Goal: Task Accomplishment & Management: Manage account settings

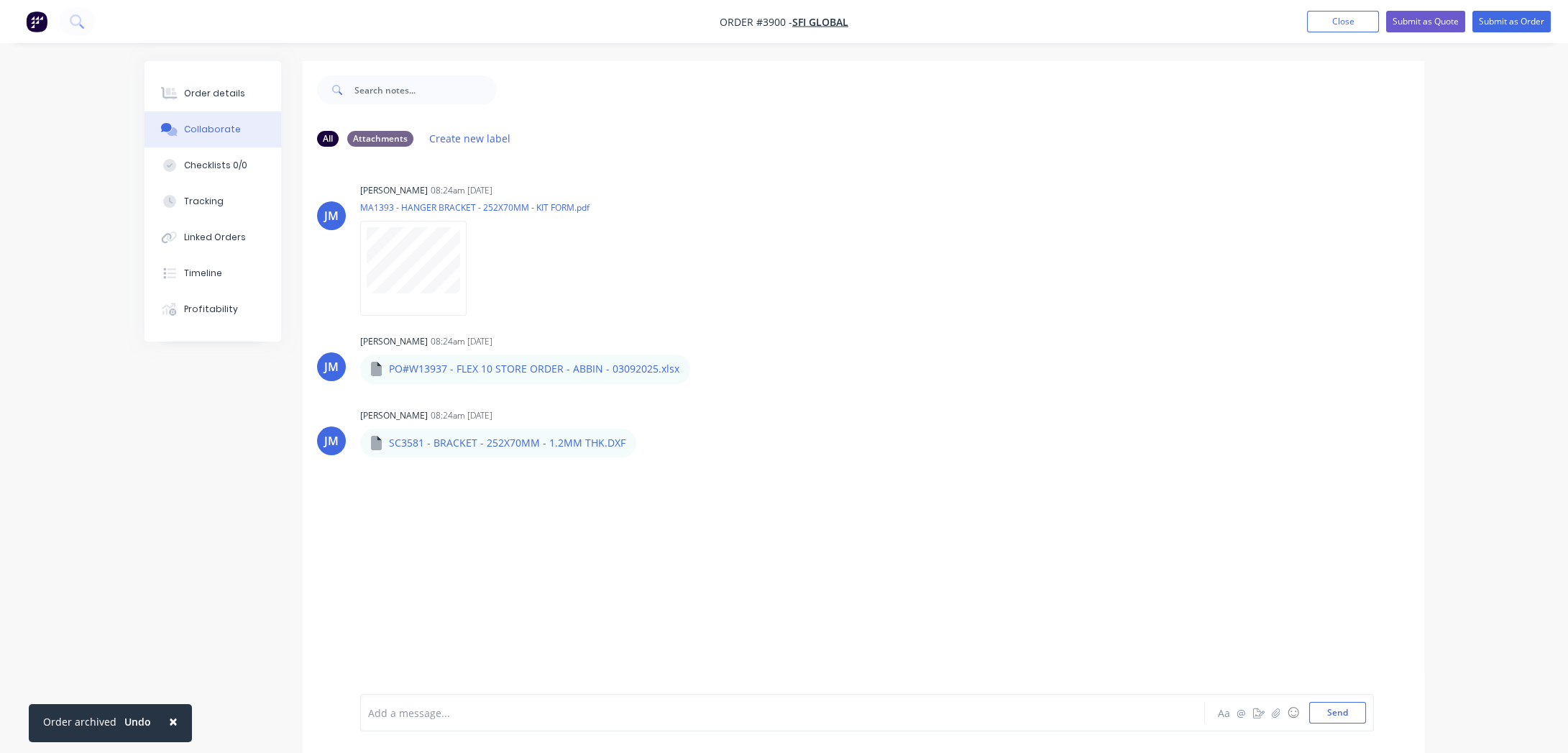
click at [42, 16] on img "button" at bounding box center [37, 21] width 21 height 21
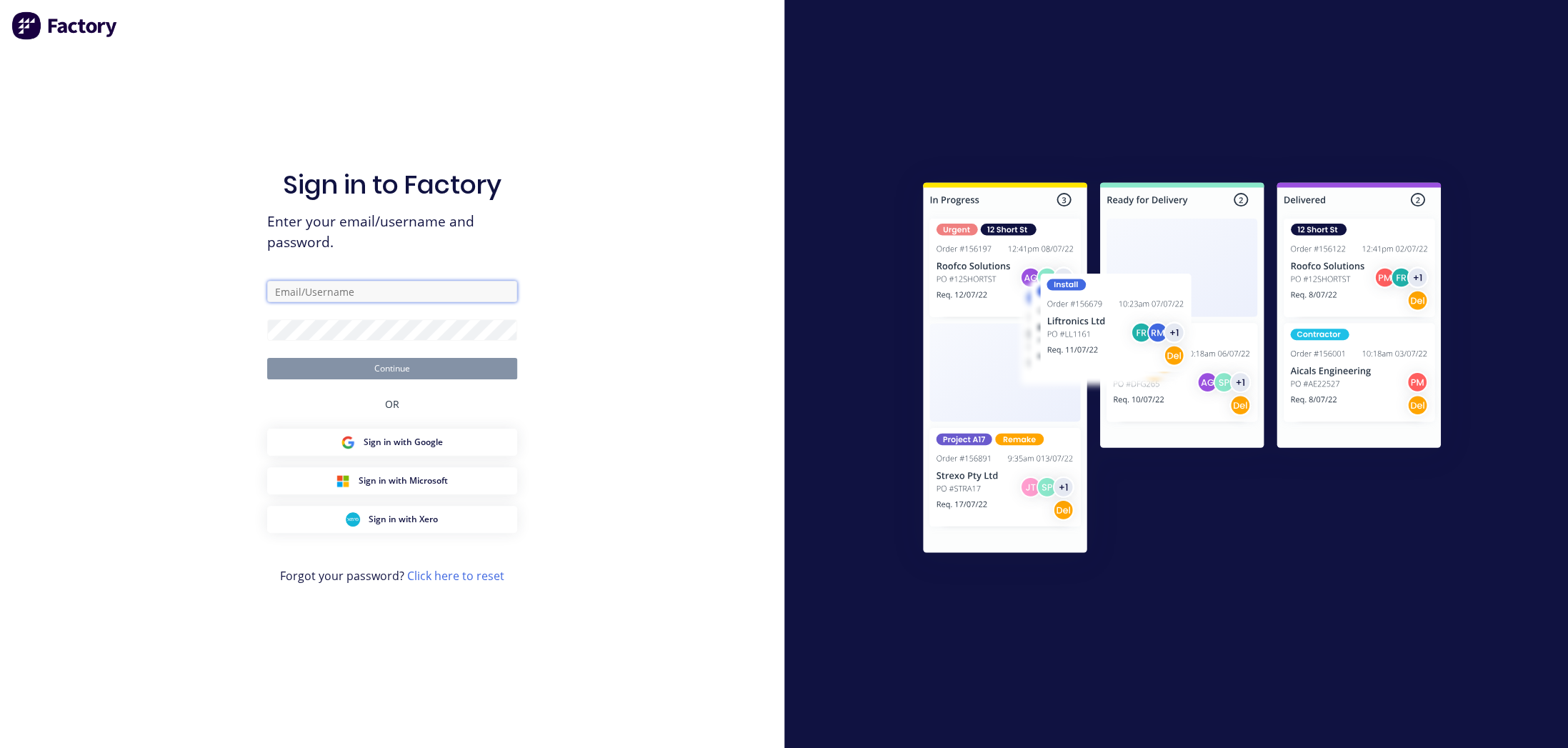
type input "[EMAIL_ADDRESS][DOMAIN_NAME]"
click at [328, 369] on button "Continue" at bounding box center [392, 368] width 250 height 21
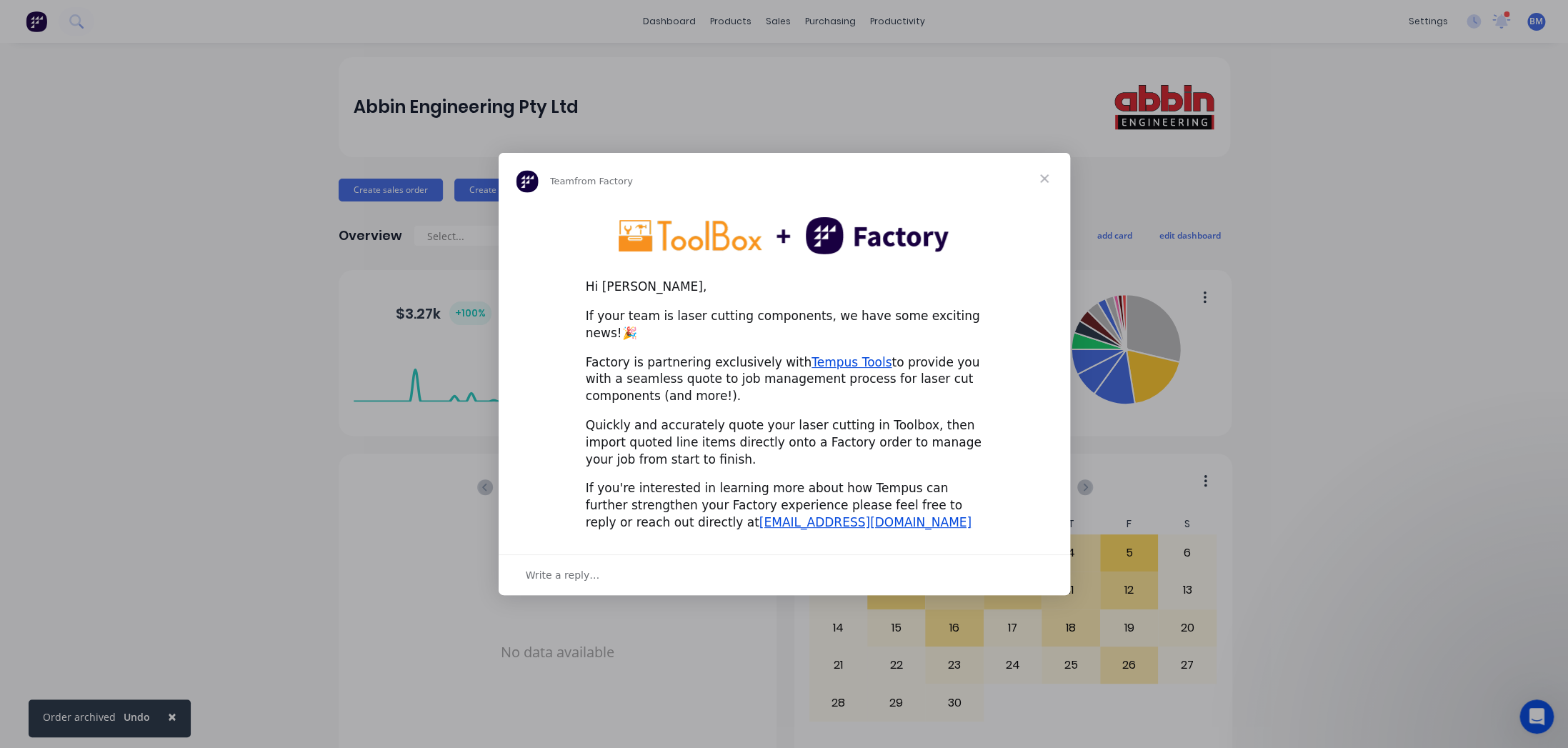
click at [1107, 233] on div "Intercom messenger" at bounding box center [784, 374] width 1568 height 748
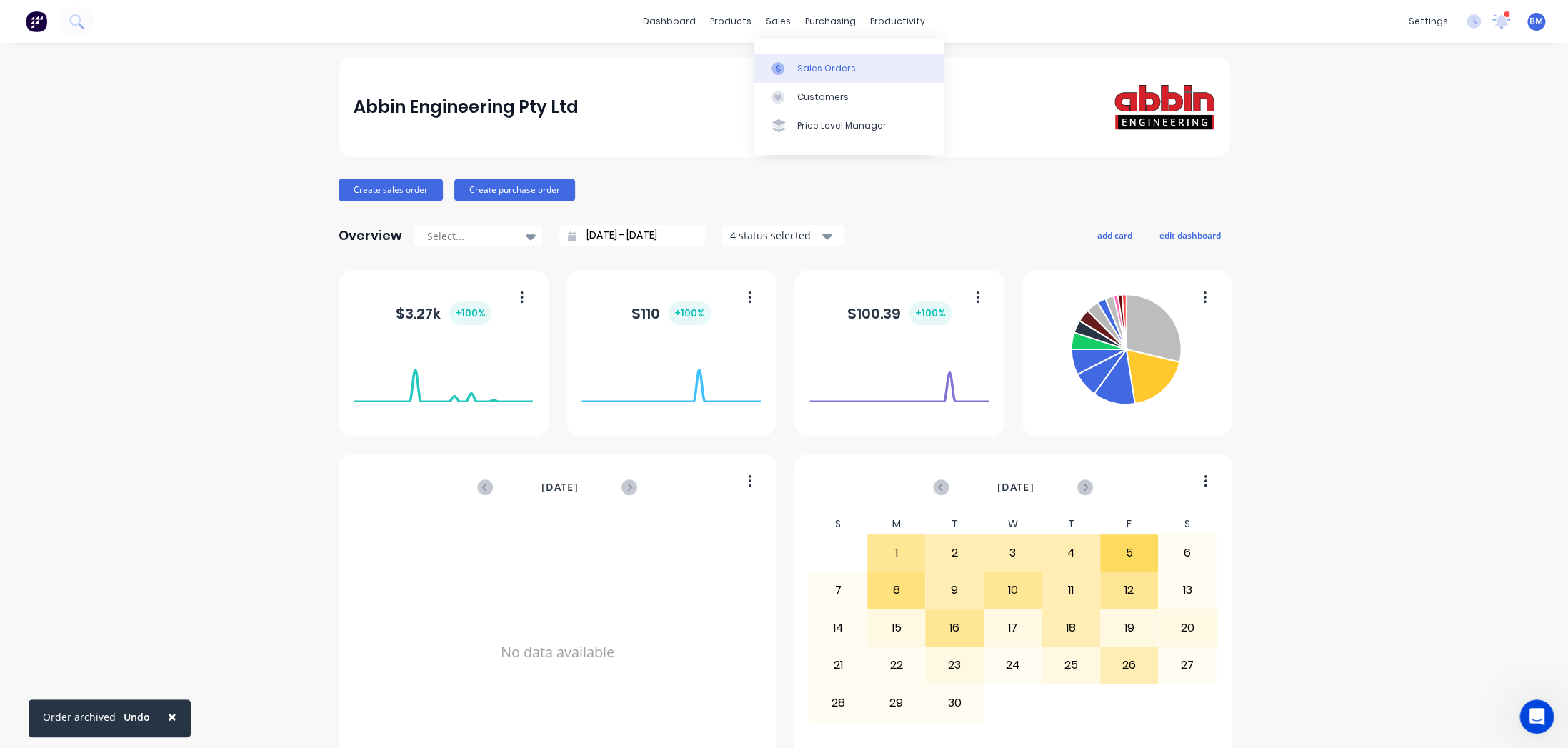
click at [794, 71] on link "Sales Orders" at bounding box center [849, 68] width 189 height 29
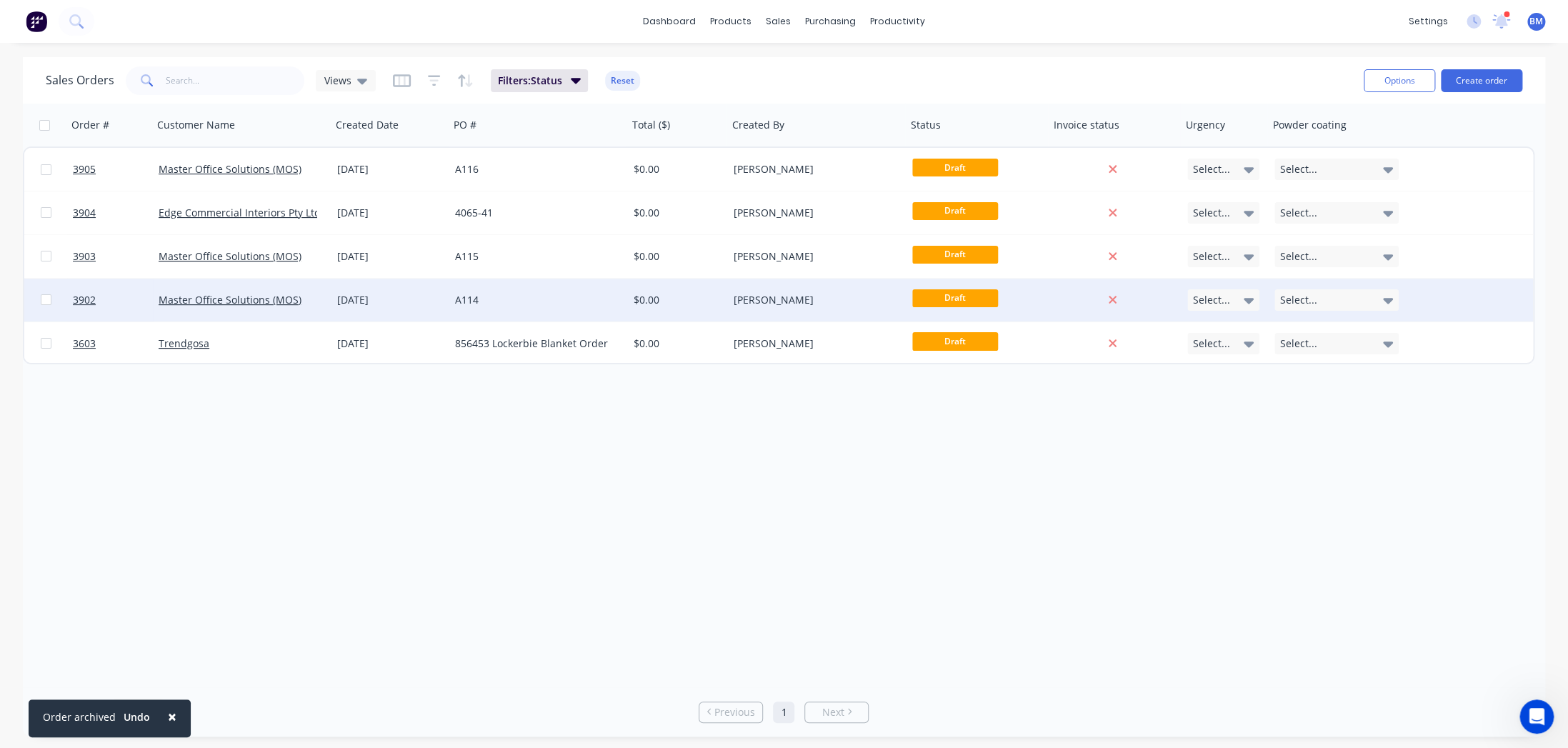
click at [420, 293] on div "[DATE]" at bounding box center [391, 300] width 106 height 14
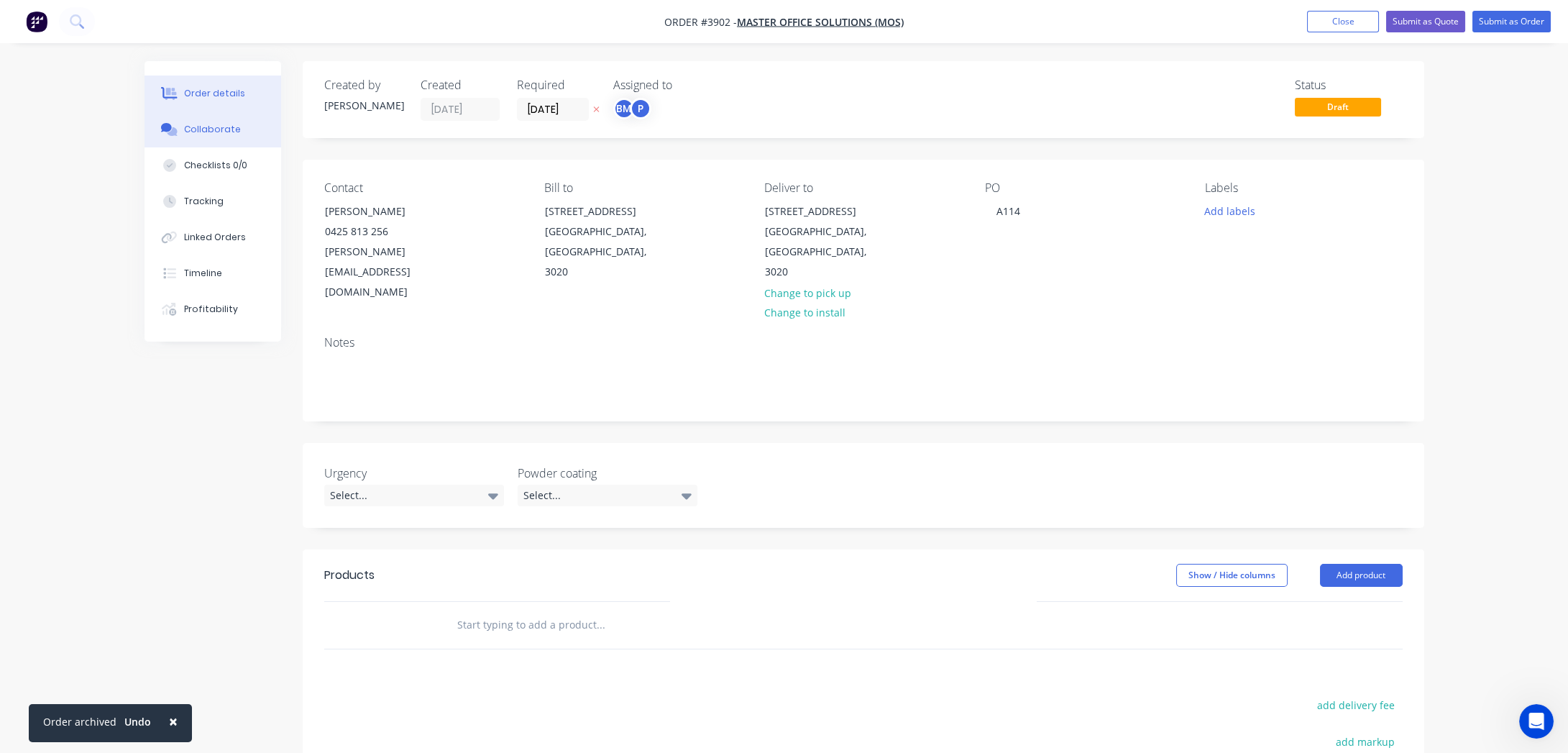
click at [262, 135] on button "Collaborate" at bounding box center [212, 129] width 137 height 36
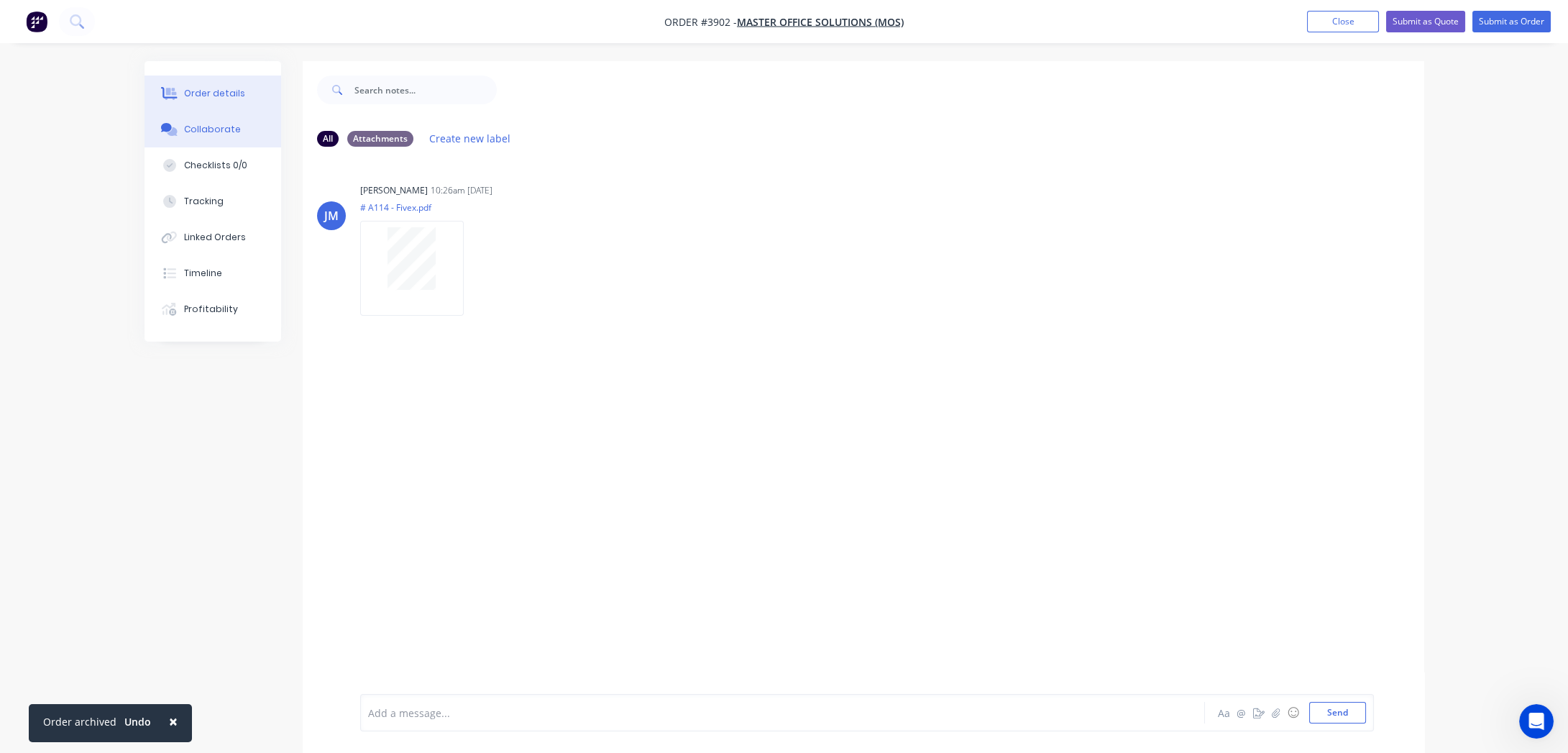
click at [229, 79] on button "Order details" at bounding box center [212, 93] width 137 height 36
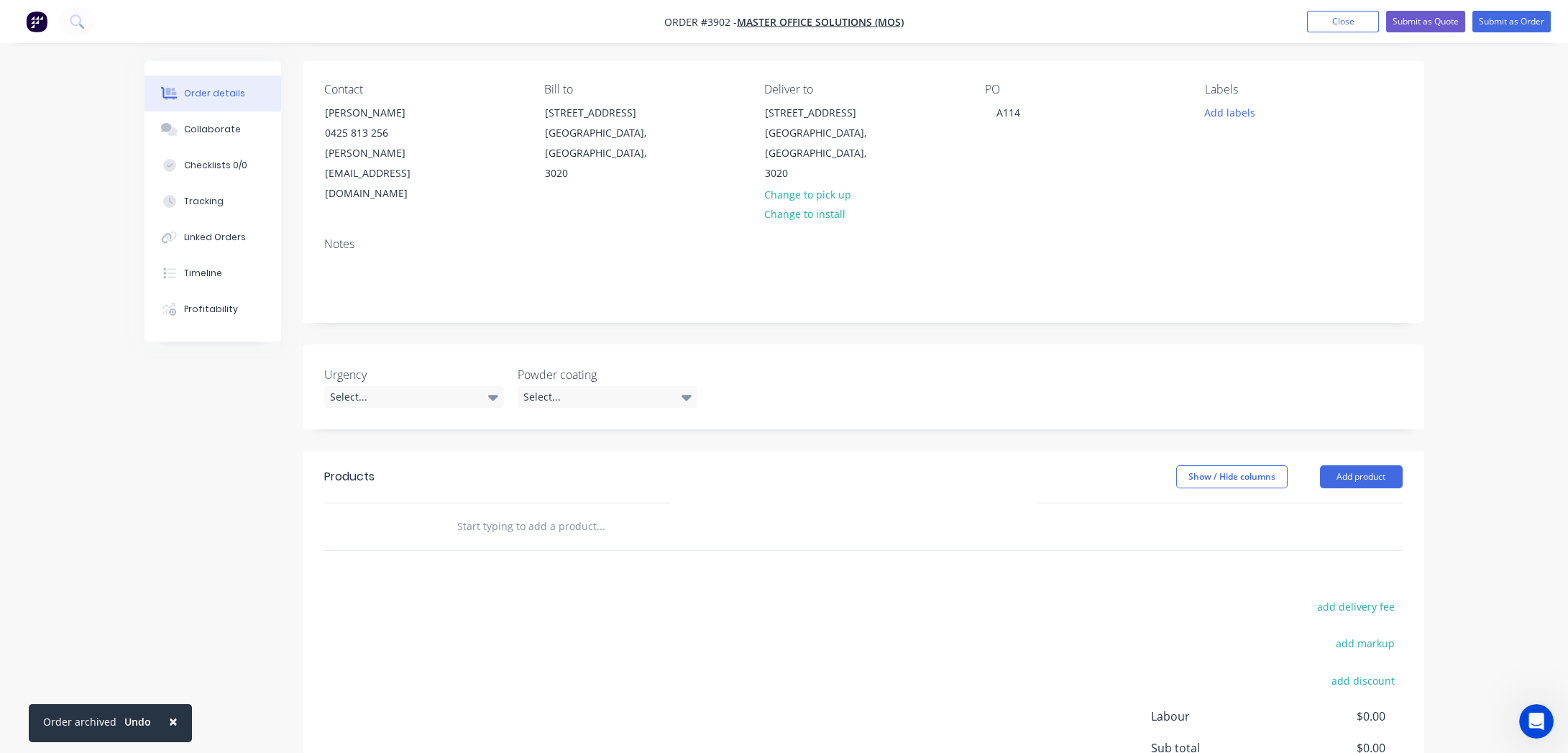
scroll to position [222, 0]
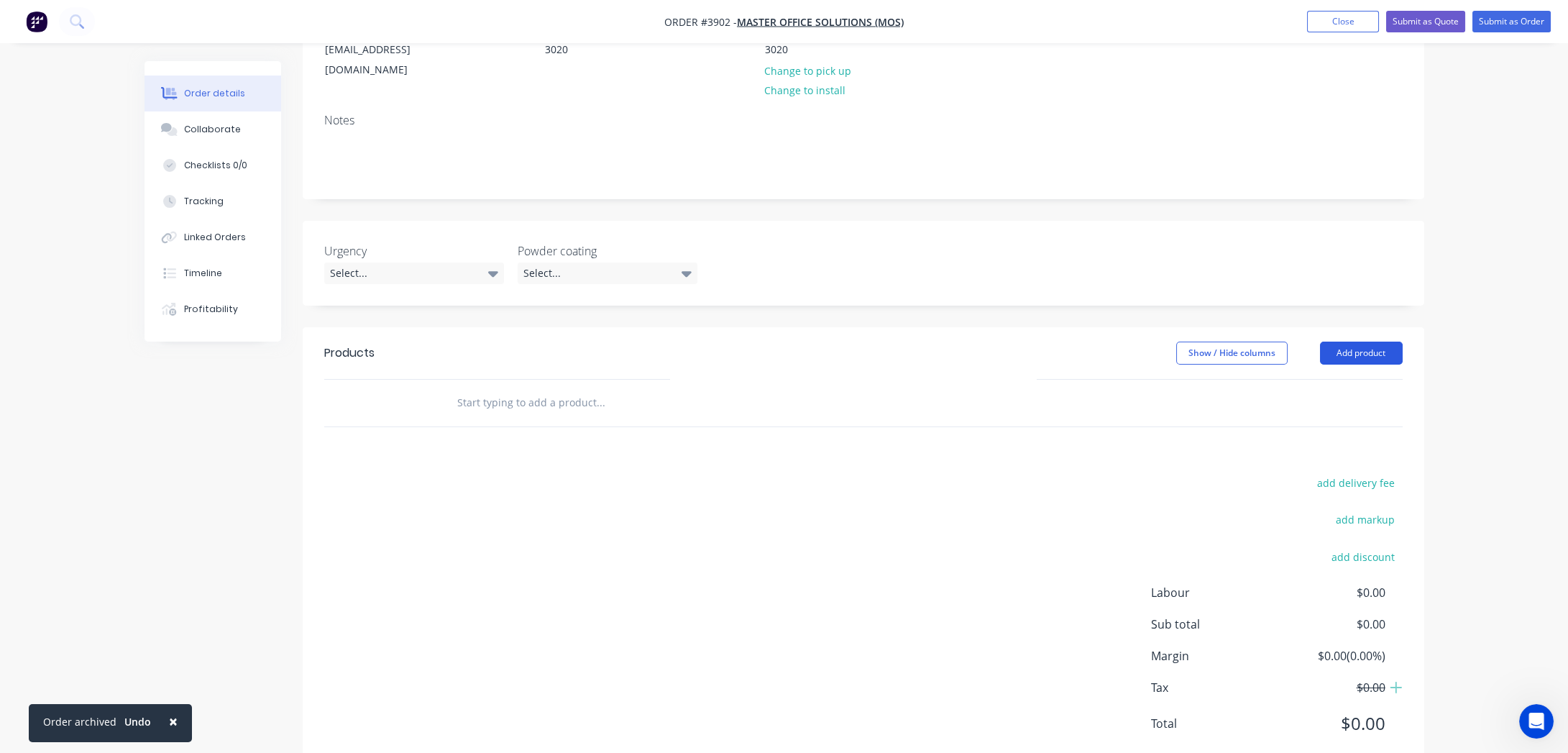
click at [1356, 342] on button "Add product" at bounding box center [1360, 353] width 82 height 23
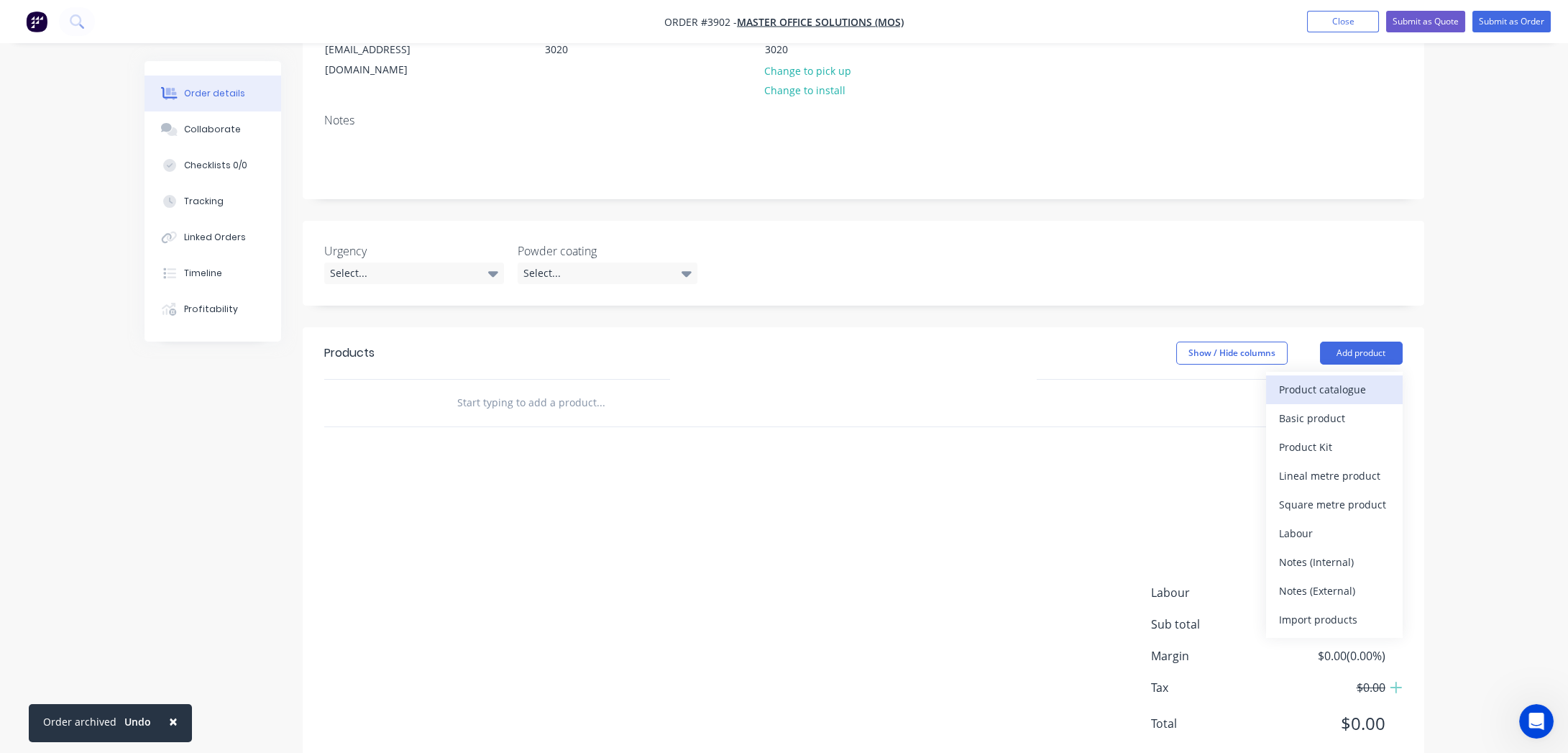
click at [1352, 378] on div "Product catalogue" at bounding box center [1334, 388] width 111 height 20
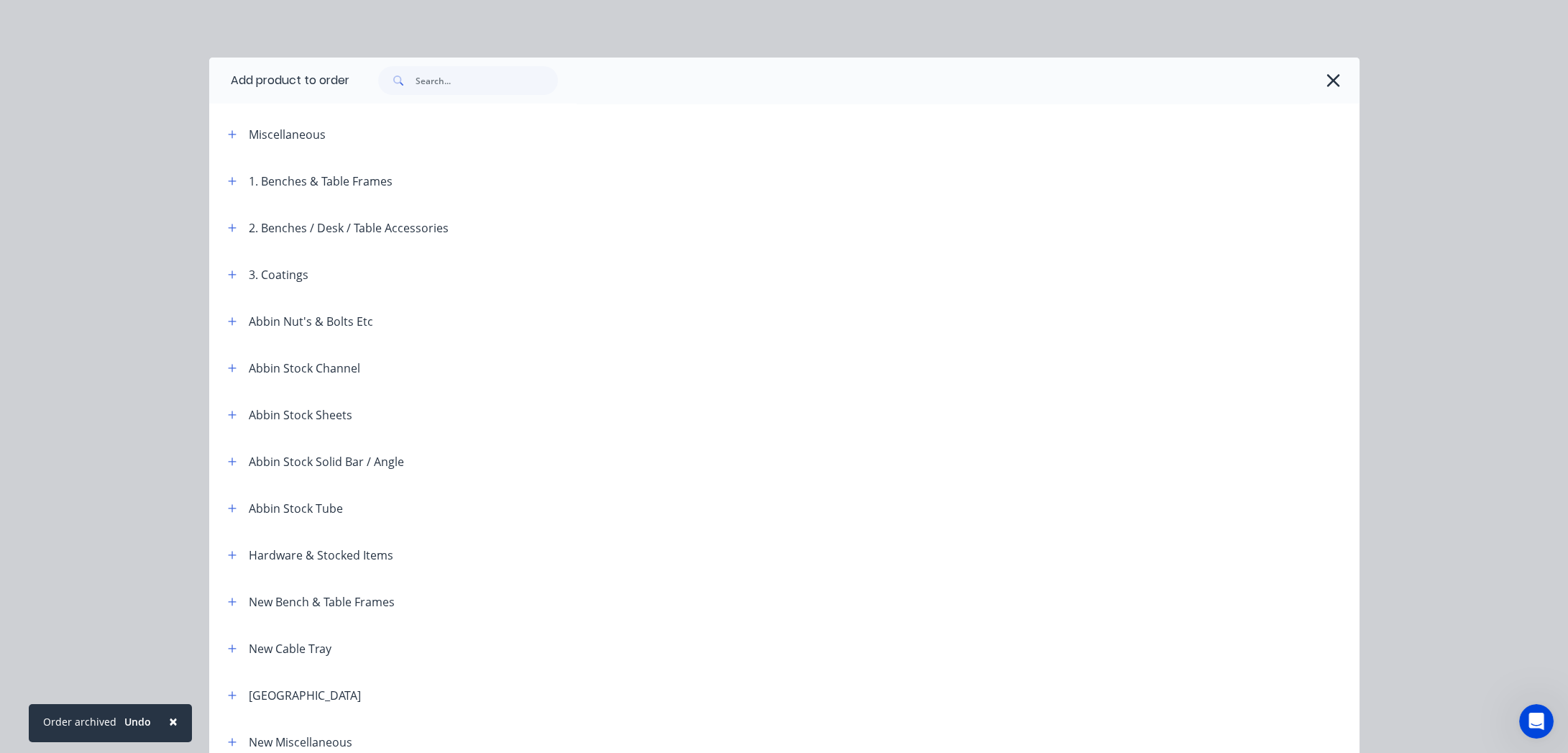
click at [229, 144] on header "Miscellaneous" at bounding box center [784, 134] width 1150 height 47
click at [223, 139] on button "button" at bounding box center [232, 134] width 18 height 18
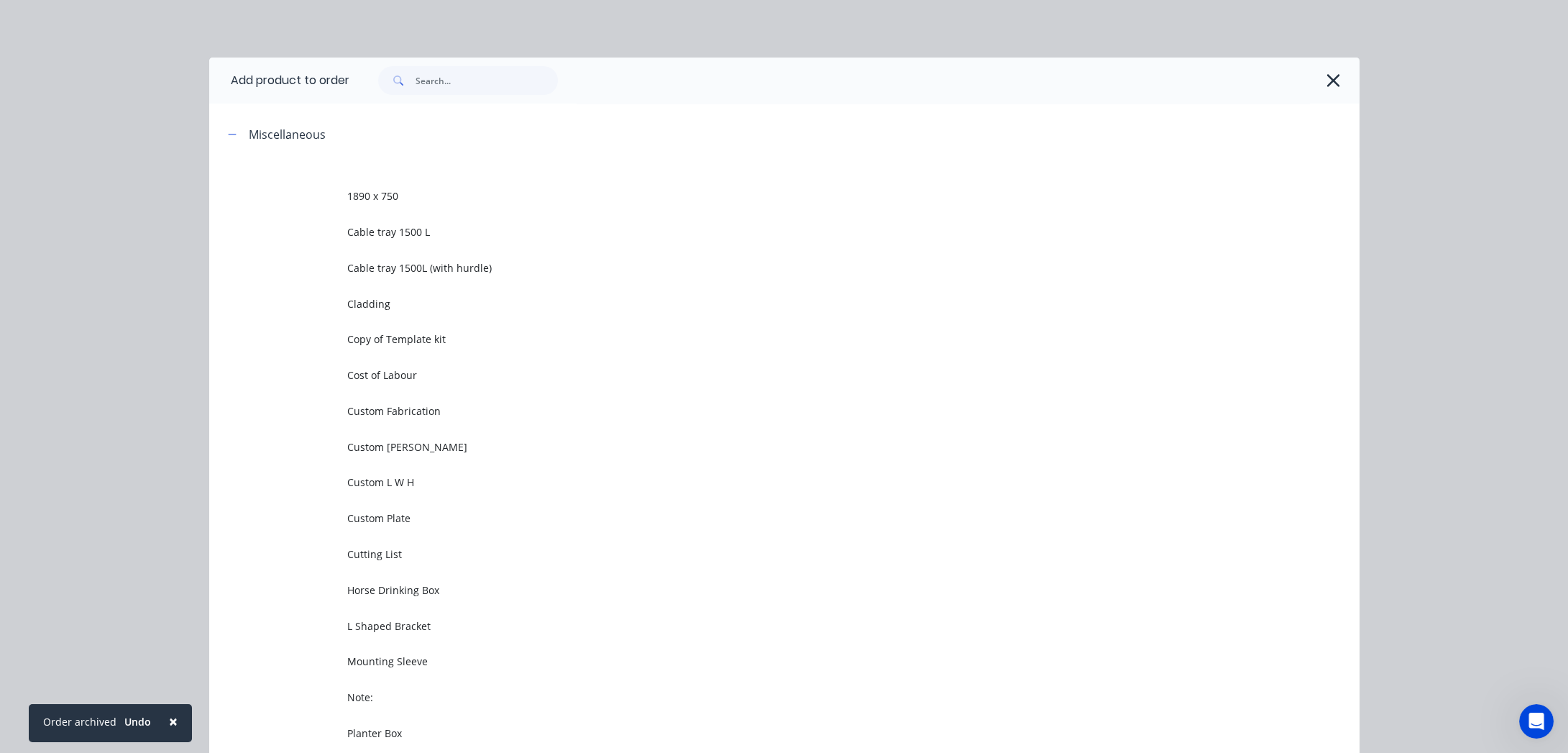
click at [1327, 96] on div at bounding box center [854, 80] width 1010 height 46
click at [1325, 79] on icon "button" at bounding box center [1333, 81] width 16 height 20
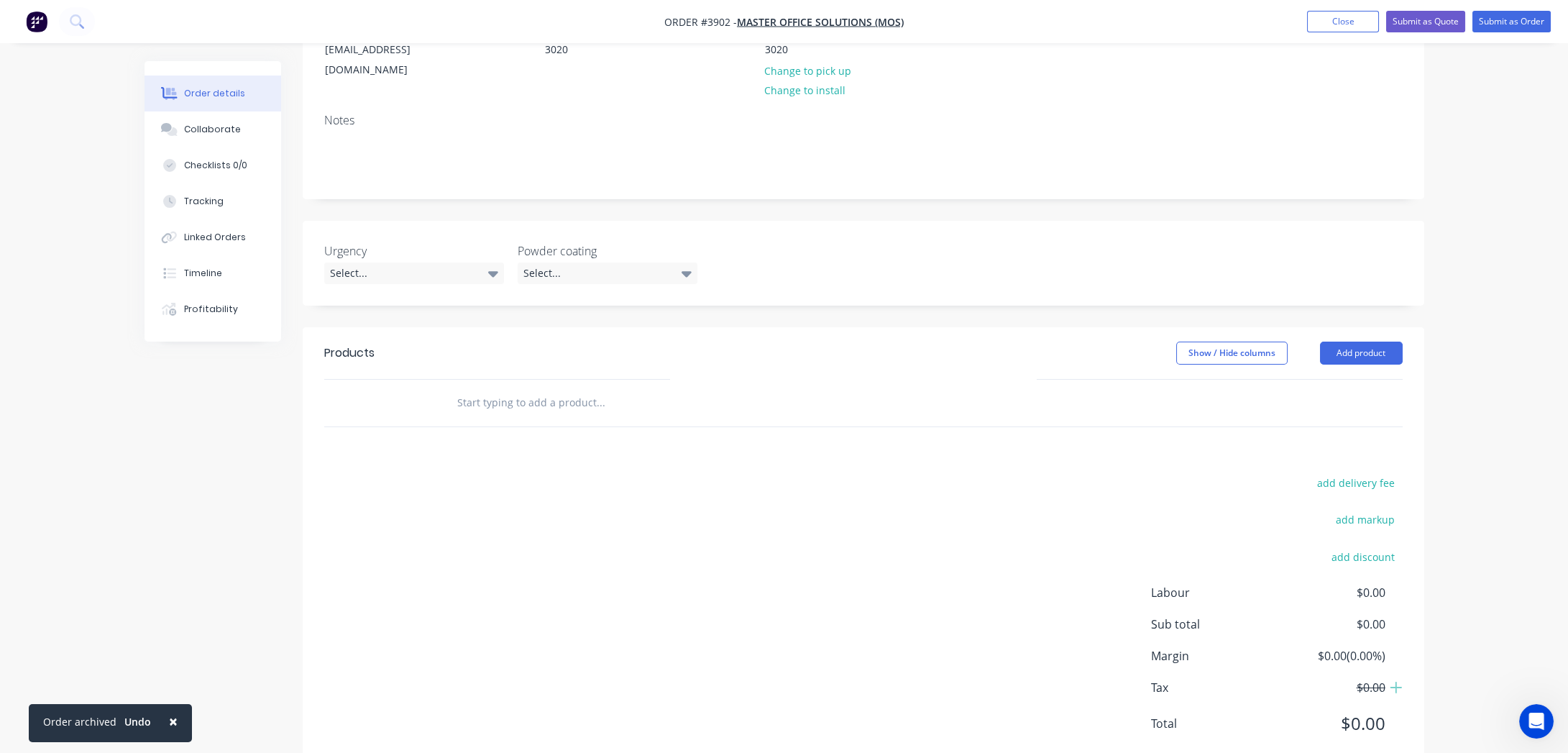
click at [336, 137] on div "Notes" at bounding box center [864, 149] width 1122 height 96
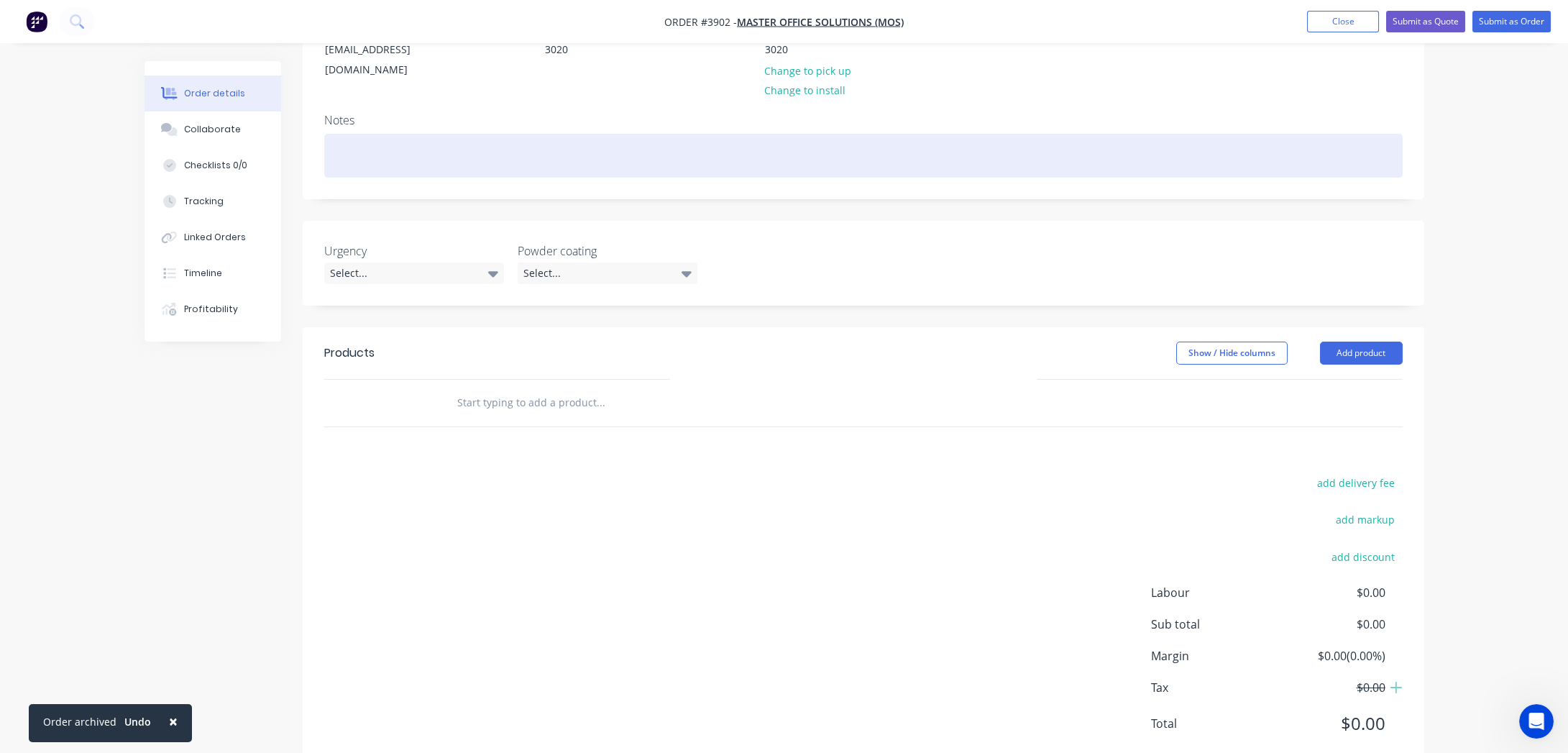
click at [341, 134] on div at bounding box center [863, 155] width 1078 height 44
paste div
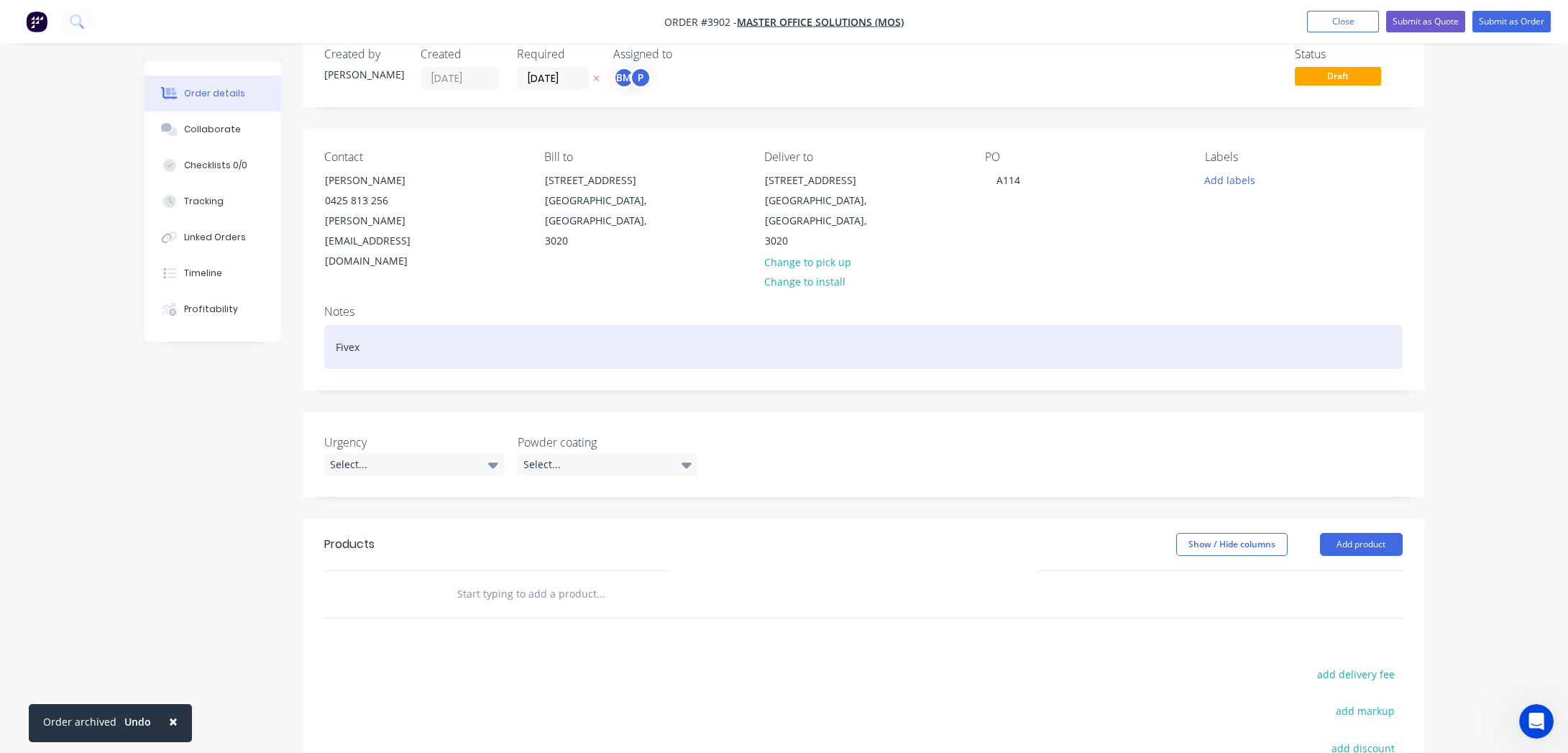
scroll to position [0, 0]
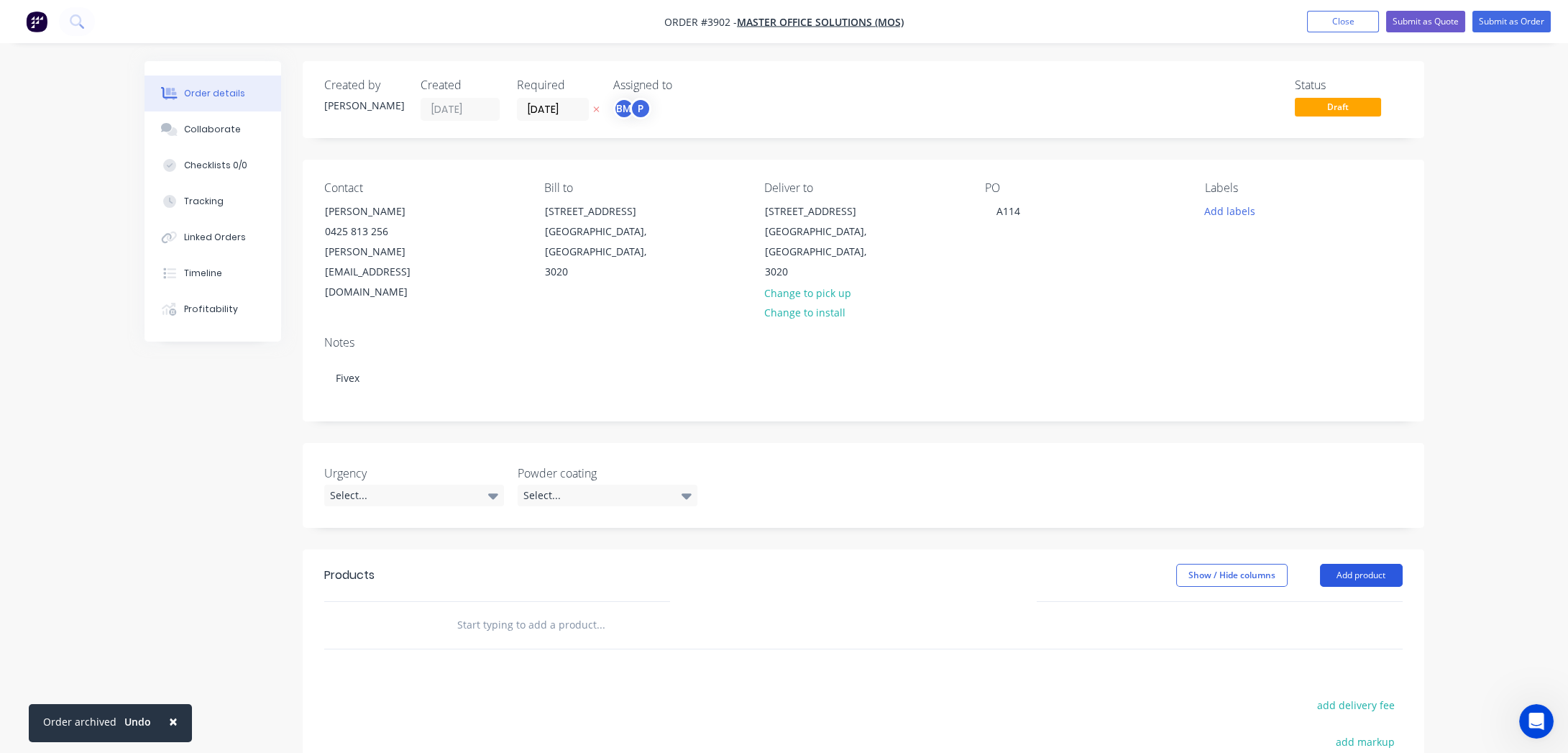
click at [1356, 564] on button "Add product" at bounding box center [1360, 575] width 82 height 23
click at [1356, 601] on div "Product catalogue" at bounding box center [1334, 610] width 111 height 20
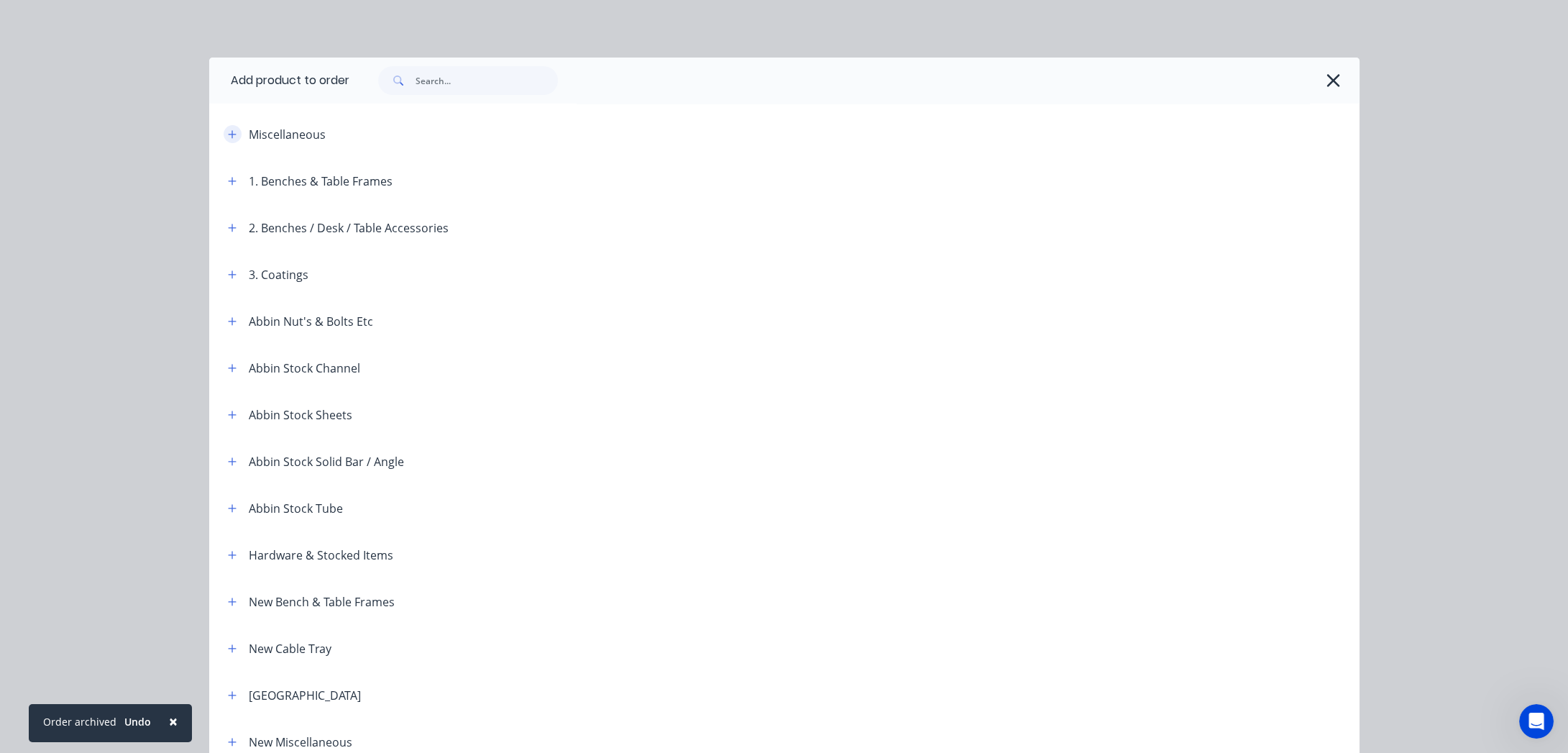
click at [228, 137] on icon "button" at bounding box center [232, 134] width 9 height 10
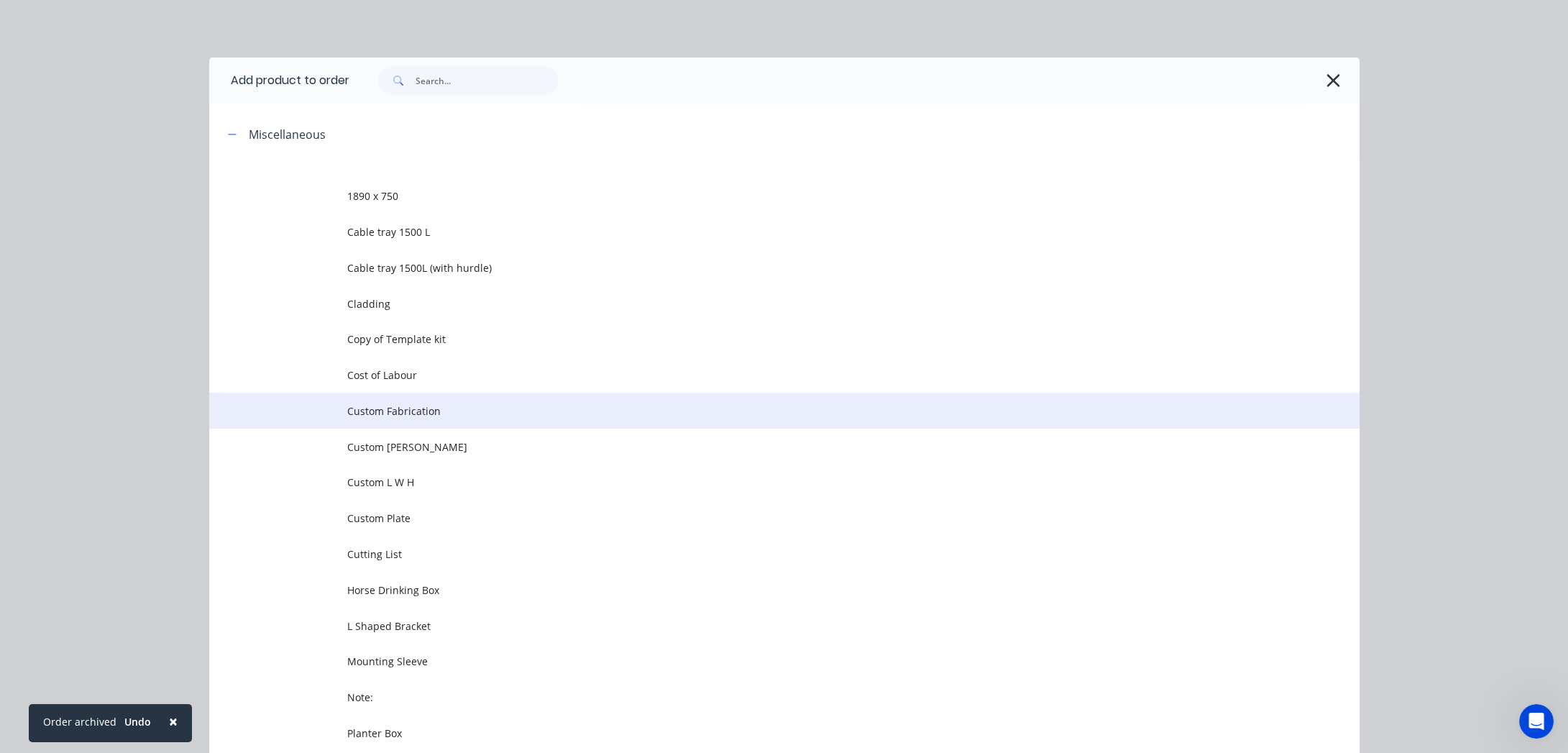
click at [417, 410] on span "Custom Fabrication" at bounding box center [752, 411] width 809 height 16
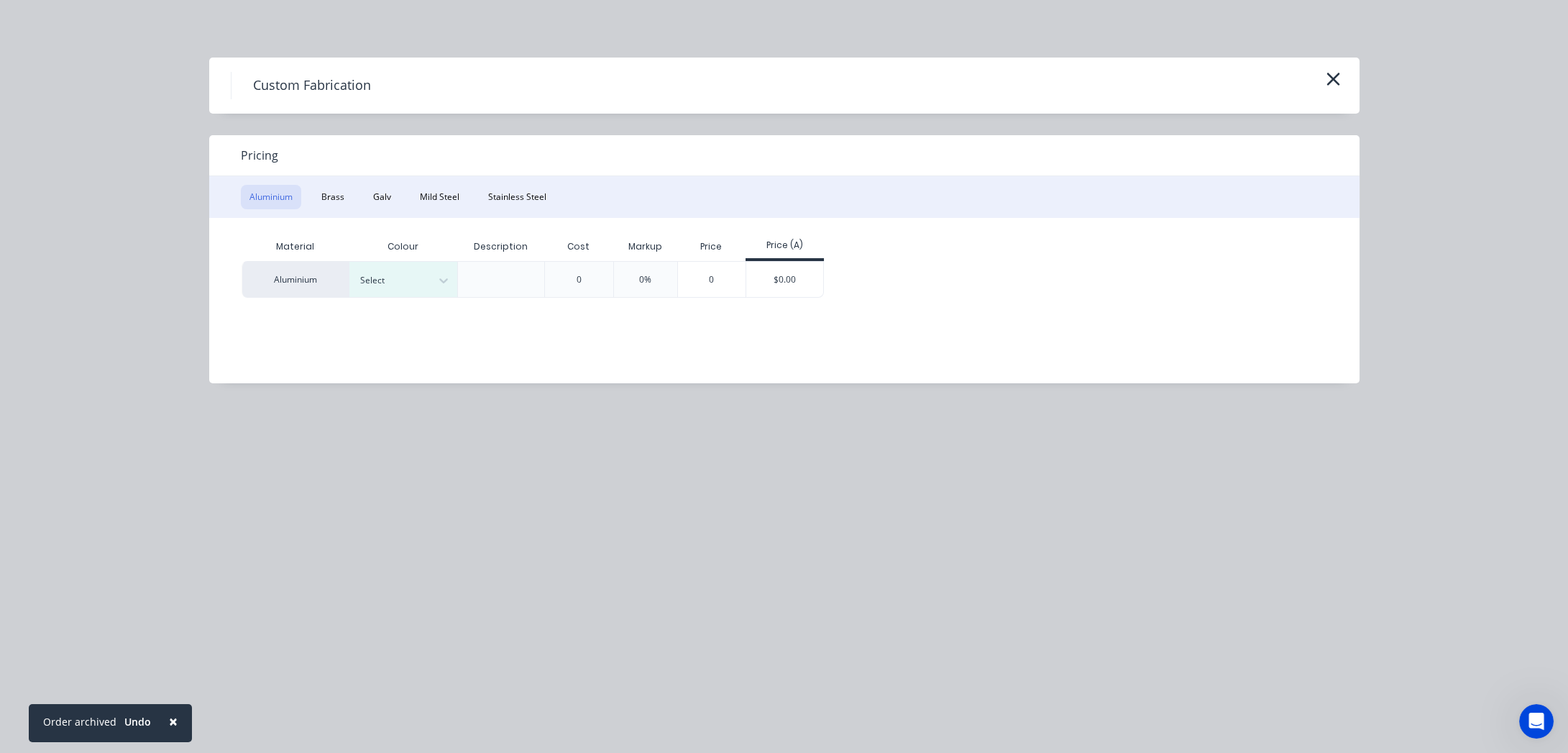
click at [408, 180] on div "Aluminium Brass Galv Mild Steel Stainless Steel" at bounding box center [784, 197] width 1150 height 42
click at [437, 191] on button "Mild Steel" at bounding box center [440, 196] width 57 height 24
click at [448, 350] on div "Material Description Cost Markup Price Price (A) Mild Steel 0 0% 0 $0.00" at bounding box center [773, 289] width 1128 height 144
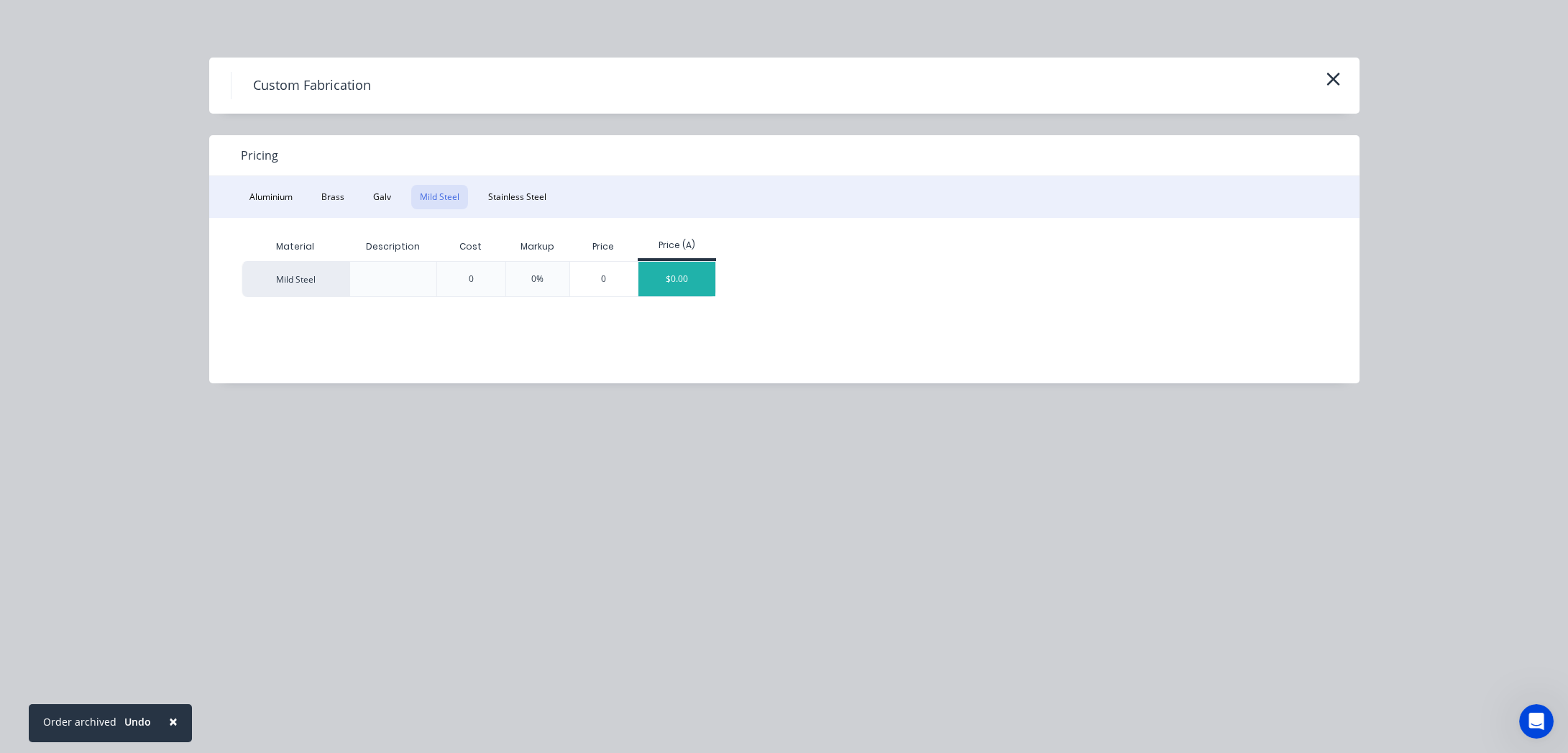
drag, startPoint x: 668, startPoint y: 301, endPoint x: 670, endPoint y: 283, distance: 18.1
click at [669, 298] on div "Material Description Cost Markup Price Price (A) Mild Steel 0 0% 0 $0.00" at bounding box center [773, 289] width 1128 height 144
click at [671, 292] on div "$0.00" at bounding box center [676, 279] width 77 height 35
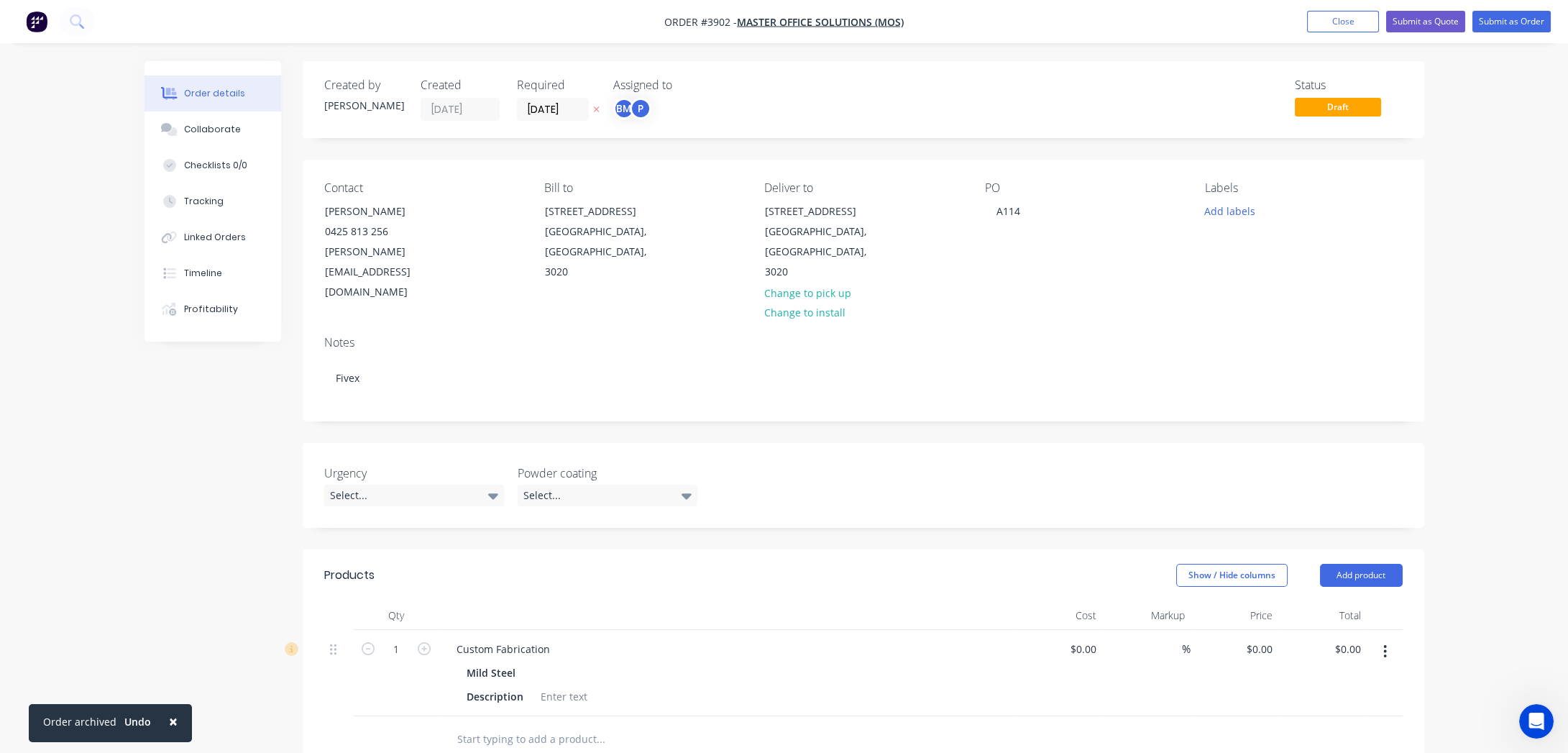
click at [475, 601] on div at bounding box center [727, 615] width 575 height 29
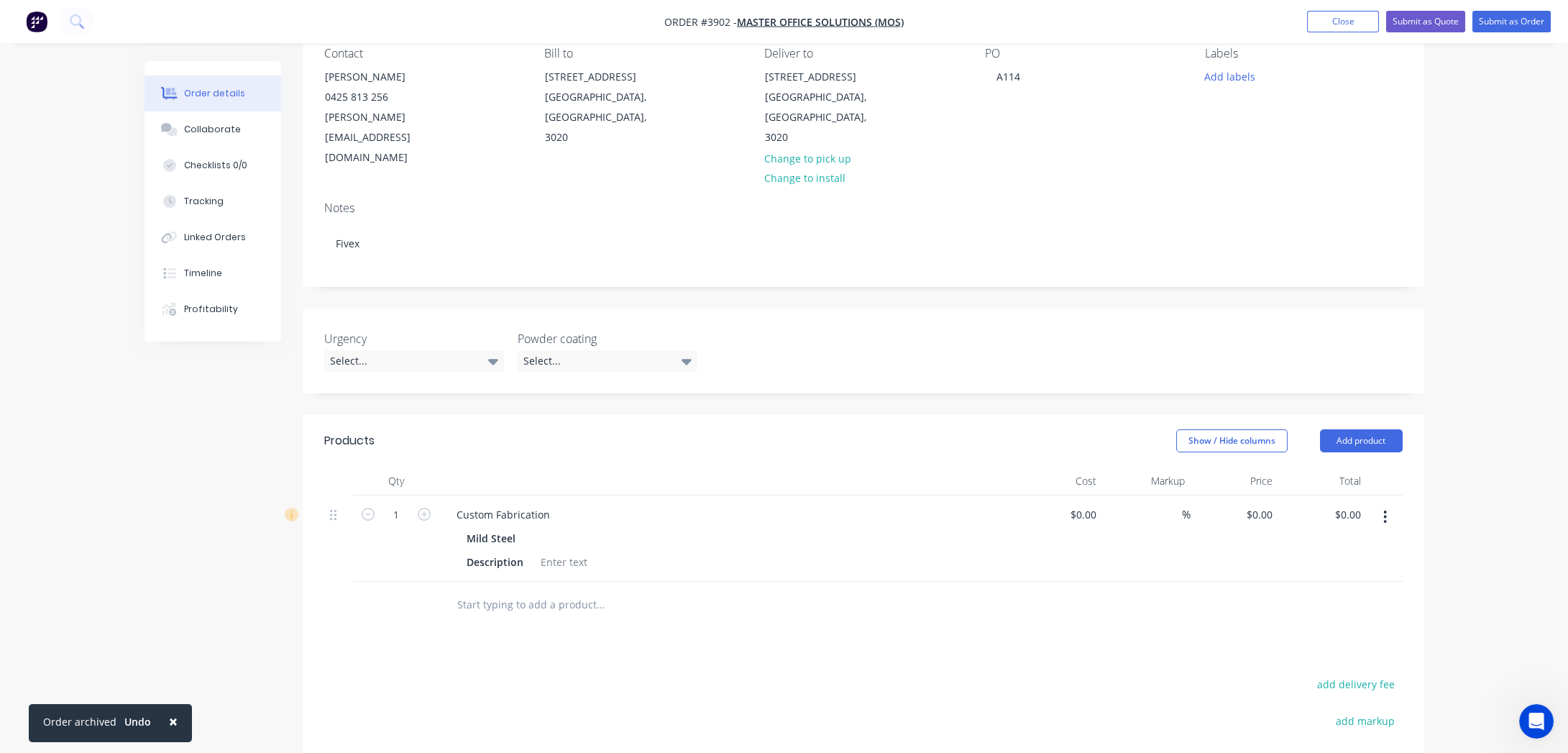
scroll to position [261, 0]
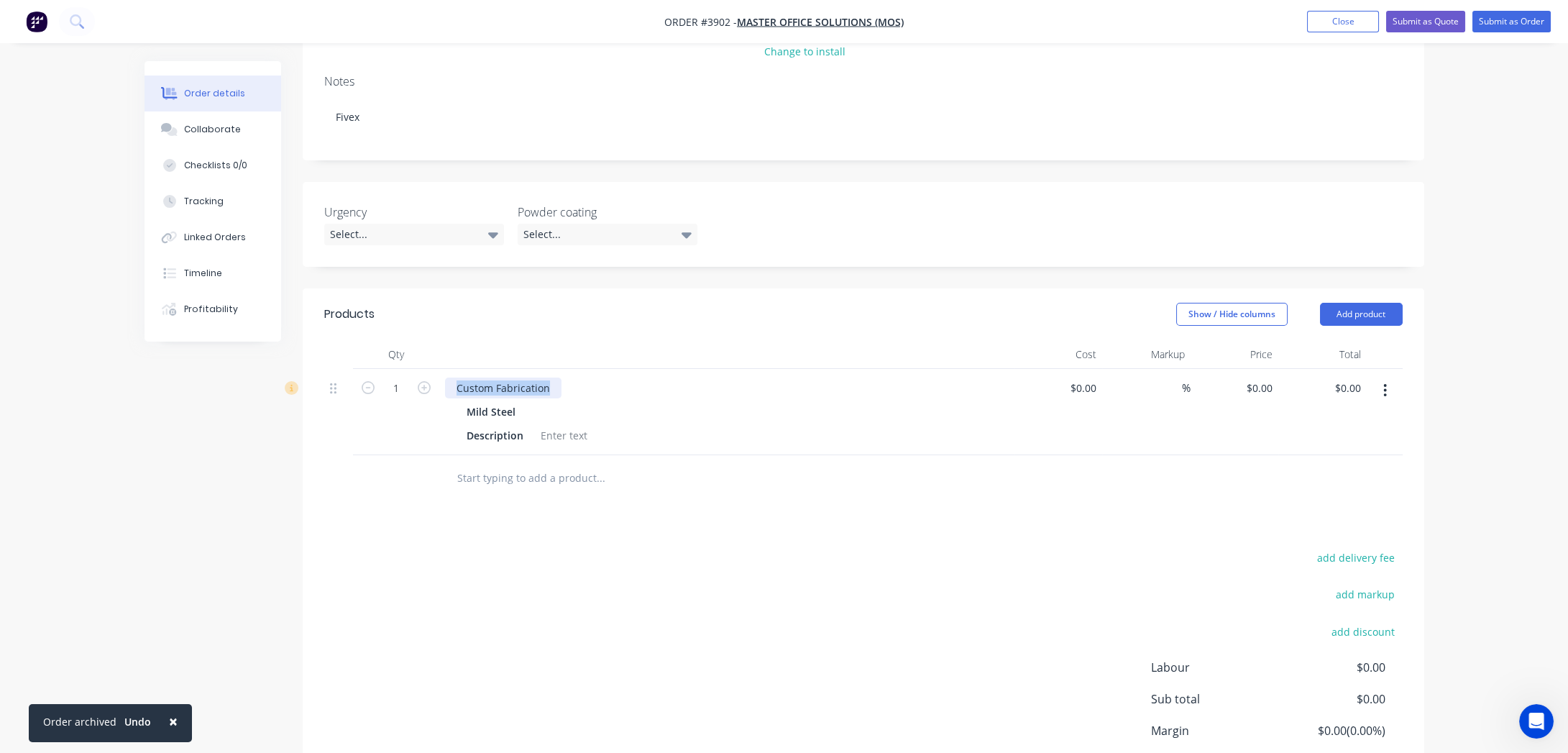
drag, startPoint x: 451, startPoint y: 339, endPoint x: 559, endPoint y: 335, distance: 108.1
click at [559, 369] on div "Custom Fabrication Mild Steel Description" at bounding box center [727, 411] width 575 height 86
paste div
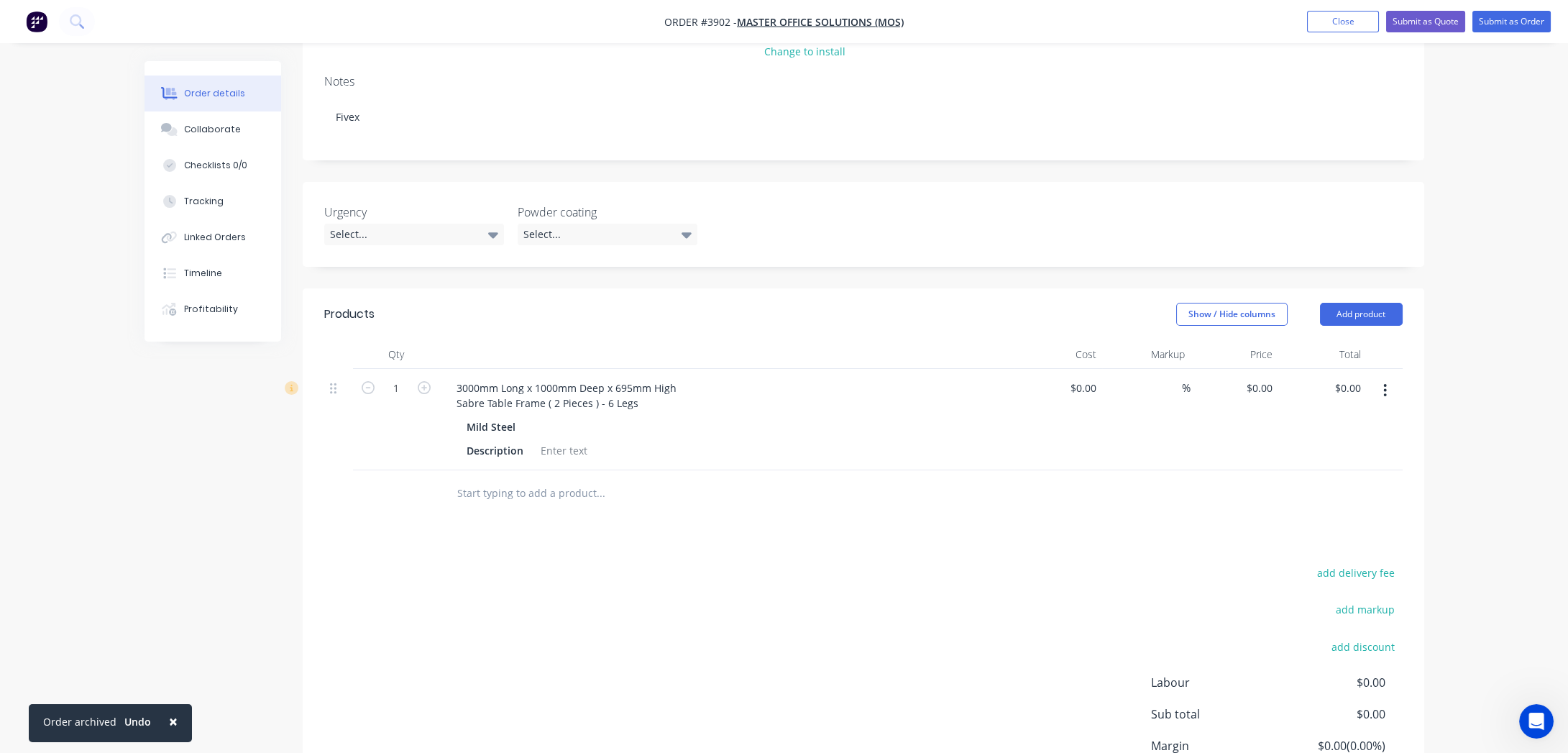
drag, startPoint x: 626, startPoint y: 587, endPoint x: 526, endPoint y: 483, distance: 144.3
click at [626, 584] on div "add delivery fee add markup add discount Labour $0.00 Sub total $0.00 Margin $0…" at bounding box center [863, 702] width 1078 height 278
drag, startPoint x: 508, startPoint y: 344, endPoint x: 526, endPoint y: 344, distance: 18.0
click at [526, 377] on div "3000mm Long x 1000mm Deep x 695mm High Sabre Table Frame ( 2 Pieces ) - 6 Legs" at bounding box center [567, 395] width 243 height 36
click at [504, 377] on div "3000mm Lx 1000mm Deep x 695mm High Sabre Table Frame ( 2 Pieces ) - 6 Legs" at bounding box center [556, 395] width 222 height 36
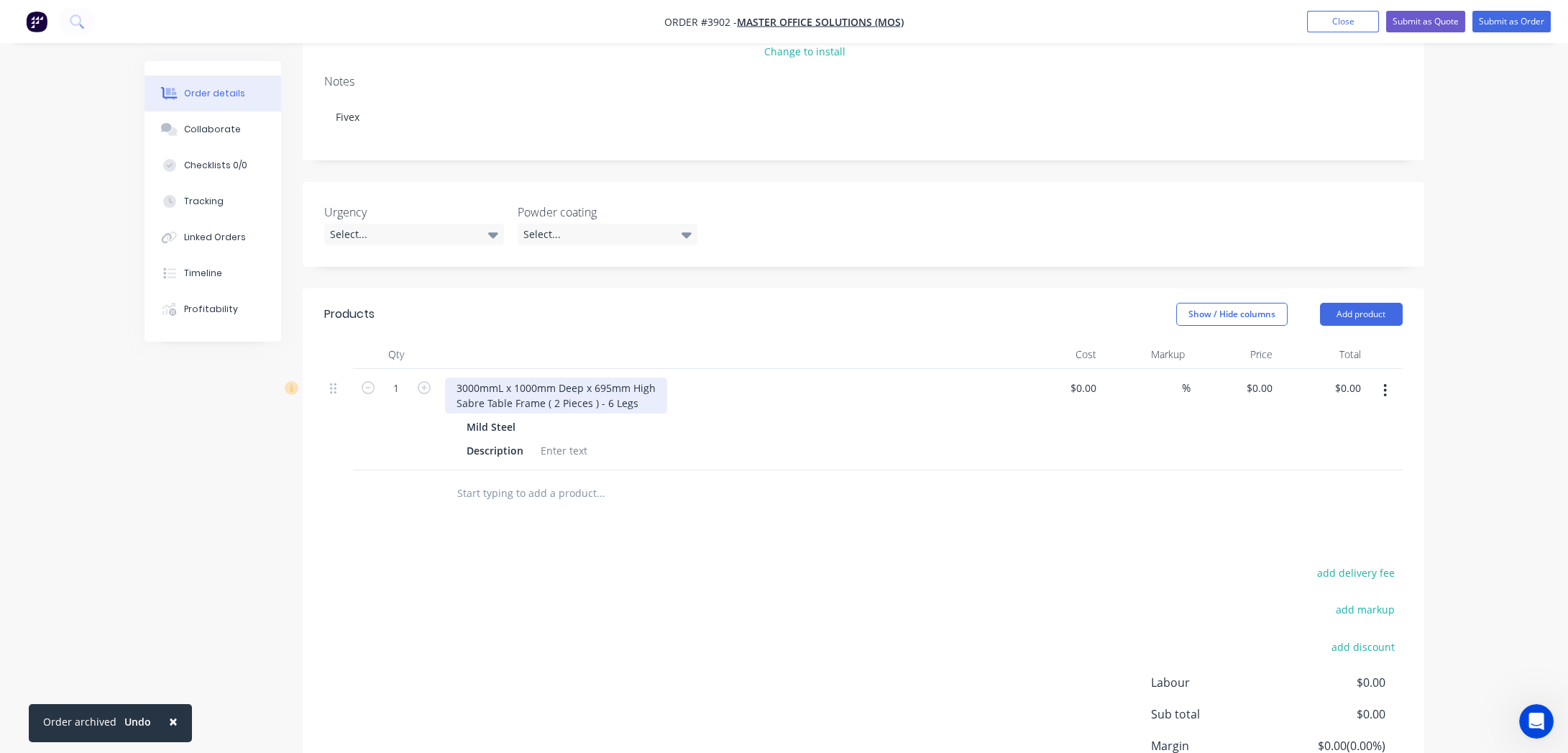
click at [509, 377] on div "3000mmL x 1000mm Deep x 695mm High Sabre Table Frame ( 2 Pieces ) - 6 Legs" at bounding box center [556, 395] width 222 height 36
drag, startPoint x: 512, startPoint y: 341, endPoint x: 545, endPoint y: 346, distance: 33.4
click at [545, 377] on div "3000mmL x 1000mm Deep x 695mm High Sabre Table Frame ( 2 Pieces ) - 6 Legs" at bounding box center [556, 395] width 222 height 36
drag, startPoint x: 568, startPoint y: 343, endPoint x: 582, endPoint y: 344, distance: 14.0
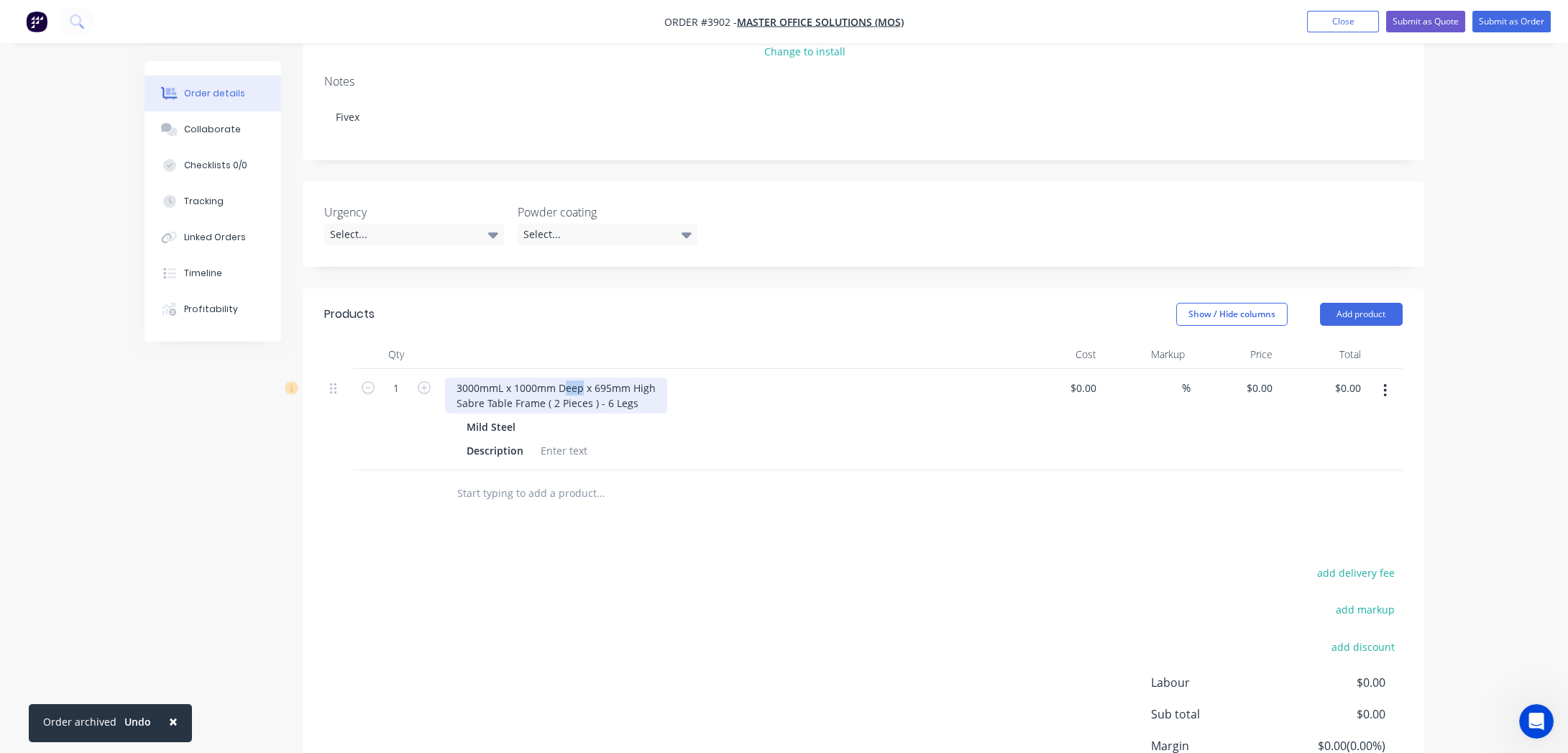
click at [582, 377] on div "3000mmL x 1000mm Deep x 695mm High Sabre Table Frame ( 2 Pieces ) - 6 Legs" at bounding box center [556, 395] width 222 height 36
drag, startPoint x: 634, startPoint y: 346, endPoint x: 618, endPoint y: 344, distance: 16.1
click at [618, 377] on div "3000mmL x 1000mmD x 695mm High Sabre Table Frame ( 2 Pieces ) - 6 Legs" at bounding box center [547, 395] width 205 height 36
click at [453, 377] on div "3000mmL x 1000mmD x 695mm H Sabre Table Frame ( 2 Pieces ) - 6 Legs" at bounding box center [547, 395] width 205 height 36
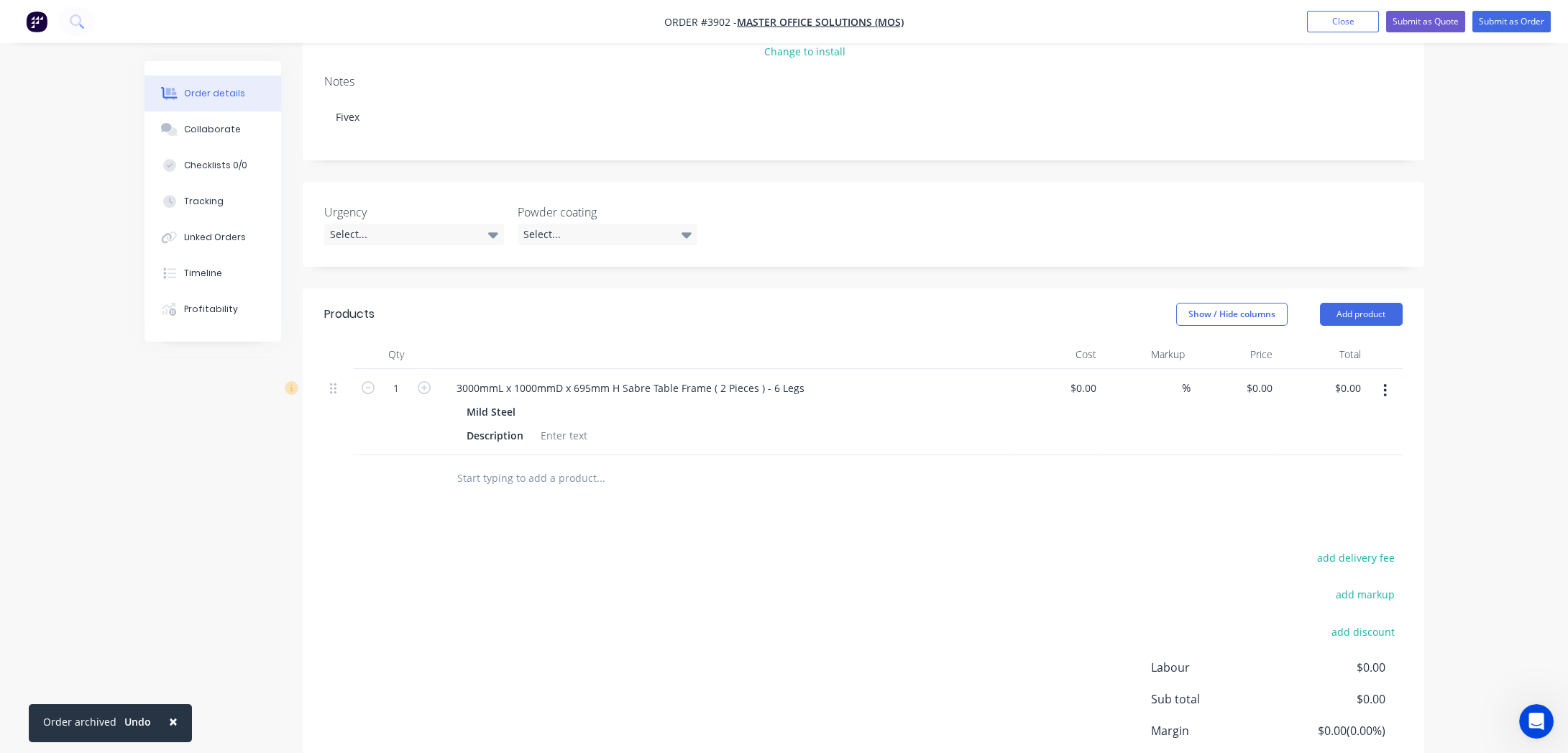
click at [625, 425] on div "Description" at bounding box center [724, 435] width 526 height 20
click at [614, 377] on div "3000mmL x 1000mmD x 695mm H Sabre Table Frame ( 2 Pieces ) - 6 Legs" at bounding box center [631, 387] width 371 height 20
click at [750, 401] on div "Mild Steel Description" at bounding box center [727, 423] width 564 height 45
click at [679, 377] on div "3000mmL x 1000mmD x 695mmH Sabre Table Frame ( 2 Pieces ) - 6 Legs" at bounding box center [629, 387] width 368 height 20
click at [715, 377] on div "3000mmL x 1000mmD x 695mmH Sabre Table Frame ( 2 Pieces ) - 6 Legs" at bounding box center [629, 387] width 368 height 20
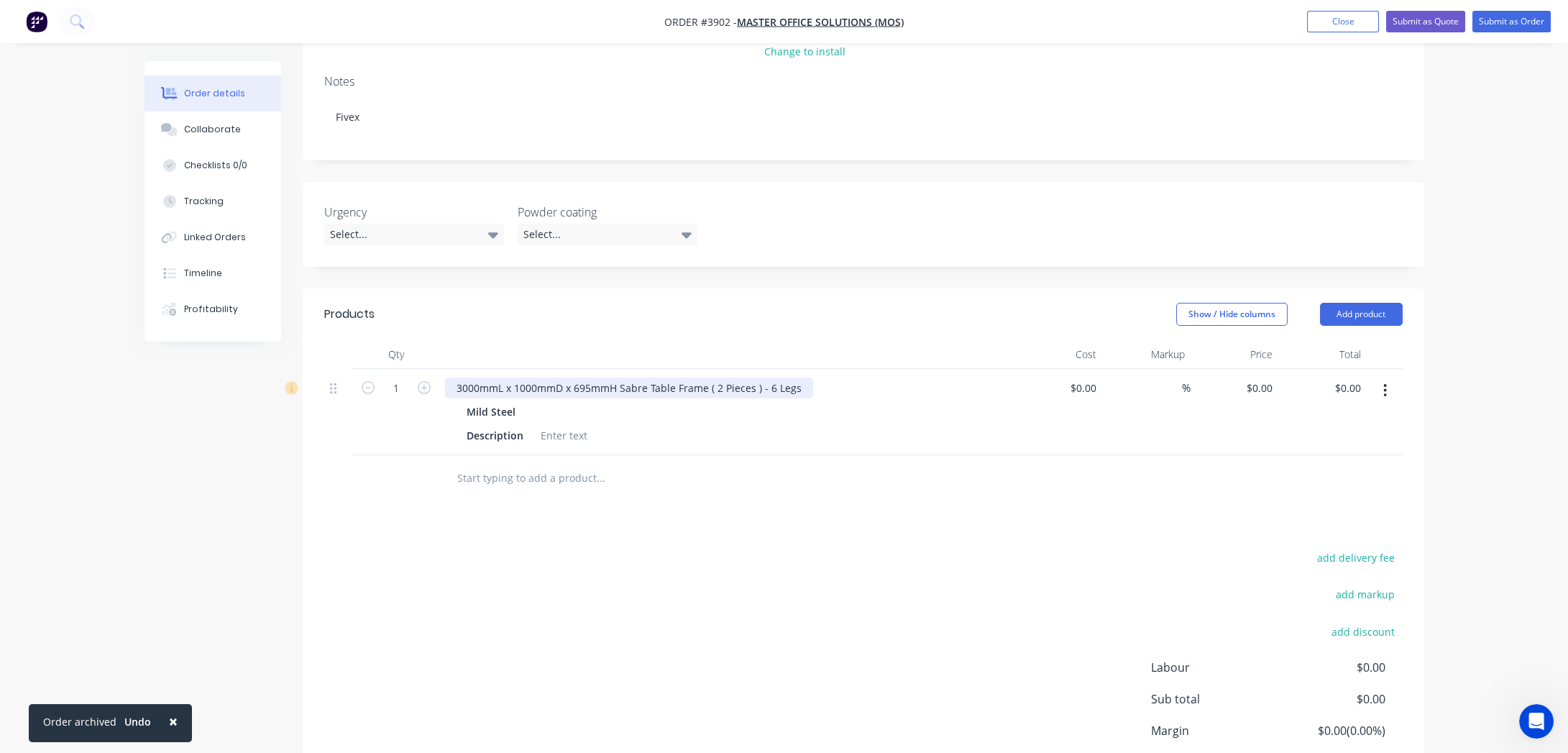
click at [782, 377] on div "3000mmL x 1000mmD x 695mmH Sabre Table Frame ( 2 Pieces ) - 6 Legs" at bounding box center [629, 387] width 368 height 20
click at [597, 401] on div "Mild Steel" at bounding box center [727, 410] width 520 height 20
click at [562, 425] on div at bounding box center [564, 435] width 58 height 20
drag, startPoint x: 525, startPoint y: 398, endPoint x: 286, endPoint y: 348, distance: 244.2
click at [324, 369] on div "1 3000mmL x 1000mmD x 695mmH Sabre Table Frame ( 2 Pieces ) - 6 Legs Mild Steel…" at bounding box center [863, 411] width 1078 height 86
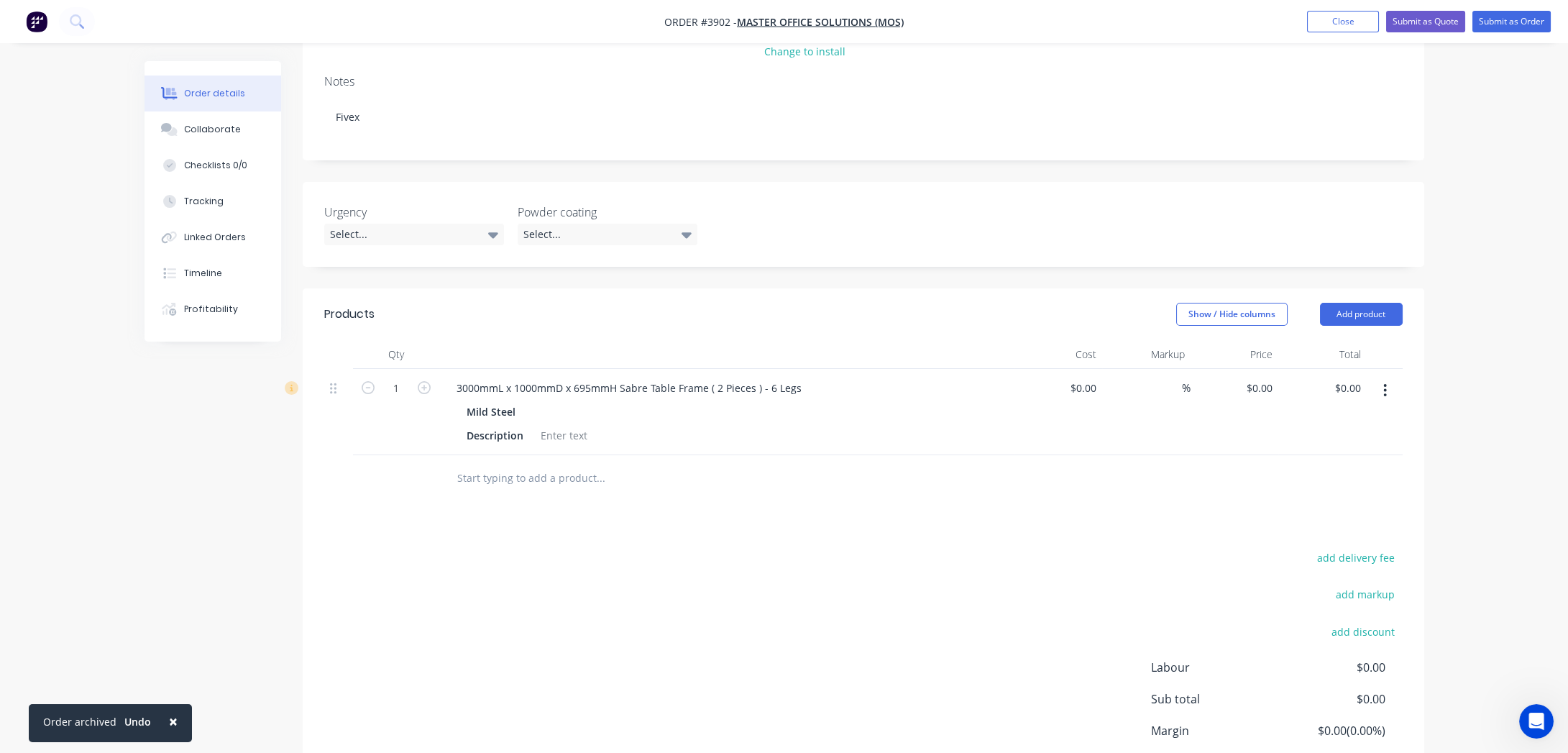
click at [592, 502] on div "Products Show / Hide columns Add product Qty Cost Markup Price Total 1 3000mmL …" at bounding box center [864, 568] width 1122 height 559
click at [507, 425] on div "Description" at bounding box center [495, 435] width 68 height 20
click at [474, 425] on div "PC" at bounding box center [473, 435] width 24 height 20
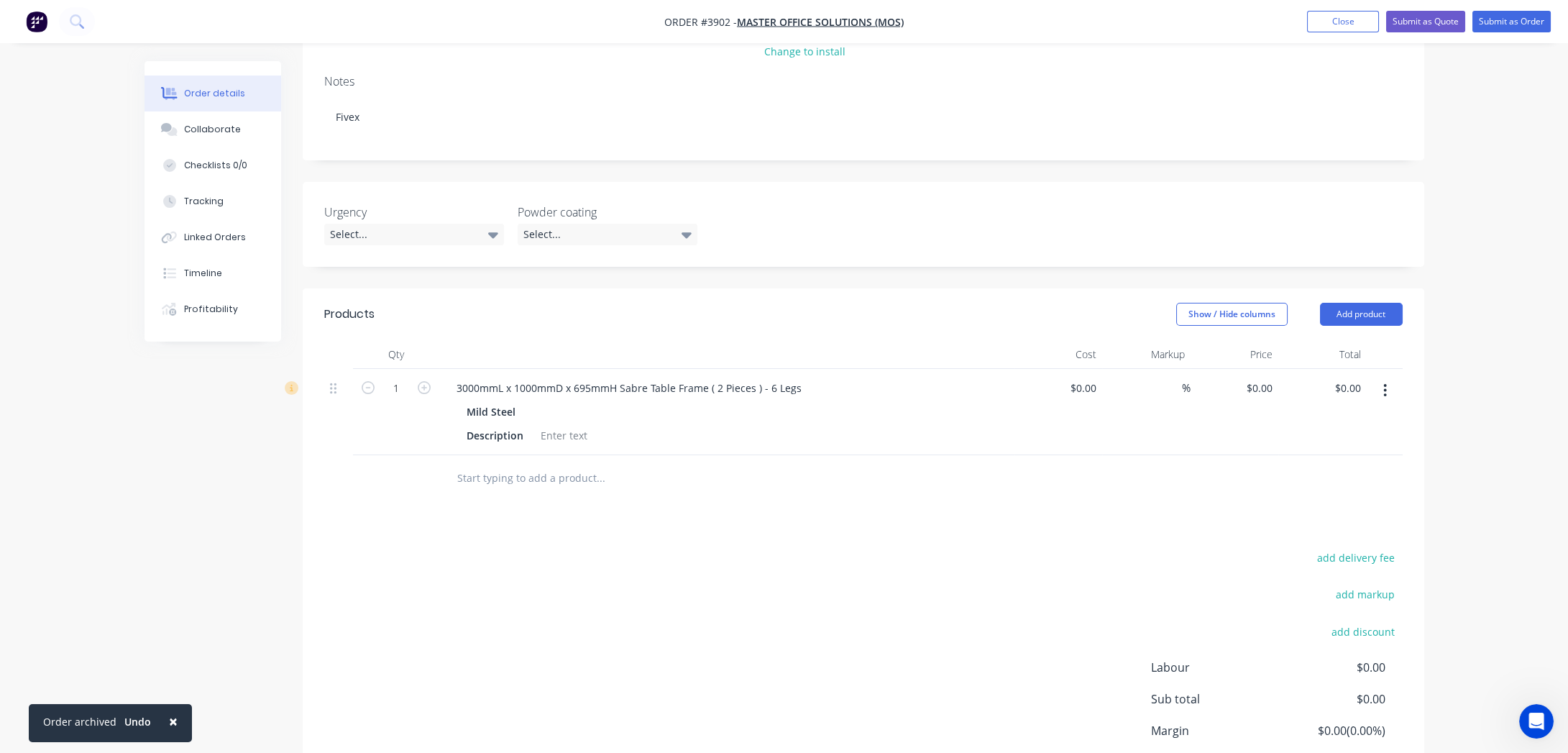
click at [706, 575] on div "add delivery fee add markup add discount Labour $0.00 Sub total $0.00 Margin $0…" at bounding box center [863, 687] width 1078 height 278
click at [698, 554] on div "add delivery fee add markup add discount Labour $0.00 Sub total $0.00 Margin $0…" at bounding box center [863, 687] width 1078 height 278
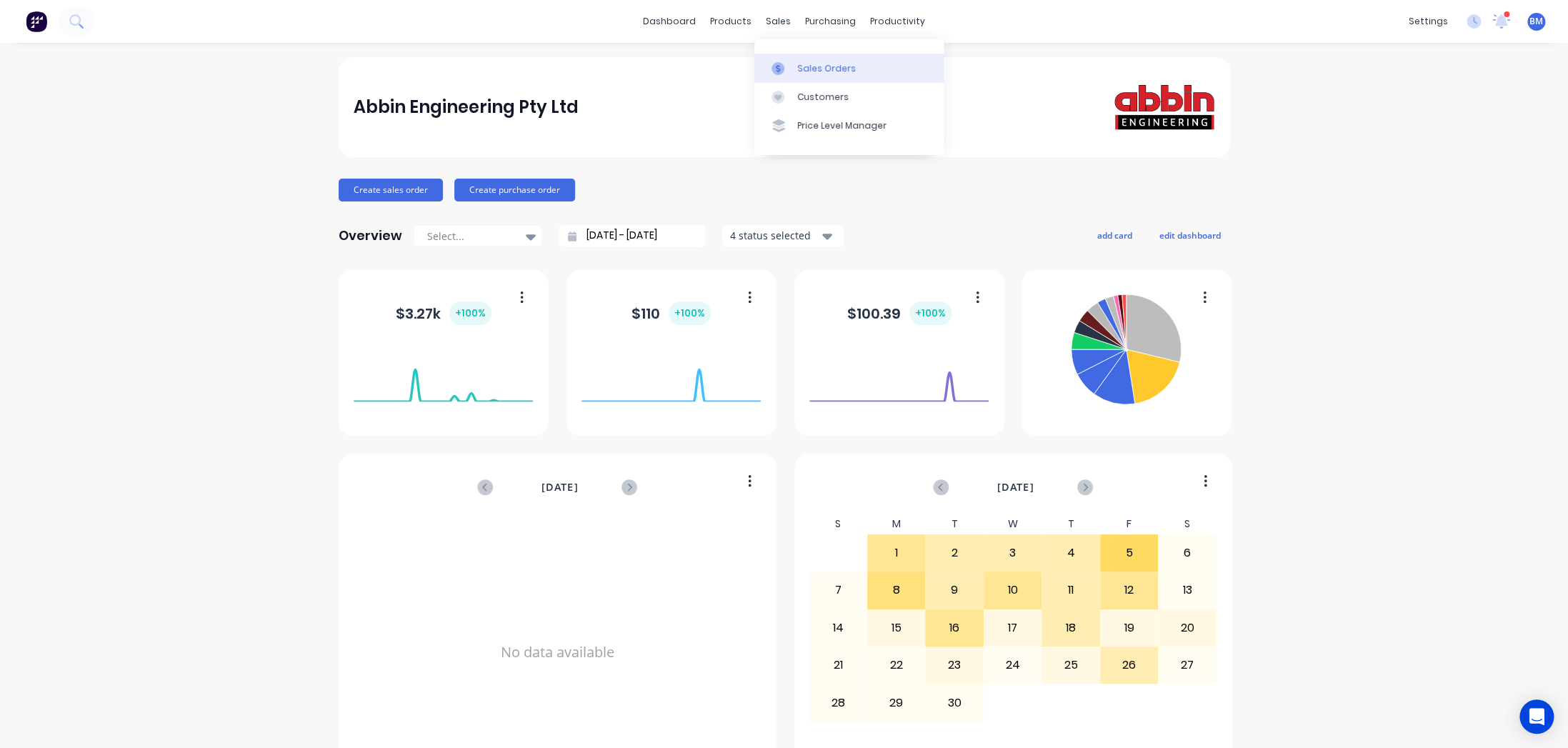
click at [790, 68] on div at bounding box center [782, 67] width 21 height 13
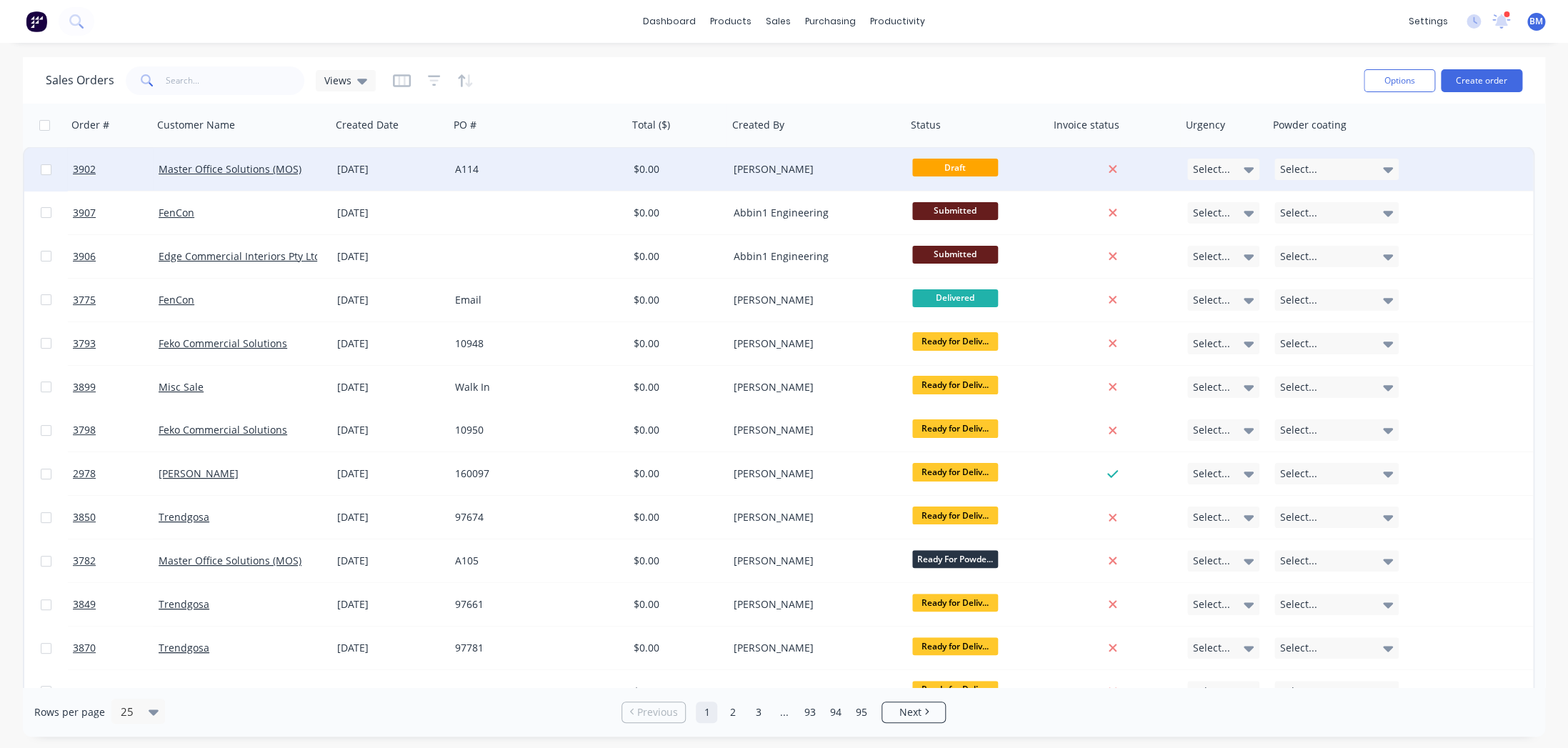
click at [677, 177] on div "$0.00" at bounding box center [678, 169] width 100 height 42
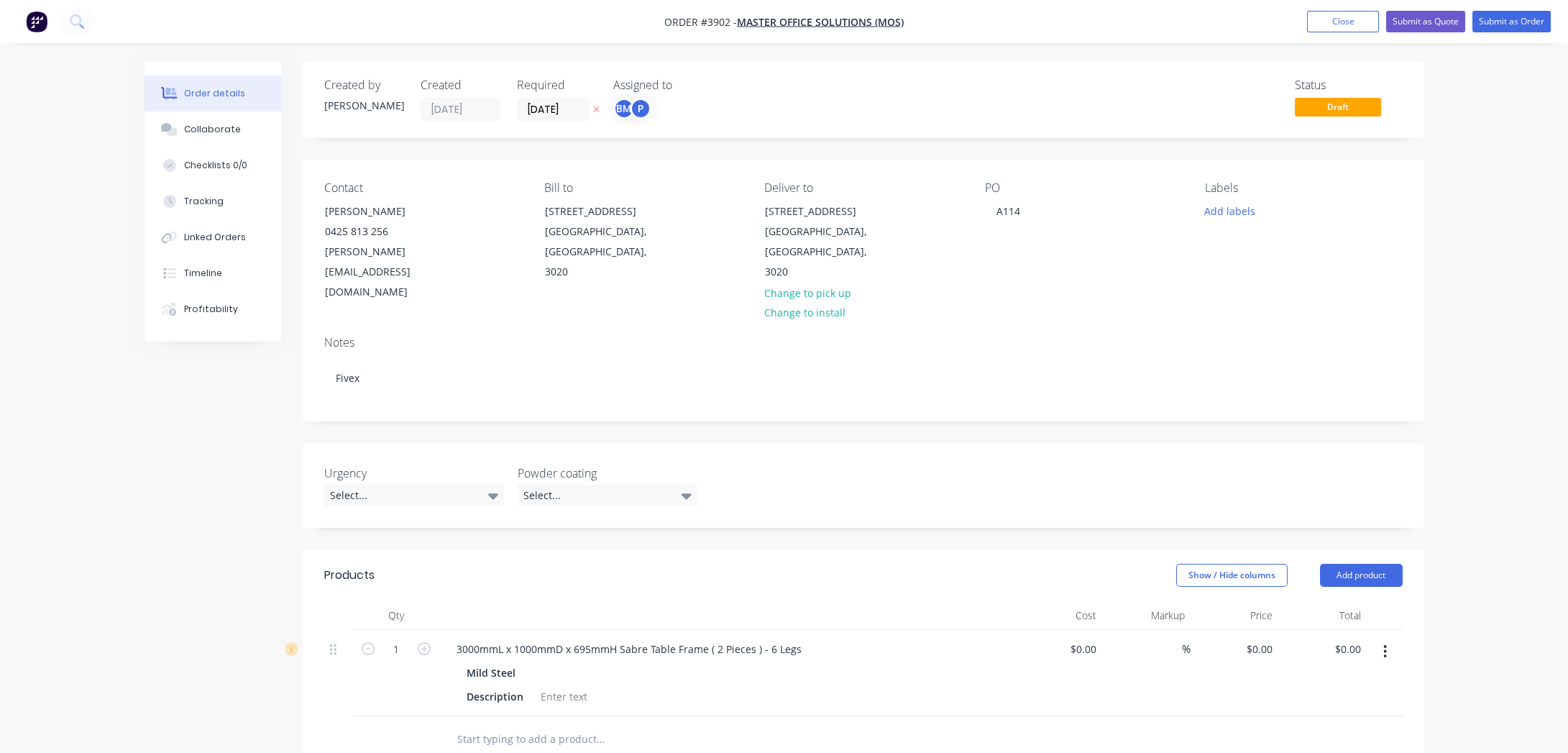
scroll to position [335, 0]
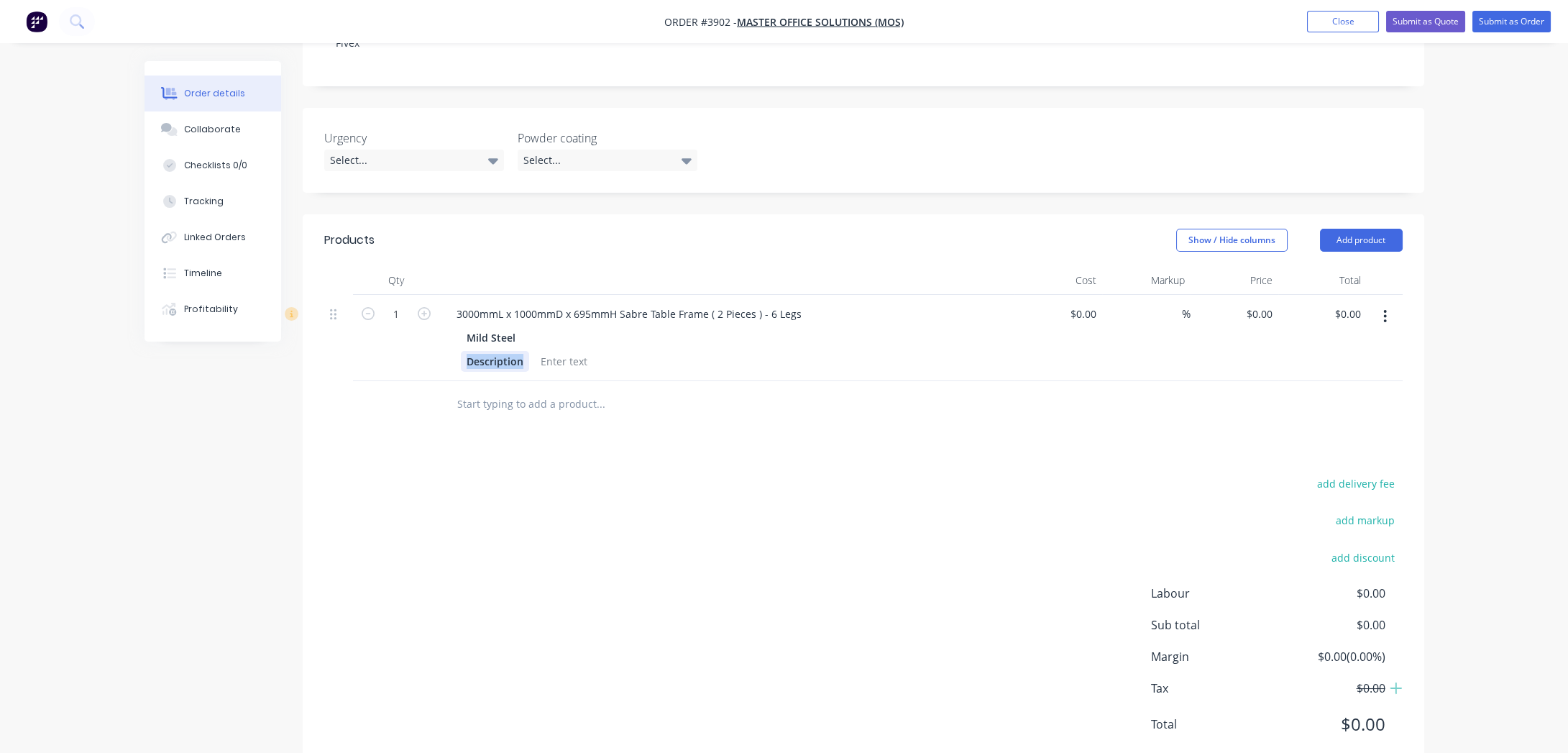
drag, startPoint x: 527, startPoint y: 315, endPoint x: 412, endPoint y: 314, distance: 115.0
click at [412, 314] on div "1 3000mmL x 1000mmD x 695mmH Sabre Table Frame ( 2 Pieces ) - 6 Legs Mild Steel…" at bounding box center [863, 338] width 1078 height 86
click at [826, 474] on div "add delivery fee add markup add discount Labour $0.00 Sub total $0.00 Margin $0…" at bounding box center [863, 612] width 1078 height 278
click at [524, 351] on div at bounding box center [524, 361] width 58 height 20
click at [700, 412] on div "Products Show / Hide columns Add product Qty Cost Markup Price Total 1 3000mmL …" at bounding box center [864, 494] width 1122 height 559
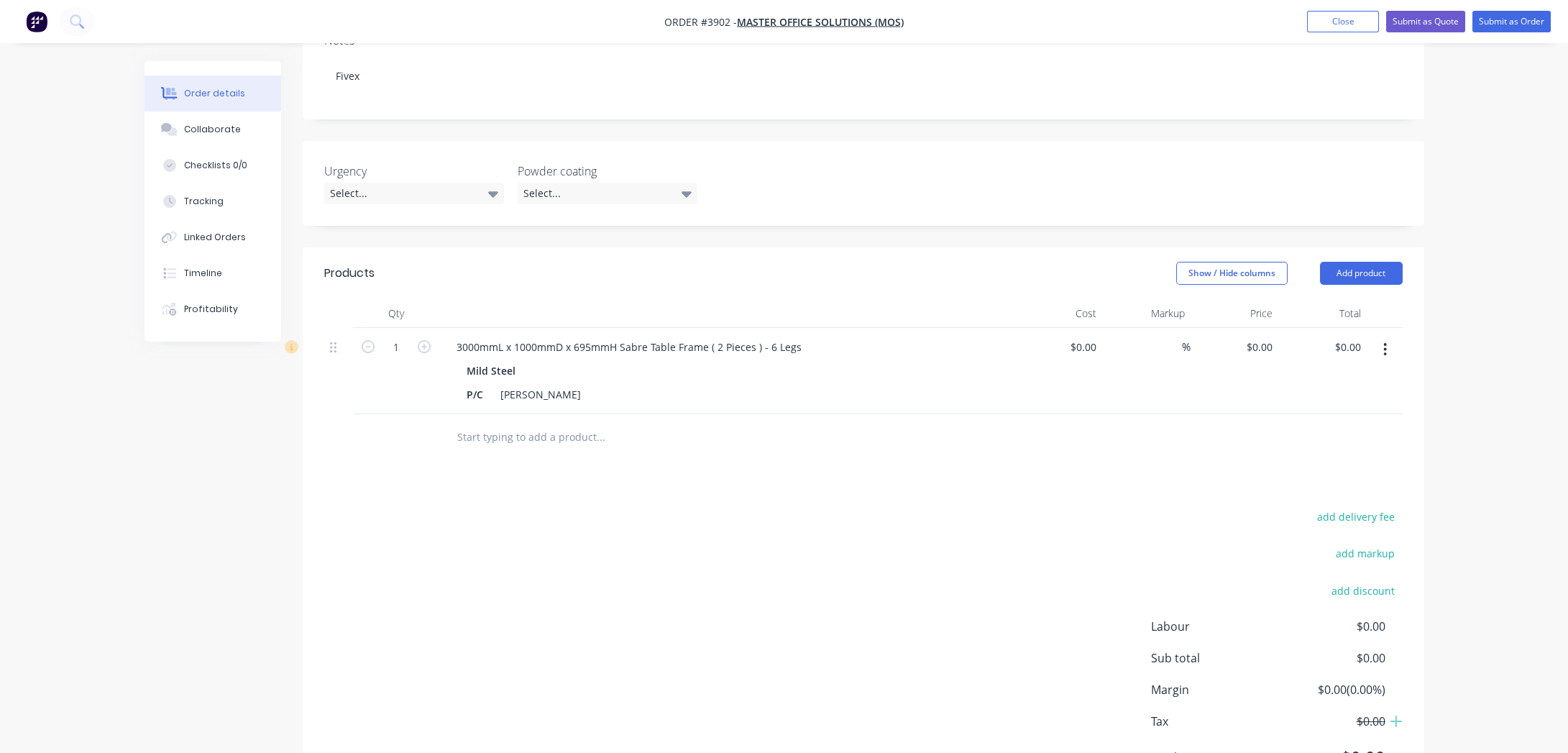
scroll to position [0, 0]
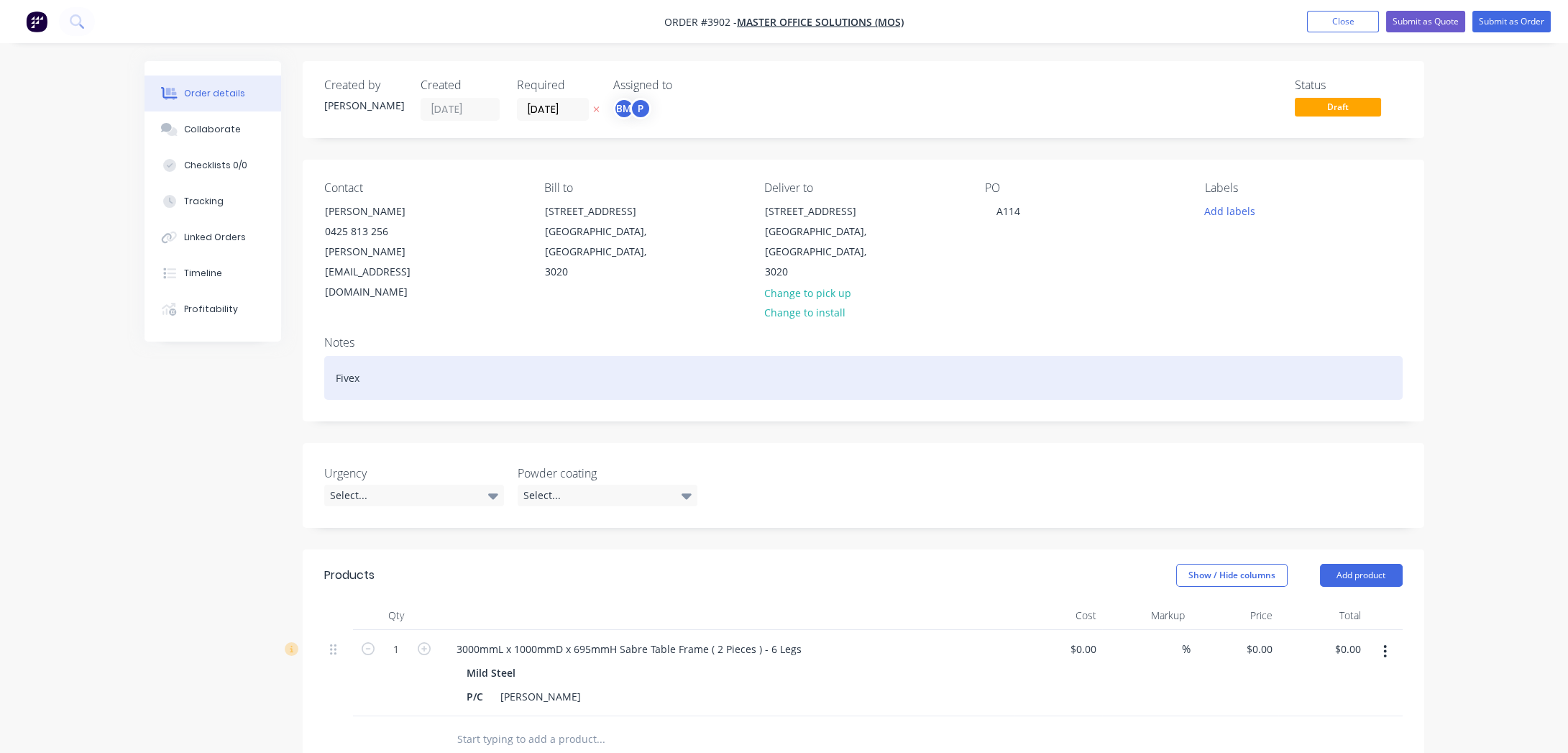
click at [490, 356] on div "Fivex" at bounding box center [863, 377] width 1078 height 44
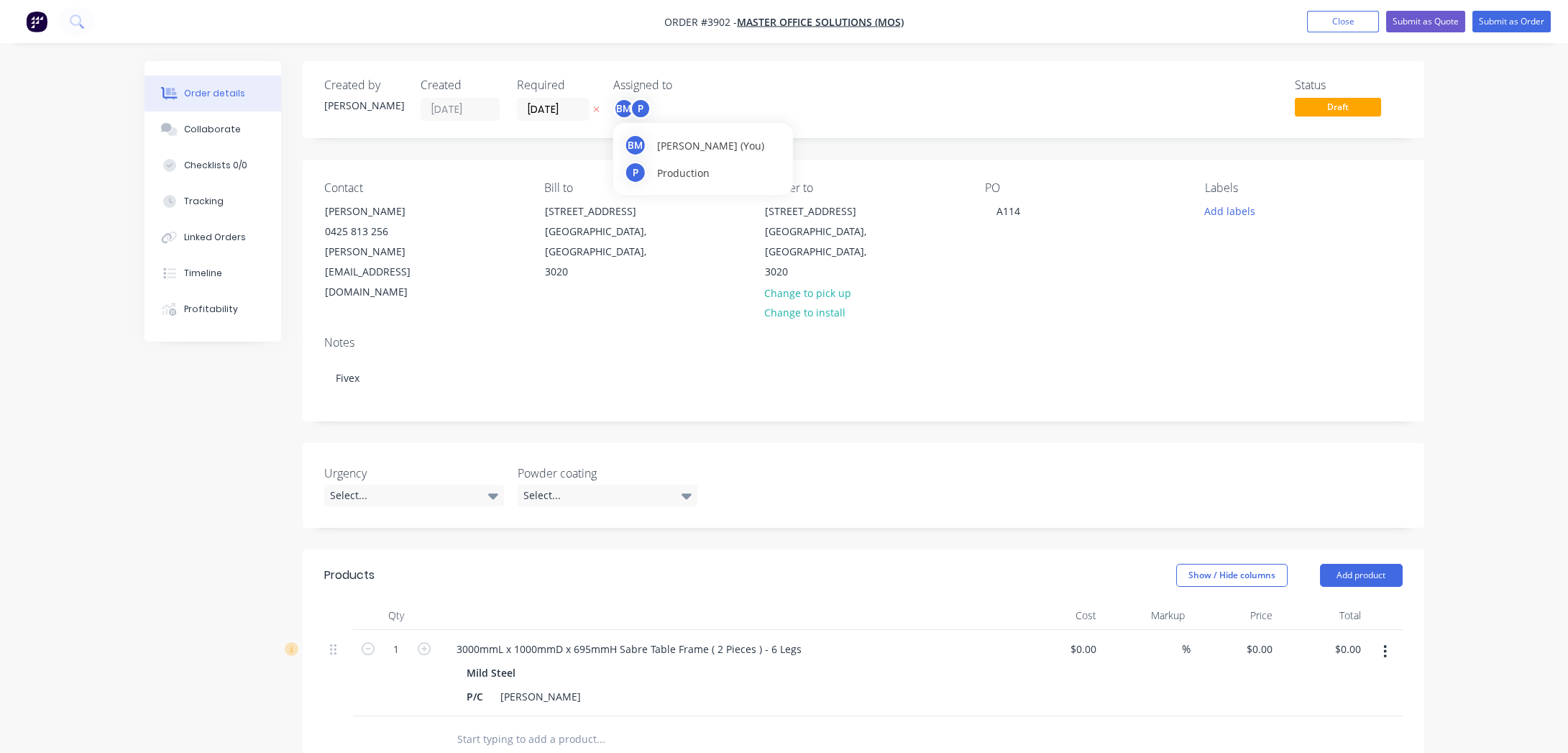
click at [628, 115] on div "BM" at bounding box center [624, 109] width 21 height 21
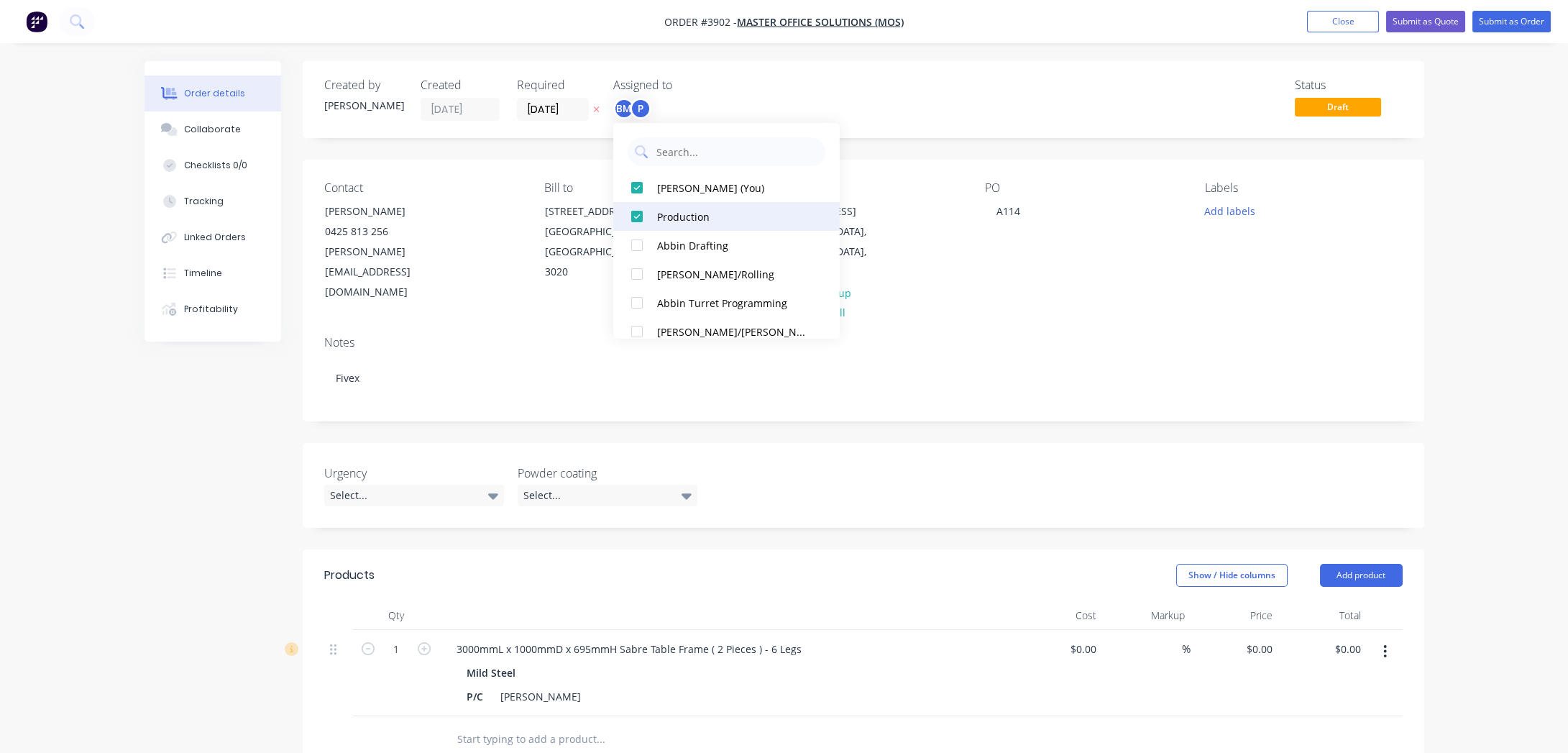
click at [675, 186] on div "Ben Muscari (You)" at bounding box center [733, 187] width 152 height 16
click at [915, 81] on div "Status Draft" at bounding box center [1079, 100] width 645 height 43
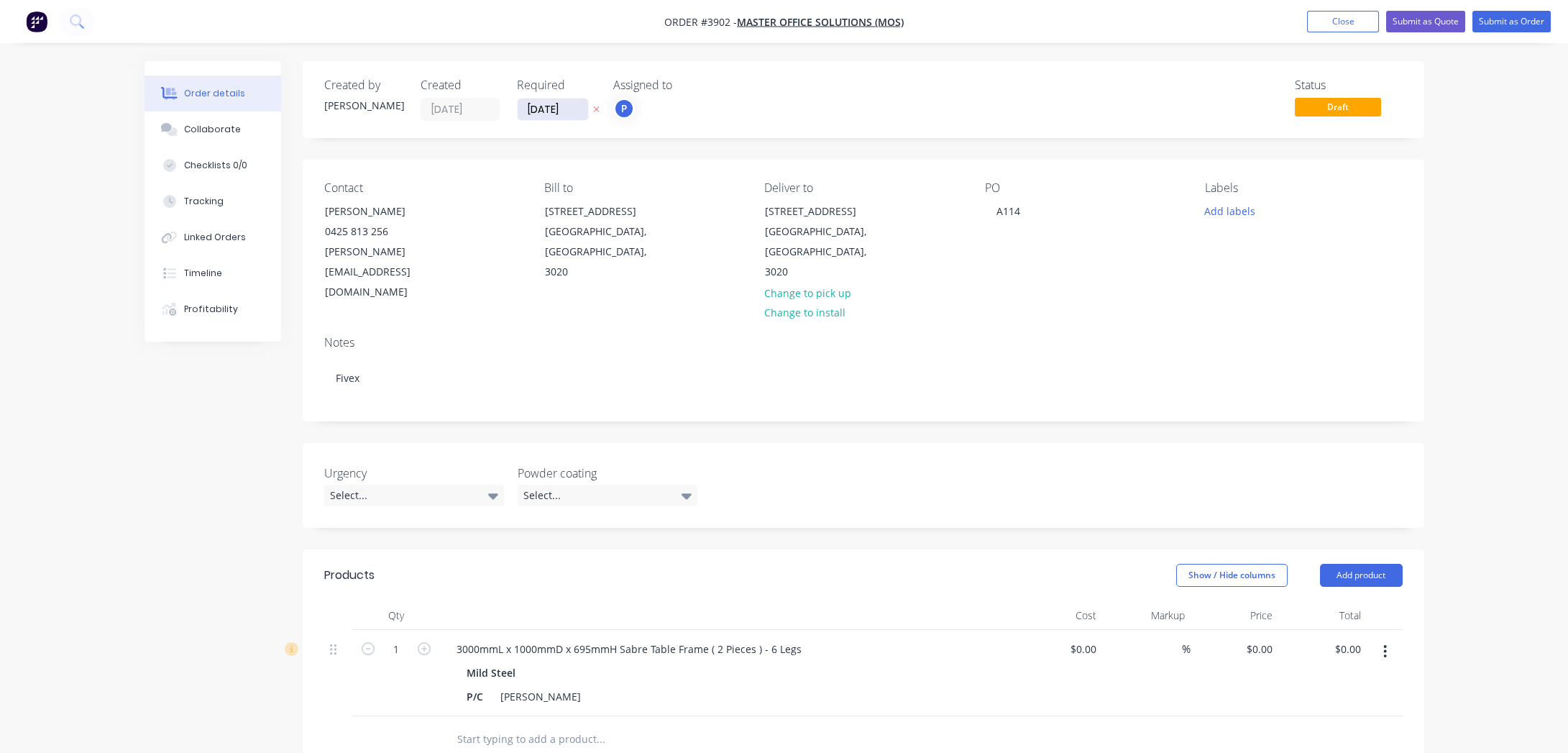
click at [559, 107] on input "[DATE]" at bounding box center [552, 109] width 71 height 21
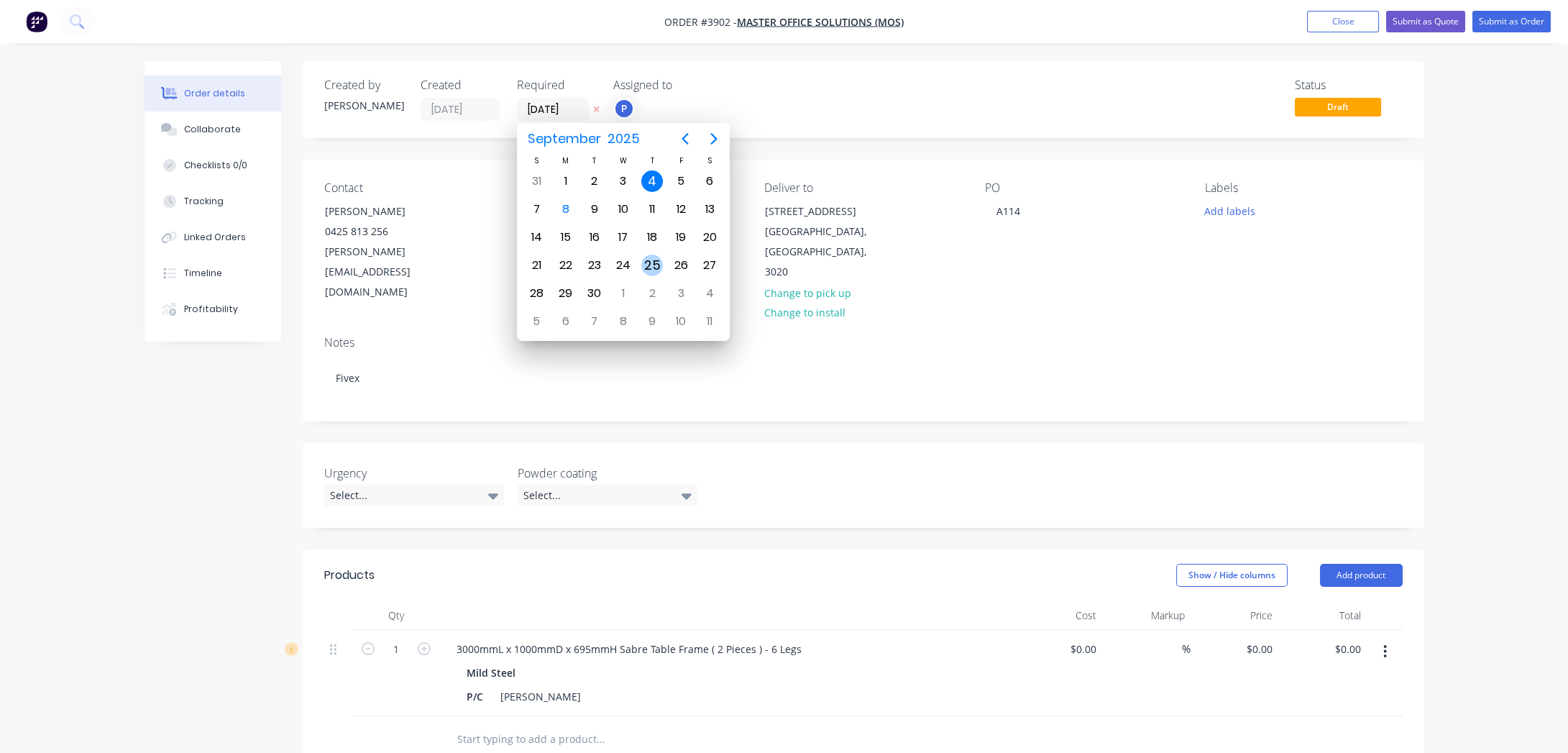
click at [661, 259] on div "25" at bounding box center [652, 265] width 21 height 21
type input "25/09/25"
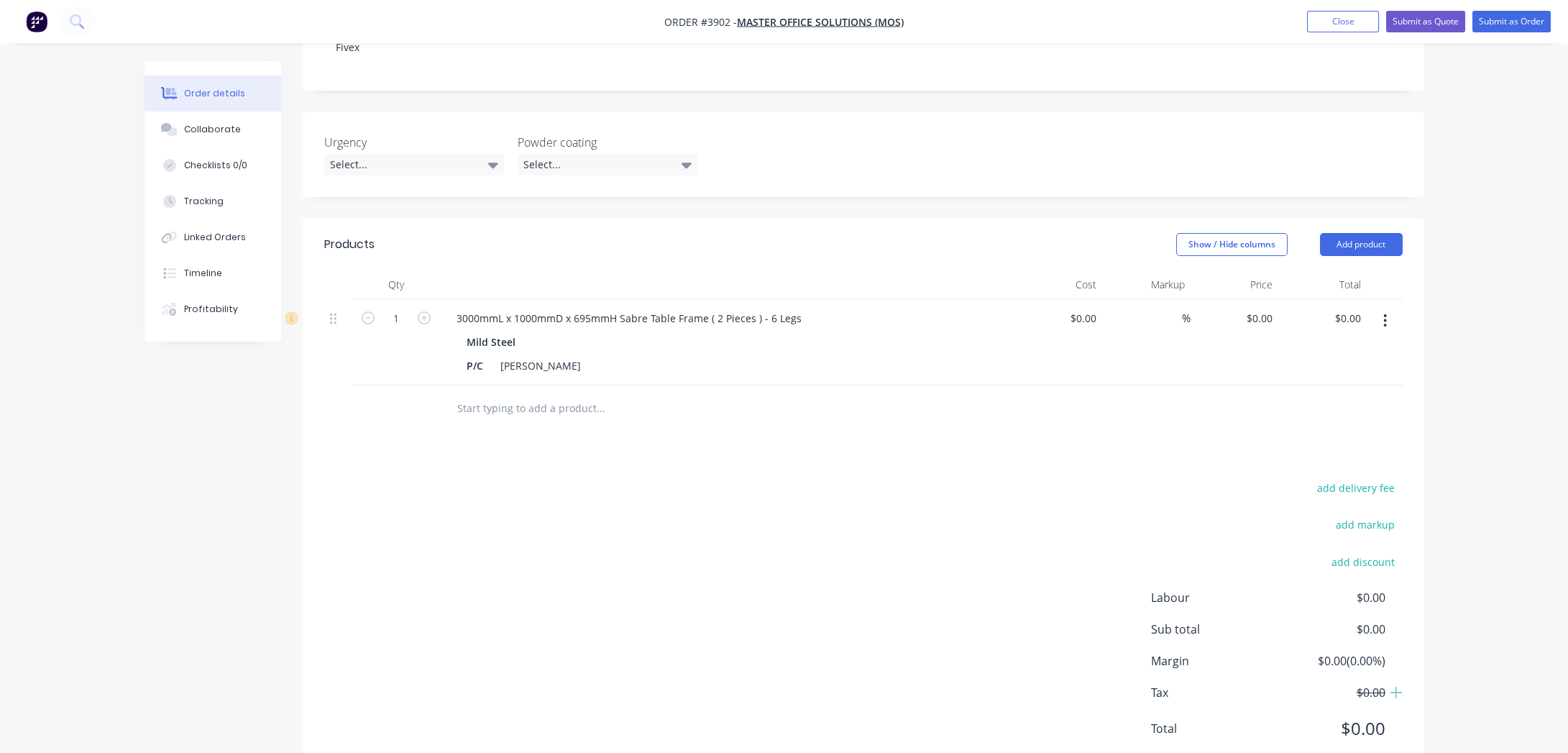
scroll to position [335, 0]
click at [504, 670] on div "add delivery fee add markup add discount Labour $0.00 Sub total $0.00 Margin $0…" at bounding box center [863, 612] width 1078 height 278
drag, startPoint x: 703, startPoint y: 275, endPoint x: 620, endPoint y: 278, distance: 83.1
click at [620, 304] on div "3000mmL x 1000mmD x 695mmH Sabre Table Frame ( 2 Pieces ) - 6 Legs" at bounding box center [629, 313] width 368 height 20
click at [467, 304] on div "3000mmL x 1000mmD x 695mmH ( 2 Pieces ) - 6 Legs" at bounding box center [583, 313] width 276 height 20
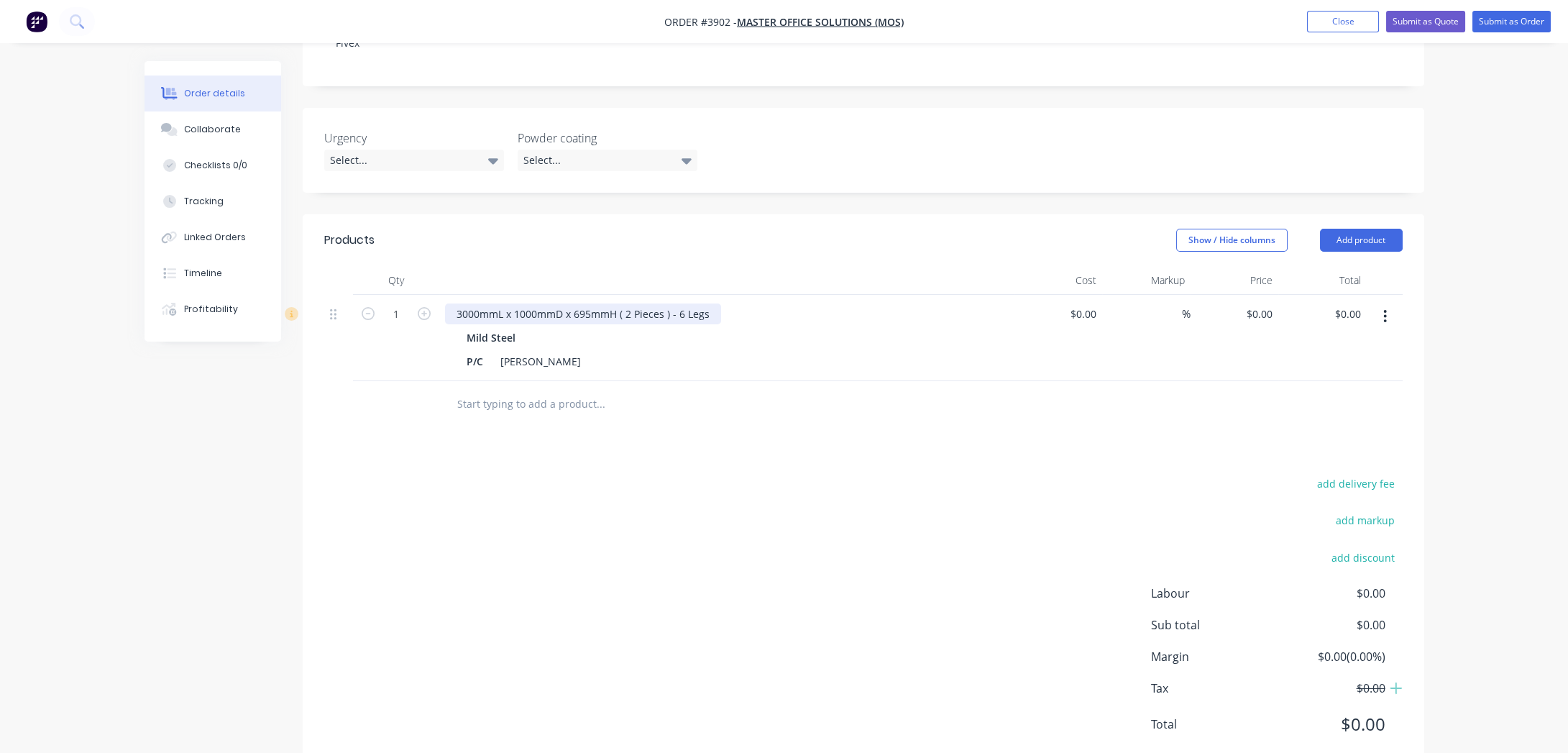
click at [455, 304] on div "3000mmL x 1000mmD x 695mmH ( 2 Pieces ) - 6 Legs" at bounding box center [583, 313] width 276 height 20
click at [626, 425] on div "Products Show / Hide columns Add product Qty Cost Markup Price Total 1 Sabre Ta…" at bounding box center [864, 494] width 1122 height 559
click at [548, 304] on div "Sabre Table Frame 3000mmL x 1000mmD x 695mmH ( 2 Pieces ) - 6 Legs" at bounding box center [629, 313] width 368 height 20
click at [875, 490] on div "add delivery fee add markup add discount Labour $0.00 Sub total $0.00 Margin $0…" at bounding box center [863, 612] width 1078 height 278
click at [556, 304] on div "Sabre Table Frame @3000mmL x 1000mmD x 695mmH ( 2 Pieces ) - 6 Legs" at bounding box center [634, 313] width 377 height 20
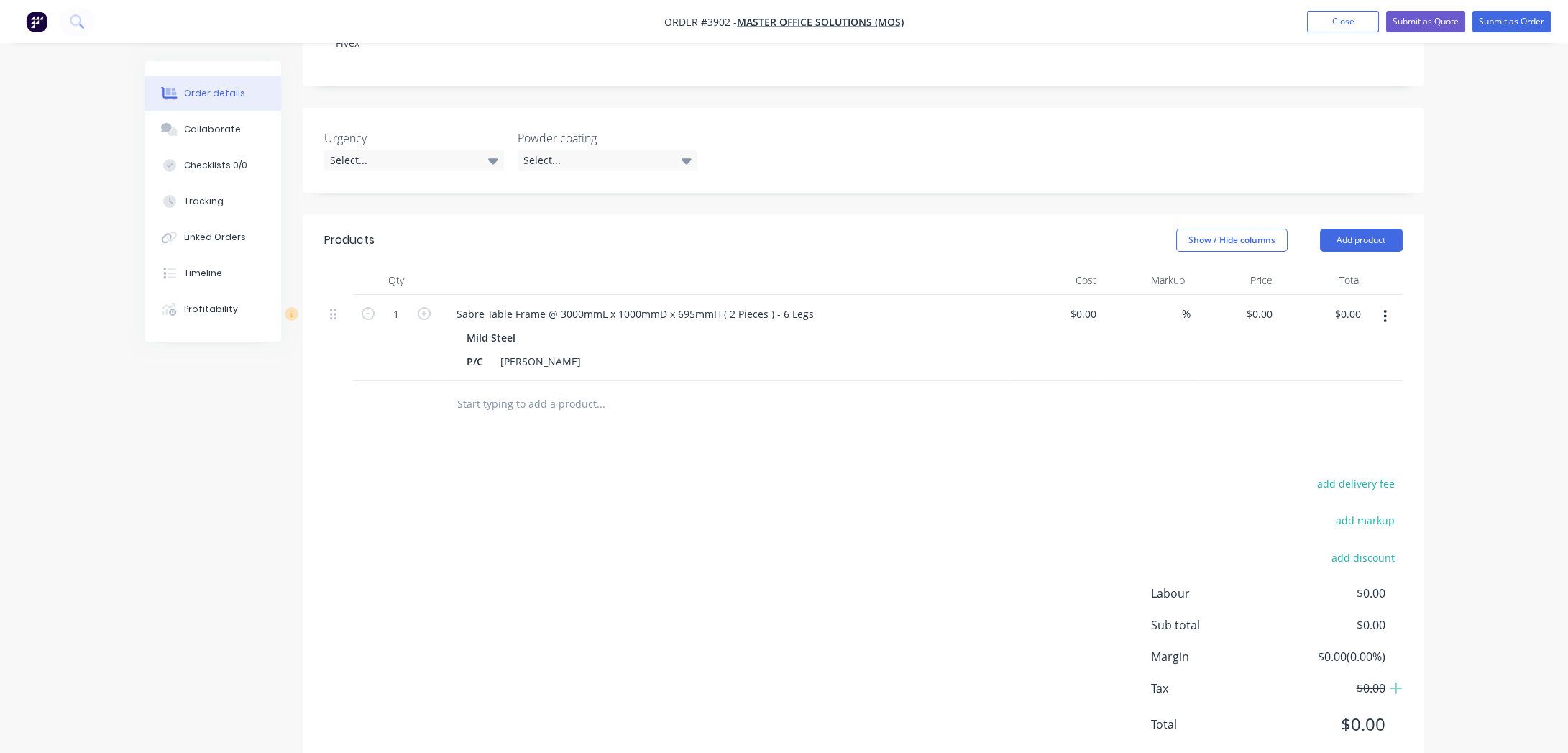
click at [1010, 526] on div "add delivery fee add markup add discount Labour $0.00 Sub total $0.00 Margin $0…" at bounding box center [863, 612] width 1078 height 278
drag, startPoint x: 580, startPoint y: 271, endPoint x: 596, endPoint y: 274, distance: 16.3
click at [596, 304] on div "Sabre Table Frame @ 3000mmL x 1000mmD x 695mmH ( 2 Pieces ) - 6 Legs" at bounding box center [636, 313] width 380 height 20
drag, startPoint x: 620, startPoint y: 272, endPoint x: 635, endPoint y: 274, distance: 15.1
click at [635, 304] on div "Sabre Table Frame @ 3000L x 1000mmD x 695mmH ( 2 Pieces ) - 6 Legs" at bounding box center [626, 313] width 362 height 20
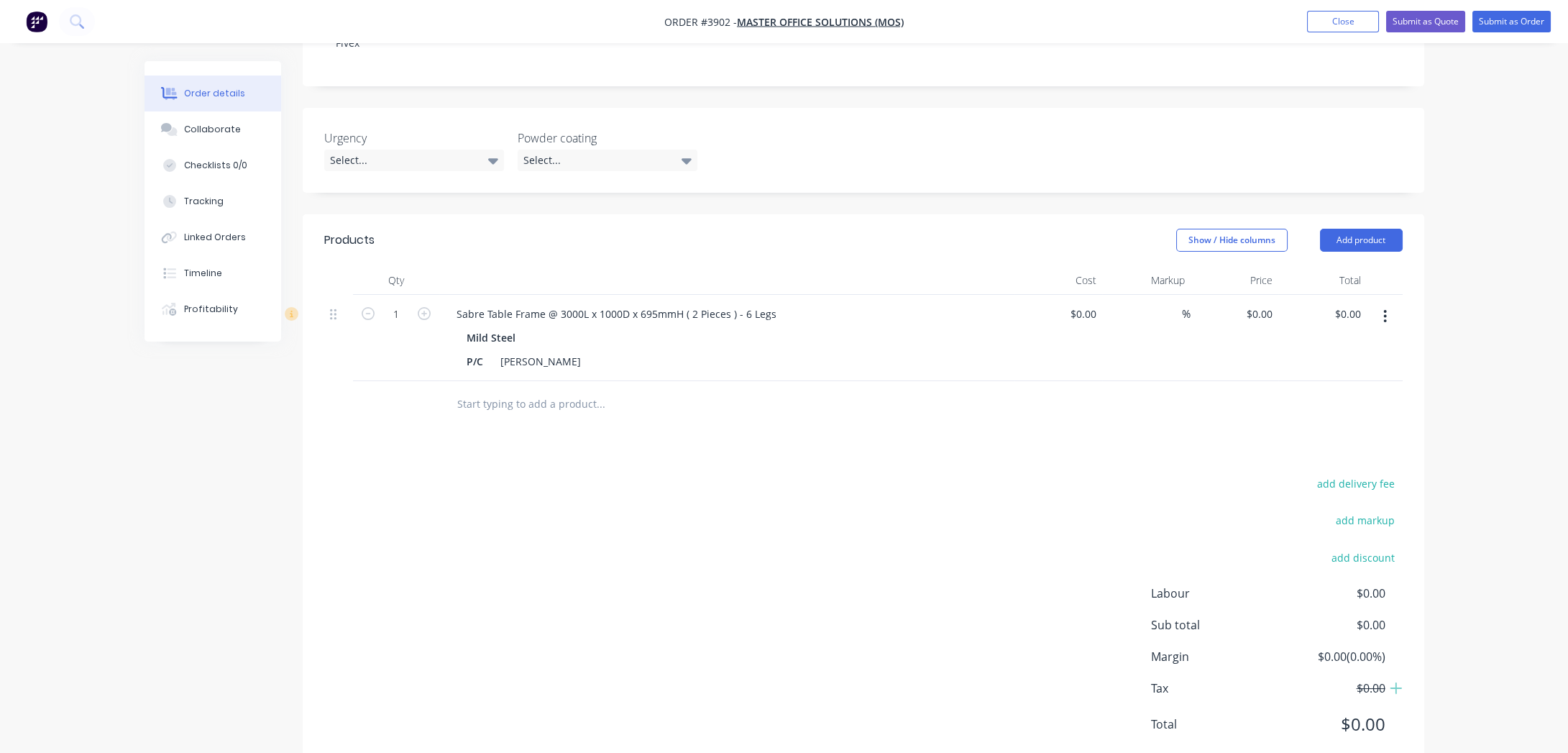
click at [625, 351] on div "P/C White Matt" at bounding box center [724, 361] width 526 height 20
drag, startPoint x: 670, startPoint y: 278, endPoint x: 656, endPoint y: 278, distance: 14.0
click at [656, 304] on div "Sabre Table Frame @ 3000L x 1000D x 695mmH ( 2 Pieces ) - 6 Legs" at bounding box center [616, 313] width 343 height 20
click at [651, 327] on div "Mild Steel P/C White Matt" at bounding box center [727, 349] width 564 height 45
click at [813, 304] on div "Sabre Table Frame @ 3000L x 1000D x 695mmH ( 2 Pieces ) - 6 Legs" at bounding box center [727, 313] width 564 height 20
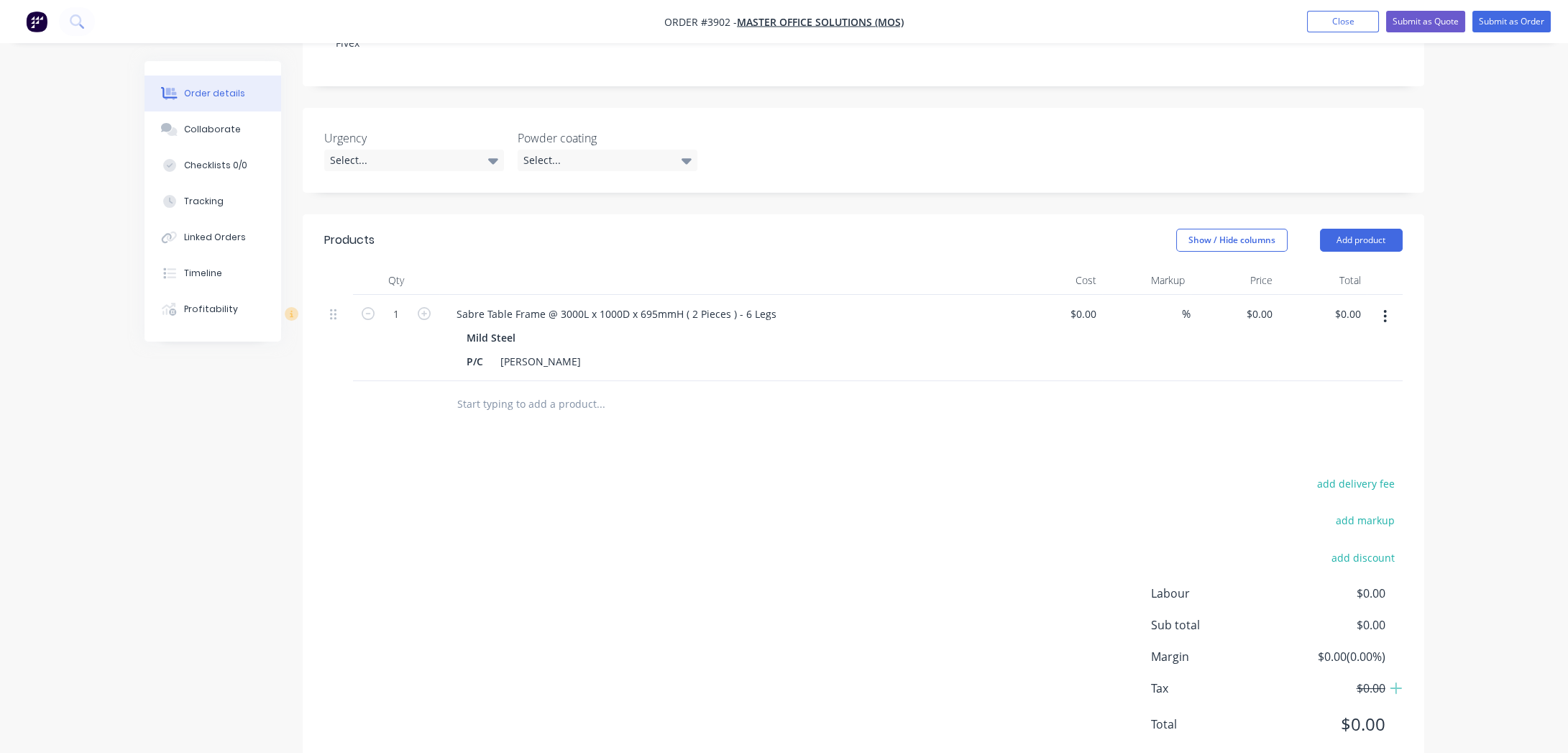
click at [1388, 304] on button "button" at bounding box center [1385, 316] width 34 height 26
click at [1370, 373] on div "Duplicate" at bounding box center [1334, 382] width 111 height 20
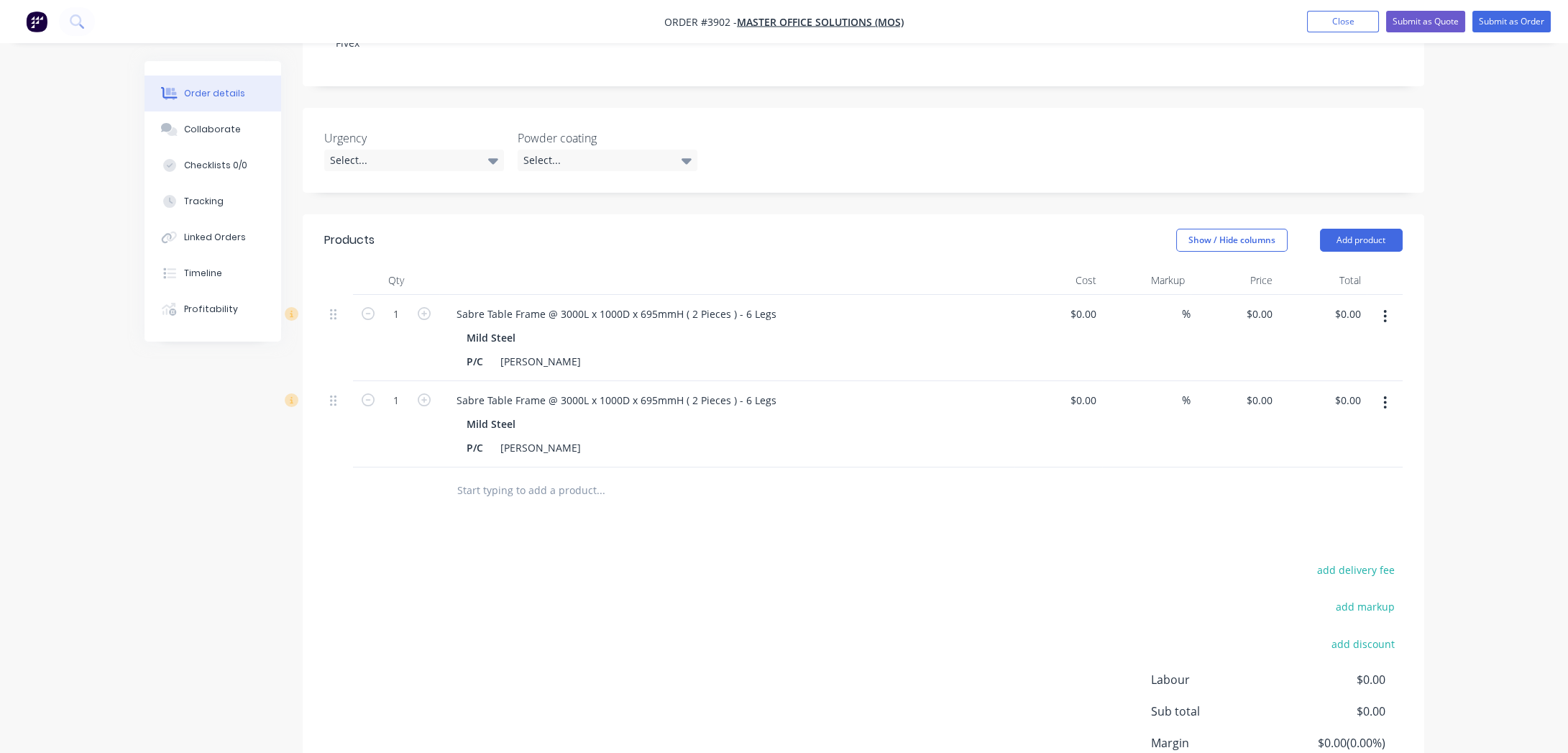
click at [693, 504] on div "Products Show / Hide columns Add product Qty Cost Markup Price Total 1 Sabre Ta…" at bounding box center [864, 537] width 1122 height 645
click at [604, 390] on div "Sabre Table Frame @ 3000L x 1000D x 695mmH ( 2 Pieces ) - 6 Legs" at bounding box center [616, 400] width 343 height 20
click at [814, 517] on div "Products Show / Hide columns Add product Qty Cost Markup Price Total 1 Sabre Ta…" at bounding box center [864, 537] width 1122 height 645
click at [787, 560] on div "add delivery fee add markup add discount Labour $0.00 Sub total $0.00 Margin $0…" at bounding box center [863, 699] width 1078 height 278
click at [629, 632] on div "add delivery fee add markup add discount Labour $0.00 Sub total $0.00 Margin $0…" at bounding box center [863, 699] width 1078 height 278
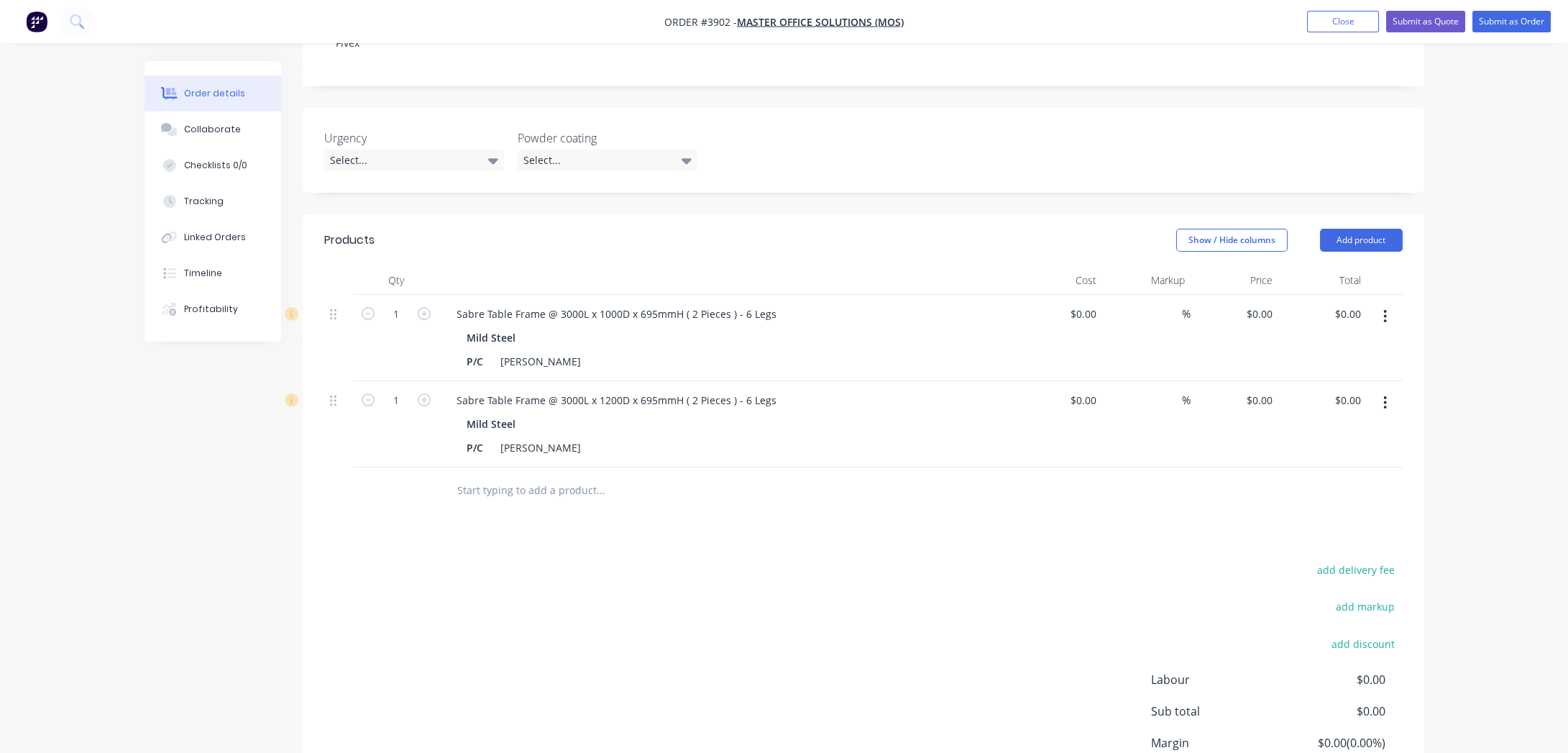
click at [1383, 214] on header "Products Show / Hide columns Add product" at bounding box center [864, 240] width 1122 height 51
click at [1387, 390] on button "button" at bounding box center [1385, 403] width 34 height 26
click at [1371, 459] on div "Duplicate" at bounding box center [1334, 469] width 111 height 20
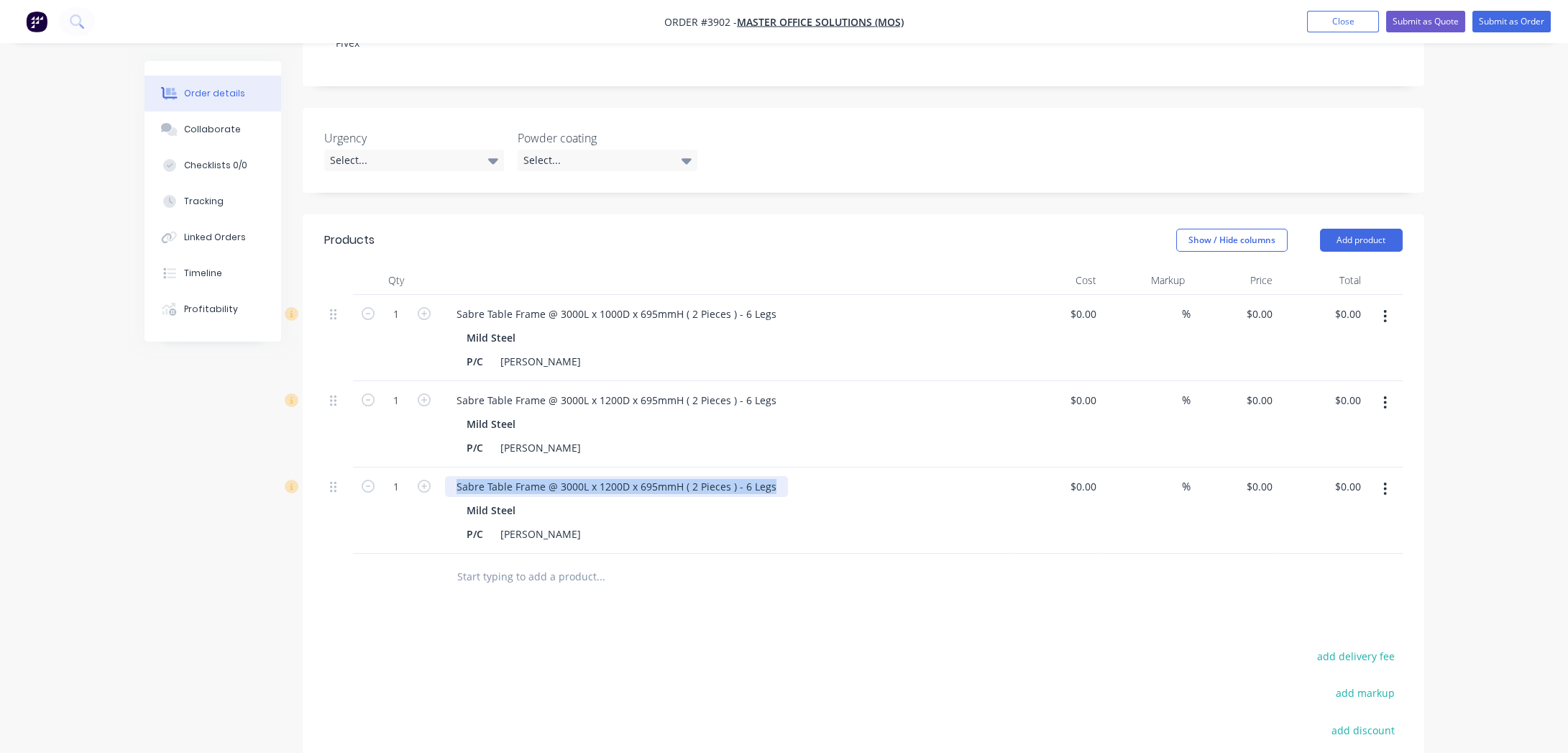
drag, startPoint x: 454, startPoint y: 446, endPoint x: 883, endPoint y: 417, distance: 430.0
click at [883, 417] on div "1 Sabre Table Frame @ 3000L x 1000D x 695mmH ( 2 Pieces ) - 6 Legs Mild Steel P…" at bounding box center [863, 424] width 1078 height 259
paste div
click at [797, 600] on div "Products Show / Hide columns Add product Qty Cost Markup Price Total 1 Sabre Ta…" at bounding box center [864, 579] width 1122 height 731
drag, startPoint x: 539, startPoint y: 439, endPoint x: 512, endPoint y: 439, distance: 27.0
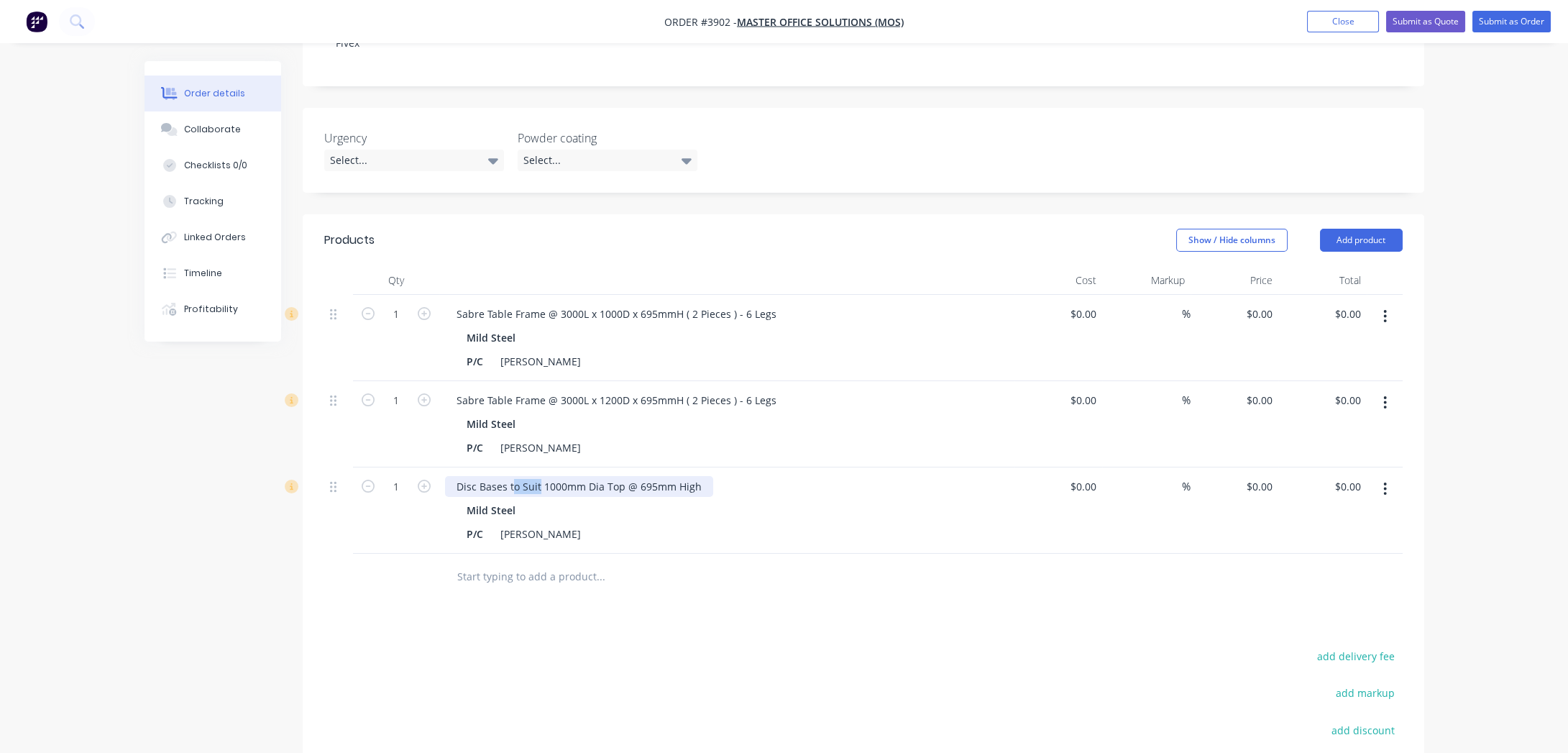
click at [512, 475] on div "Disc Bases to Suit 1000mm Dia Top @ 695mm High" at bounding box center [579, 485] width 268 height 20
click at [715, 569] on div "Products Show / Hide columns Add product Qty Cost Markup Price Total 1 Sabre Ta…" at bounding box center [864, 579] width 1122 height 731
click at [1387, 475] on button "button" at bounding box center [1385, 488] width 34 height 26
click at [1385, 545] on div "Duplicate" at bounding box center [1334, 555] width 111 height 20
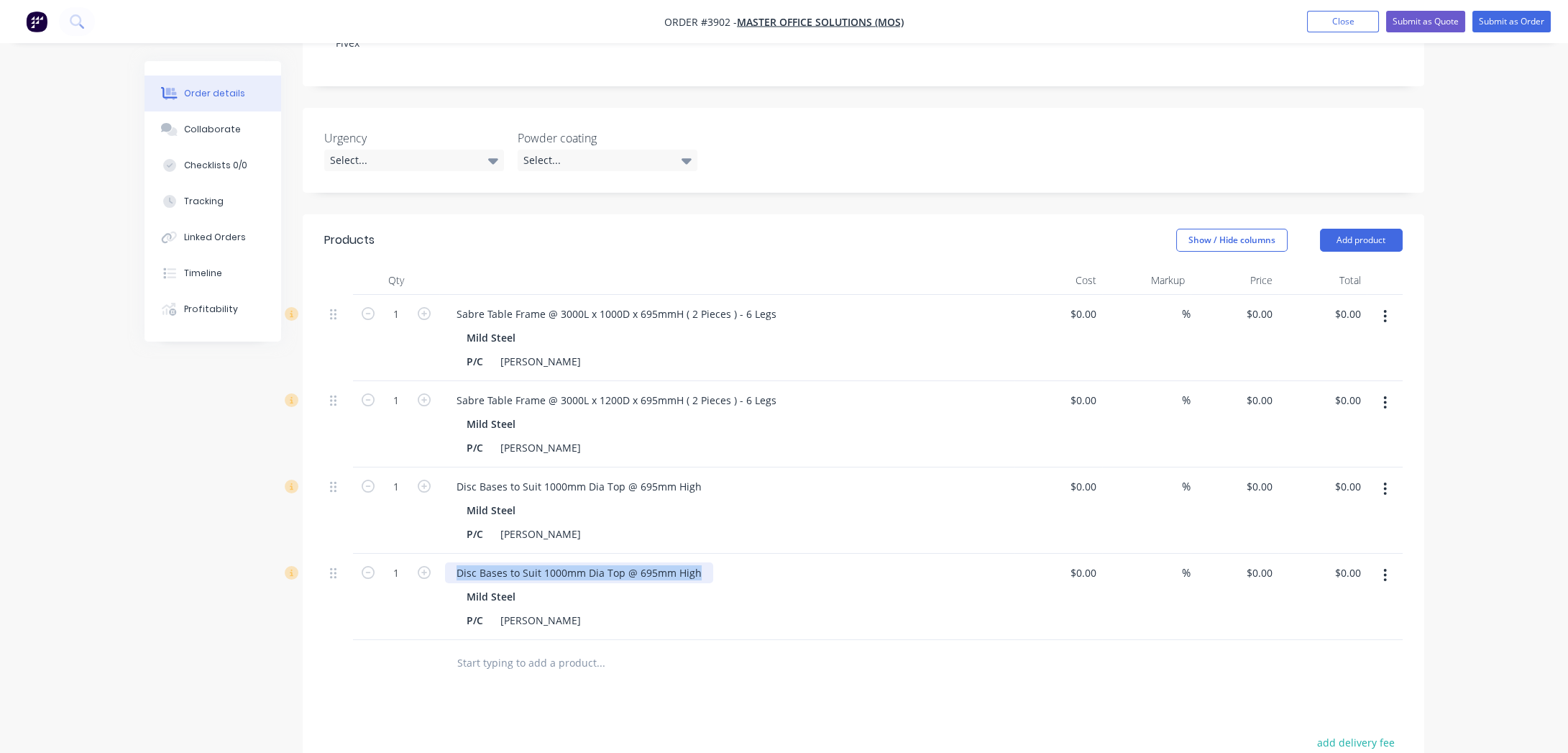
drag, startPoint x: 447, startPoint y: 529, endPoint x: 821, endPoint y: 529, distance: 374.0
click at [821, 562] on div "Disc Bases to Suit 1000mm Dia Top @ 695mm High" at bounding box center [727, 572] width 564 height 20
paste div
click at [776, 665] on div "Products Show / Hide columns Add product Qty Cost Markup Price Total 1 Sabre Ta…" at bounding box center [864, 623] width 1122 height 817
click at [707, 506] on div "Disc Bases to Suit 1000mm Dia Top @ 695mm High Mild Steel P/C White Matt" at bounding box center [727, 510] width 575 height 86
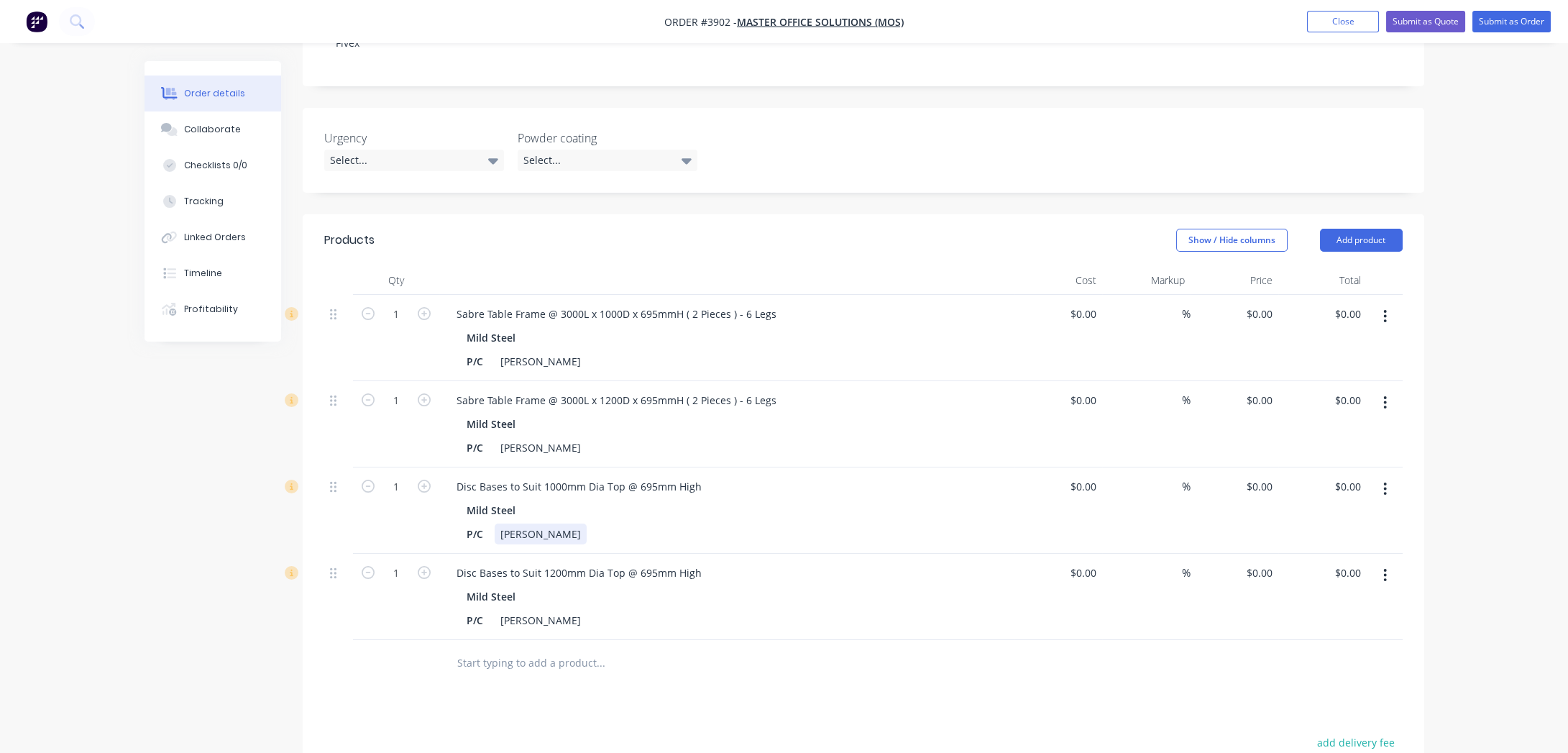
scroll to position [0, 0]
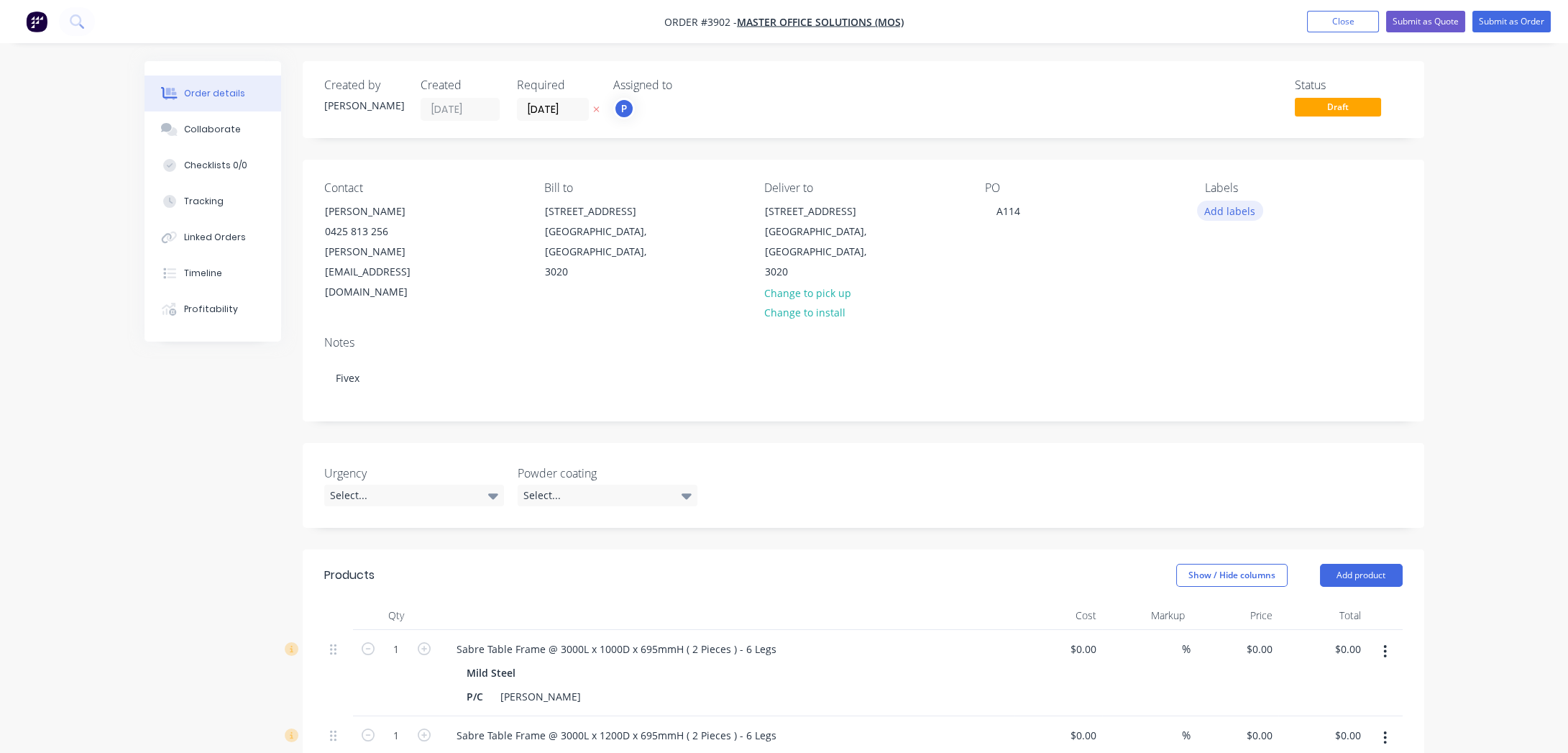
click at [1244, 213] on button "Add labels" at bounding box center [1230, 211] width 66 height 19
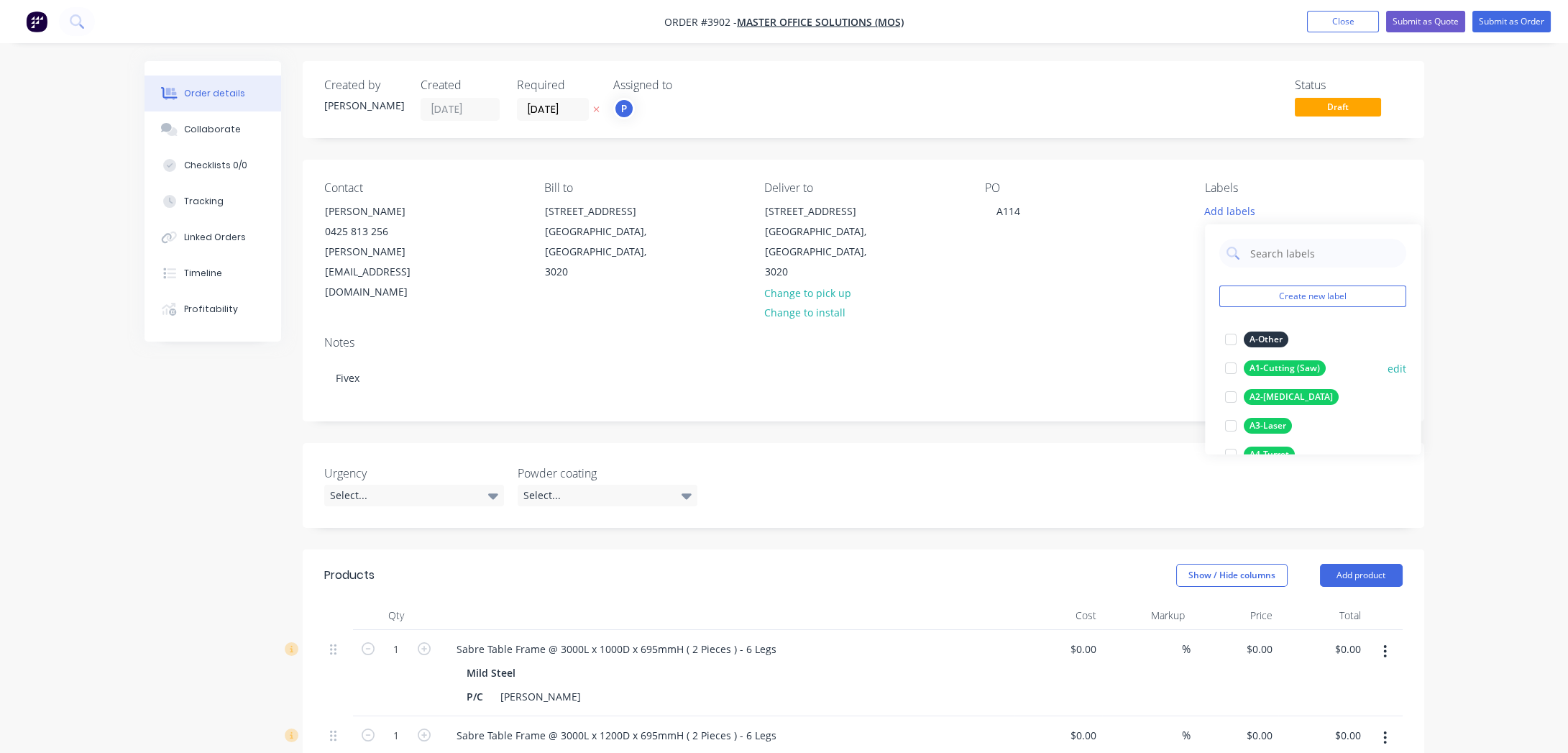
click at [1297, 368] on div "A1-Cutting (Saw)" at bounding box center [1285, 368] width 82 height 16
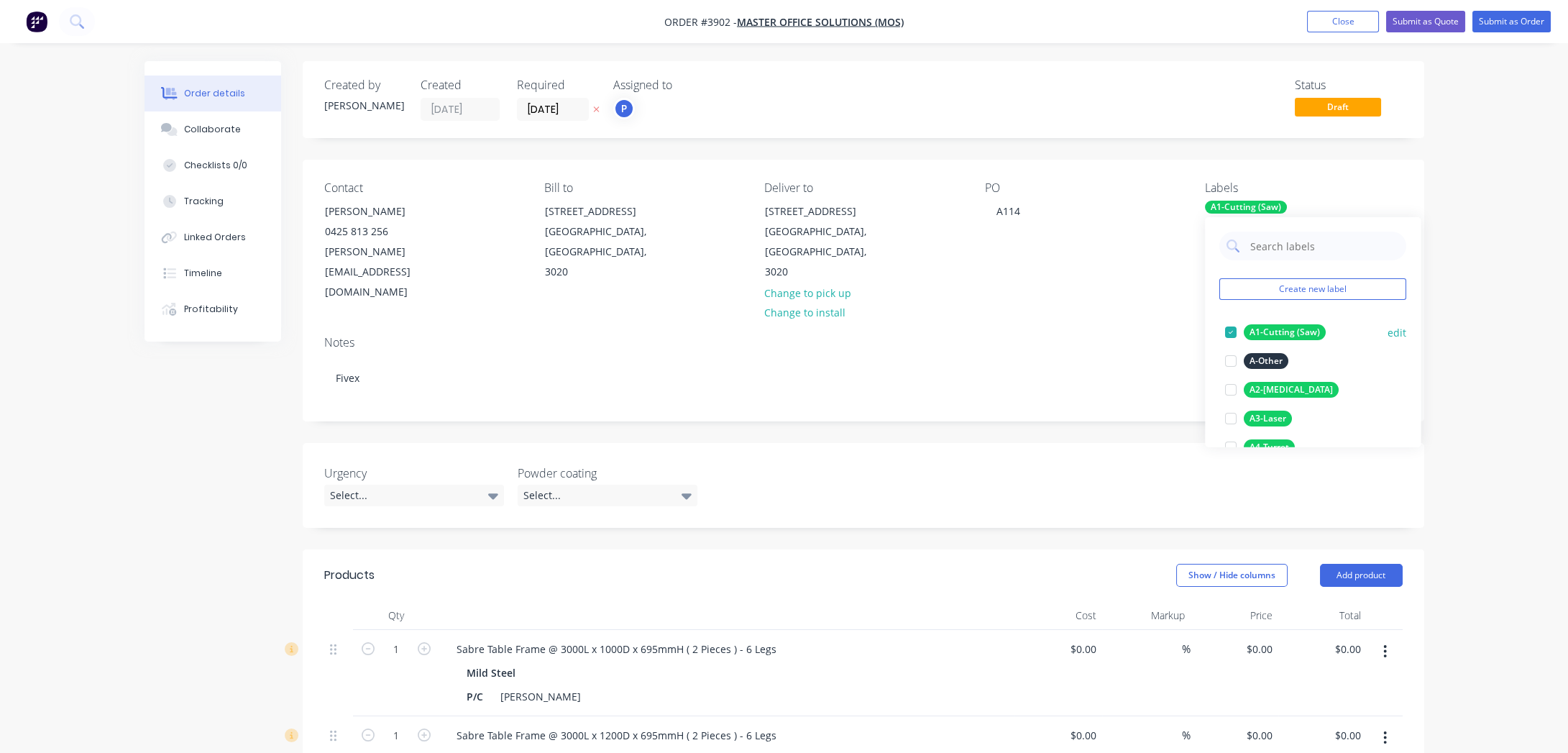
scroll to position [196, 0]
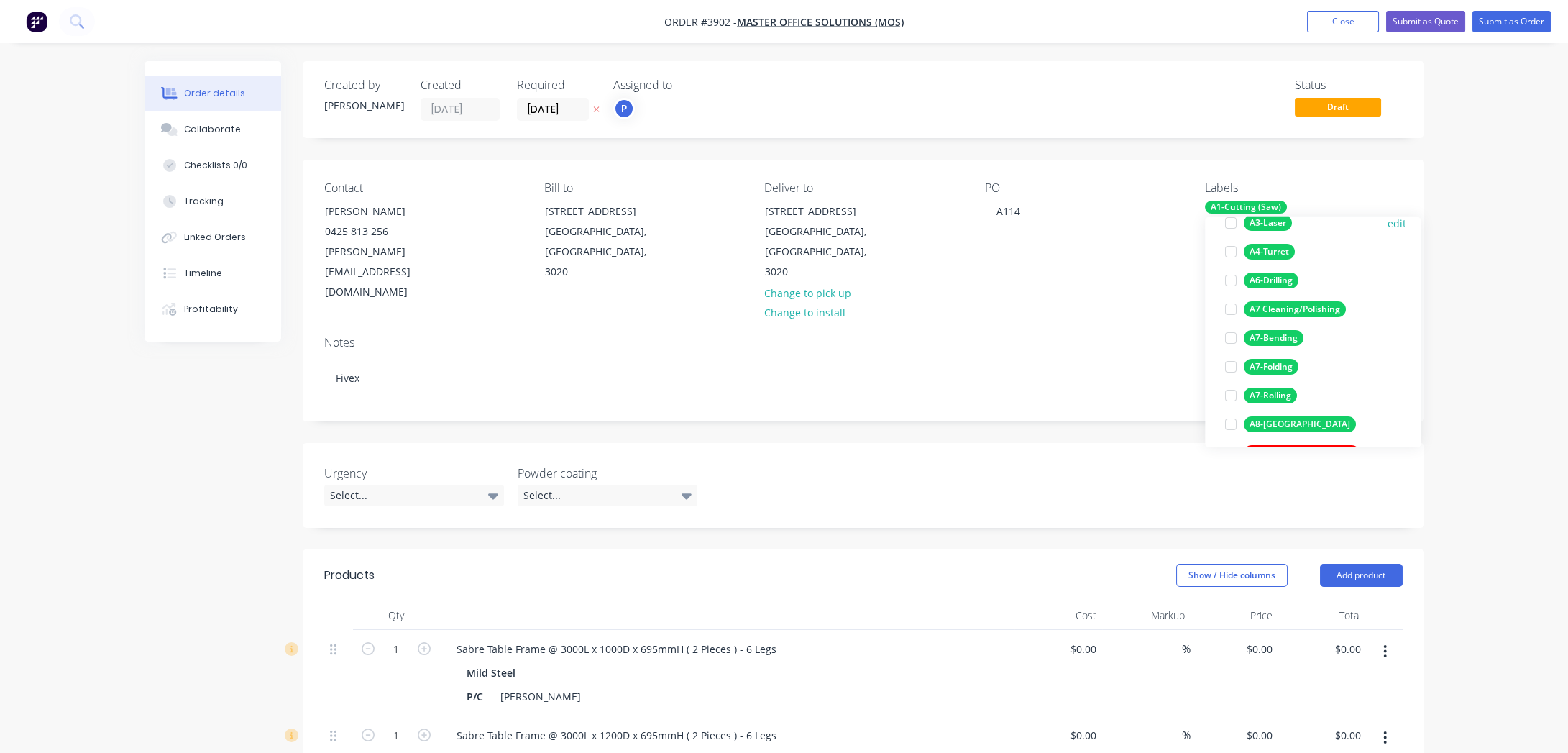
click at [1278, 226] on div "A3-Laser" at bounding box center [1268, 223] width 49 height 16
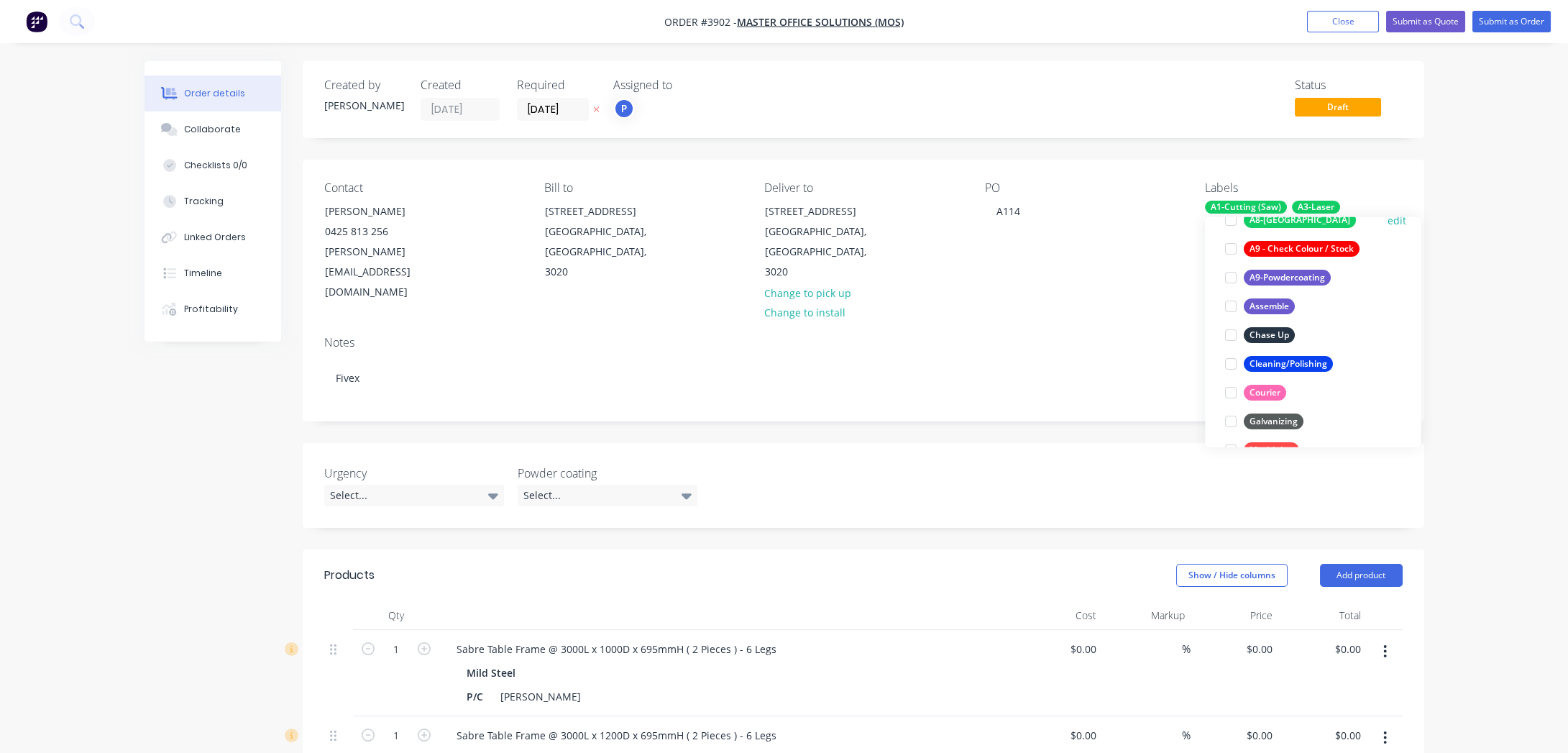
click at [1283, 226] on div "A8-Welding" at bounding box center [1300, 220] width 113 height 16
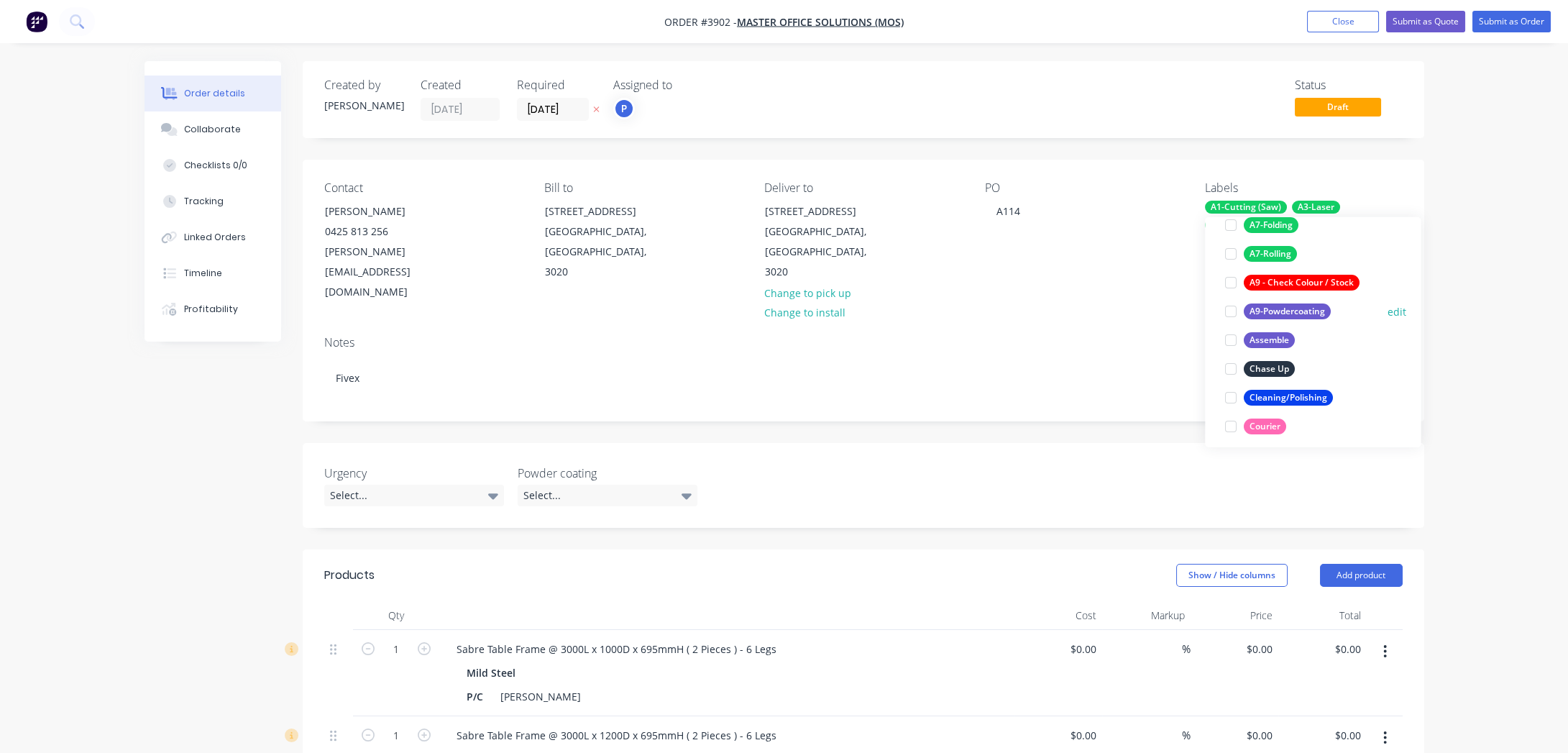
click at [1310, 313] on div "A9-Powdercoating" at bounding box center [1288, 311] width 87 height 16
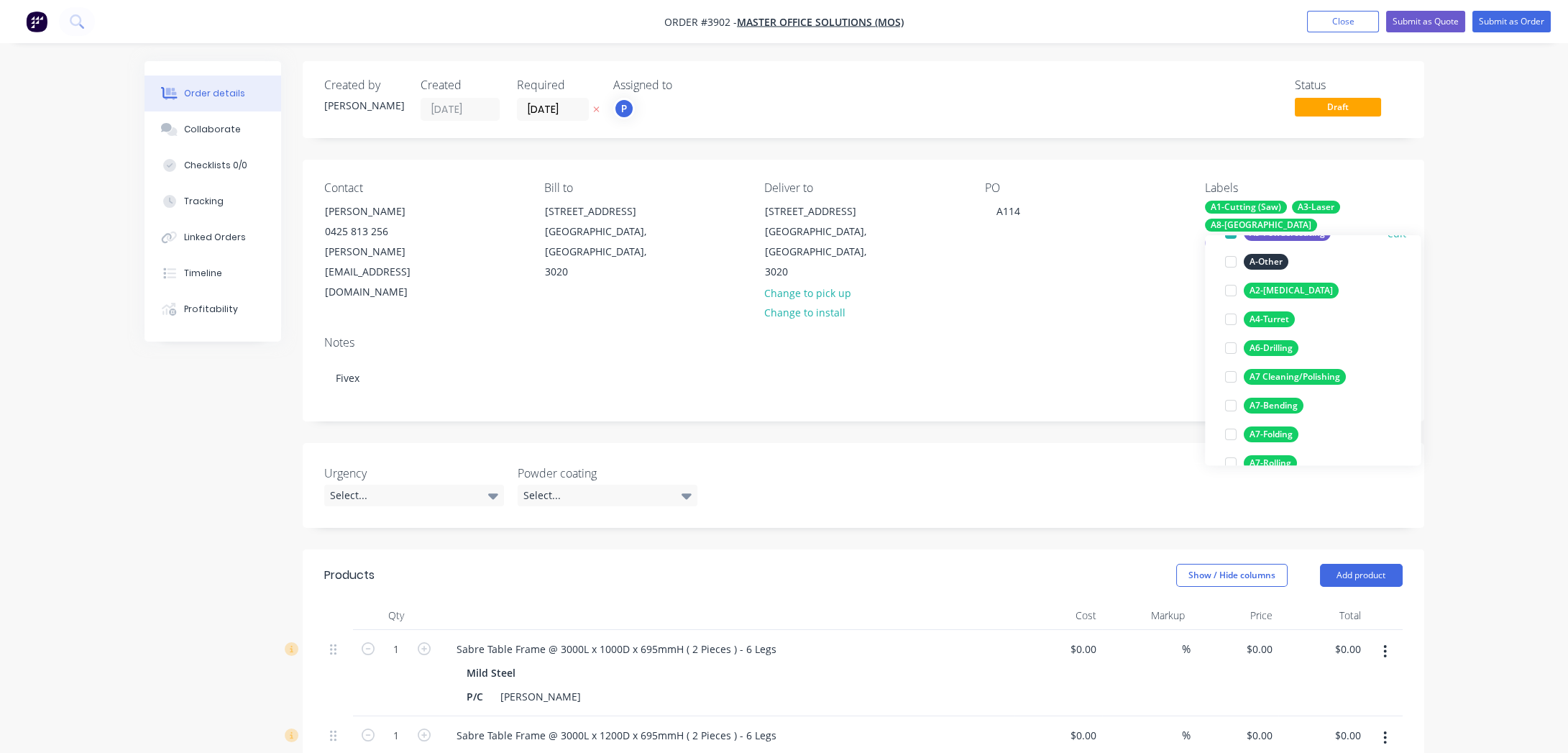
scroll to position [237, 0]
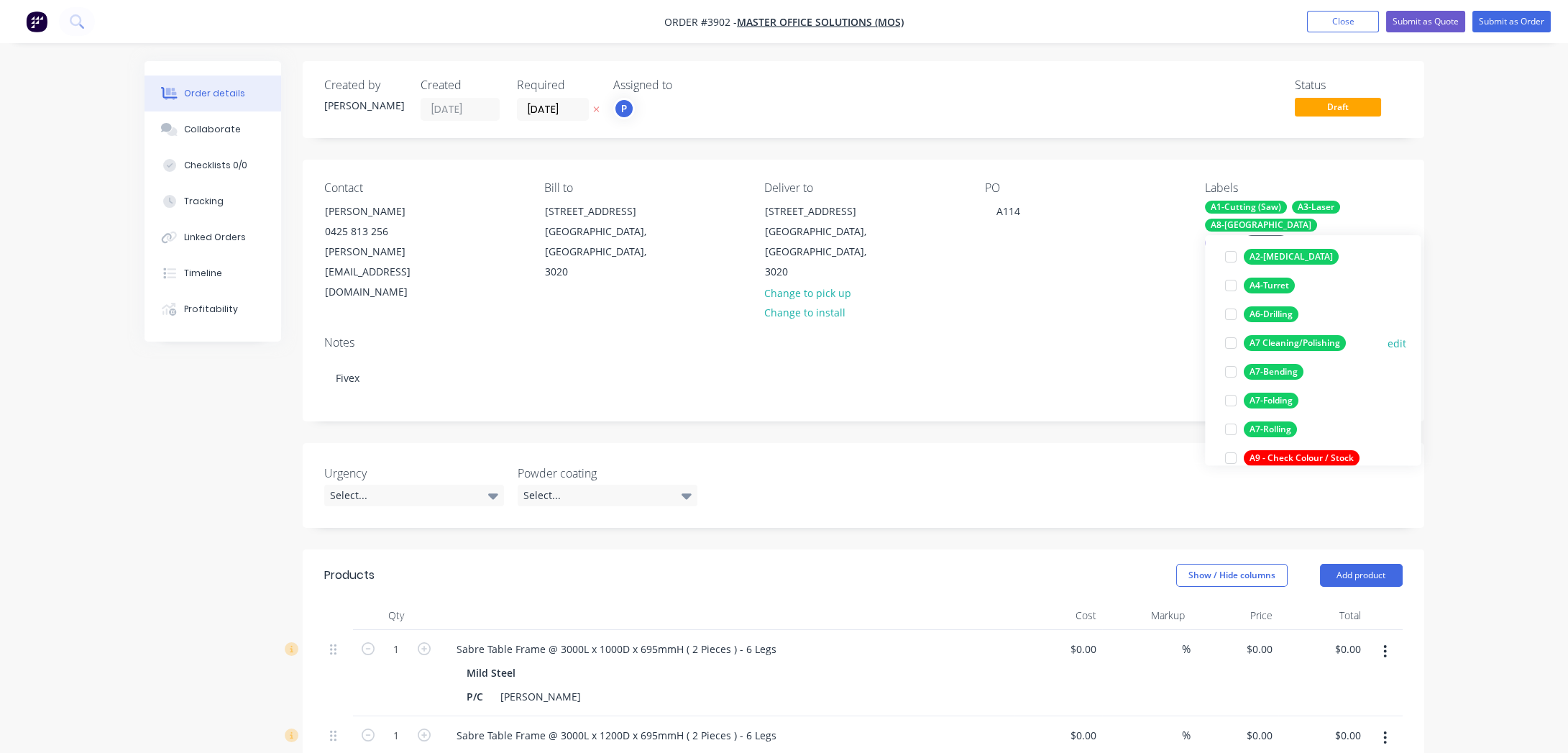
click at [1333, 340] on div "A7 Cleaning/Polishing" at bounding box center [1294, 343] width 102 height 16
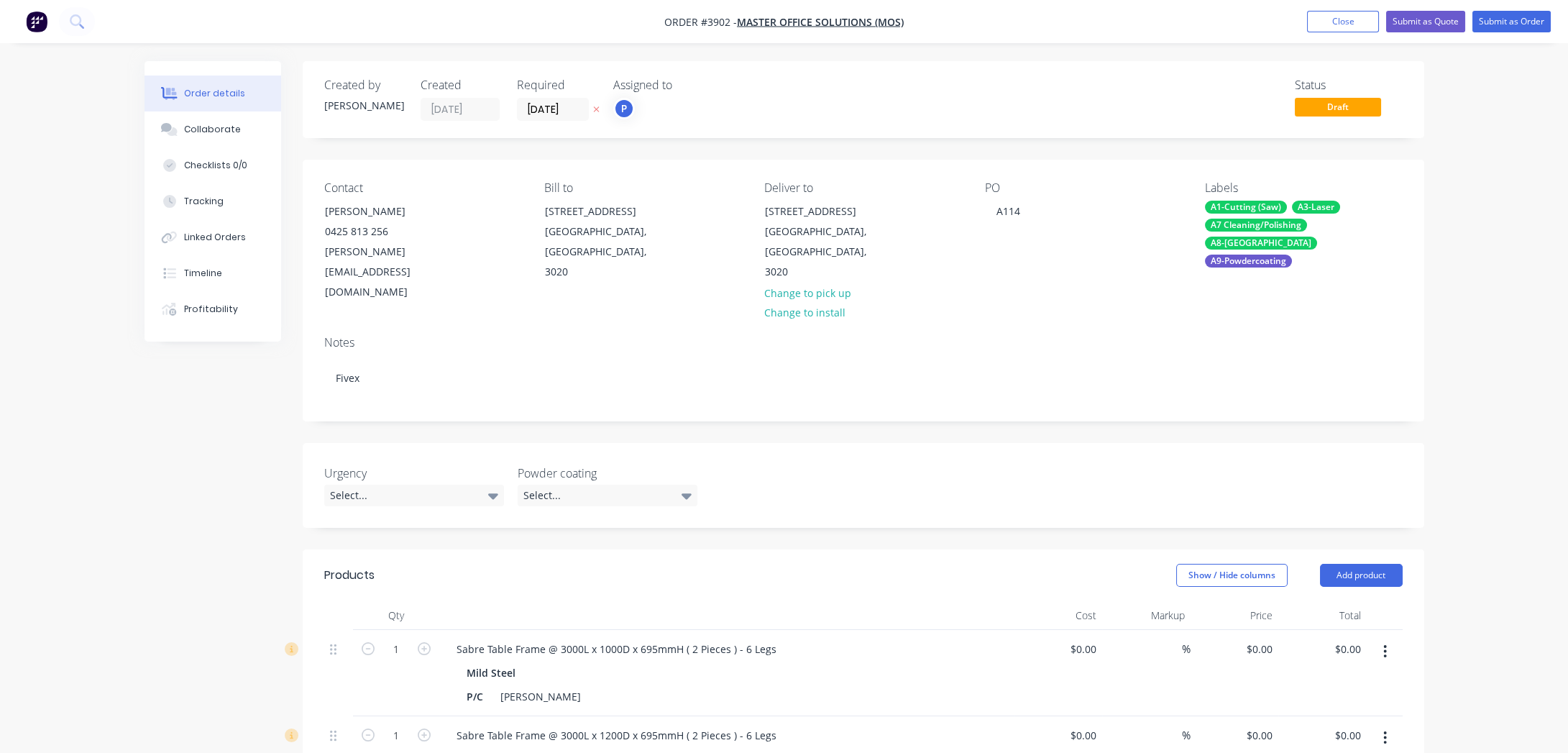
drag, startPoint x: 1535, startPoint y: 159, endPoint x: 1531, endPoint y: 83, distance: 76.1
click at [1536, 156] on div "Order details Collaborate Checklists 0/0 Tracking Linked Orders Timeline Profit…" at bounding box center [784, 694] width 1568 height 1389
click at [1512, 18] on button "Submit as Order" at bounding box center [1511, 21] width 79 height 21
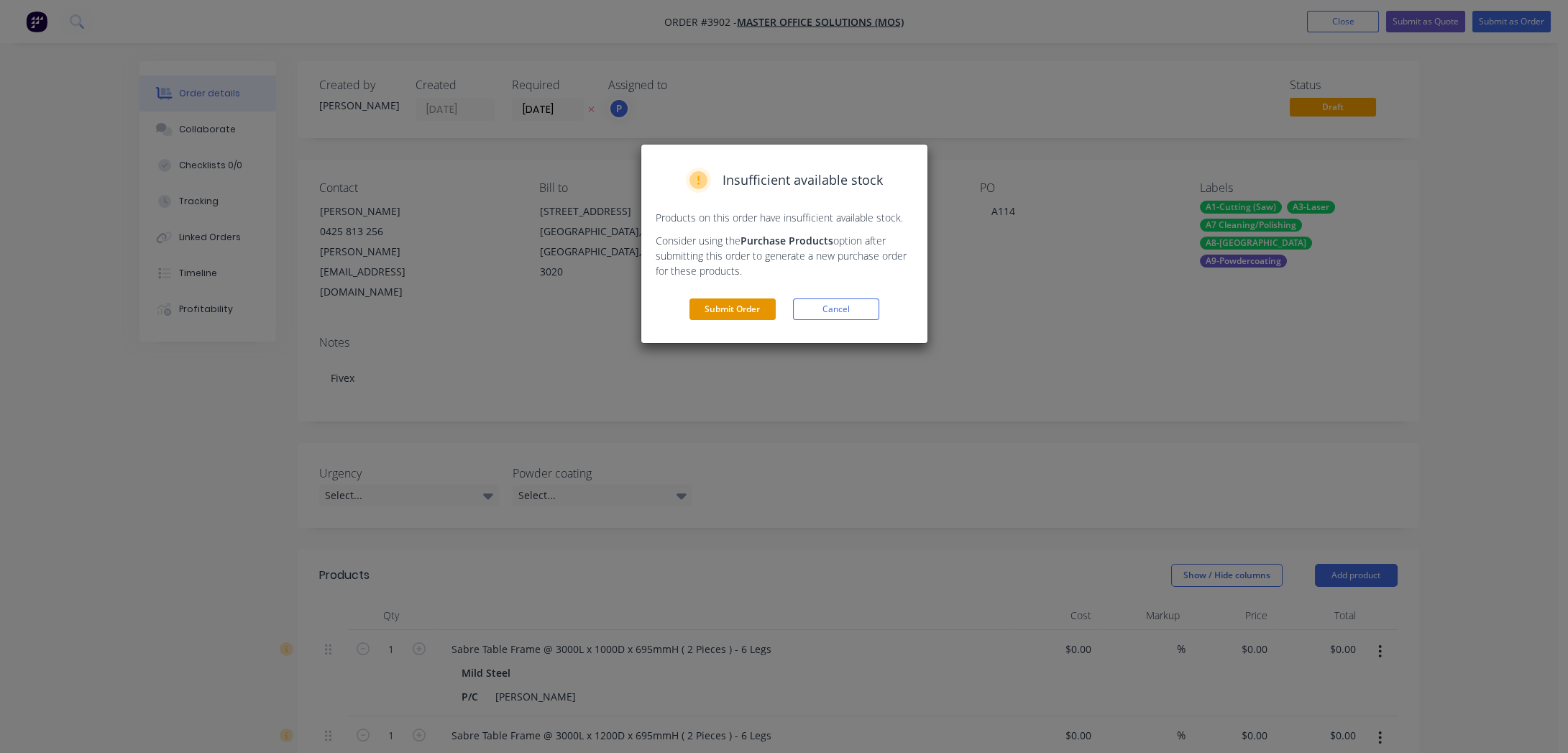
click at [764, 304] on button "Submit Order" at bounding box center [732, 309] width 86 height 21
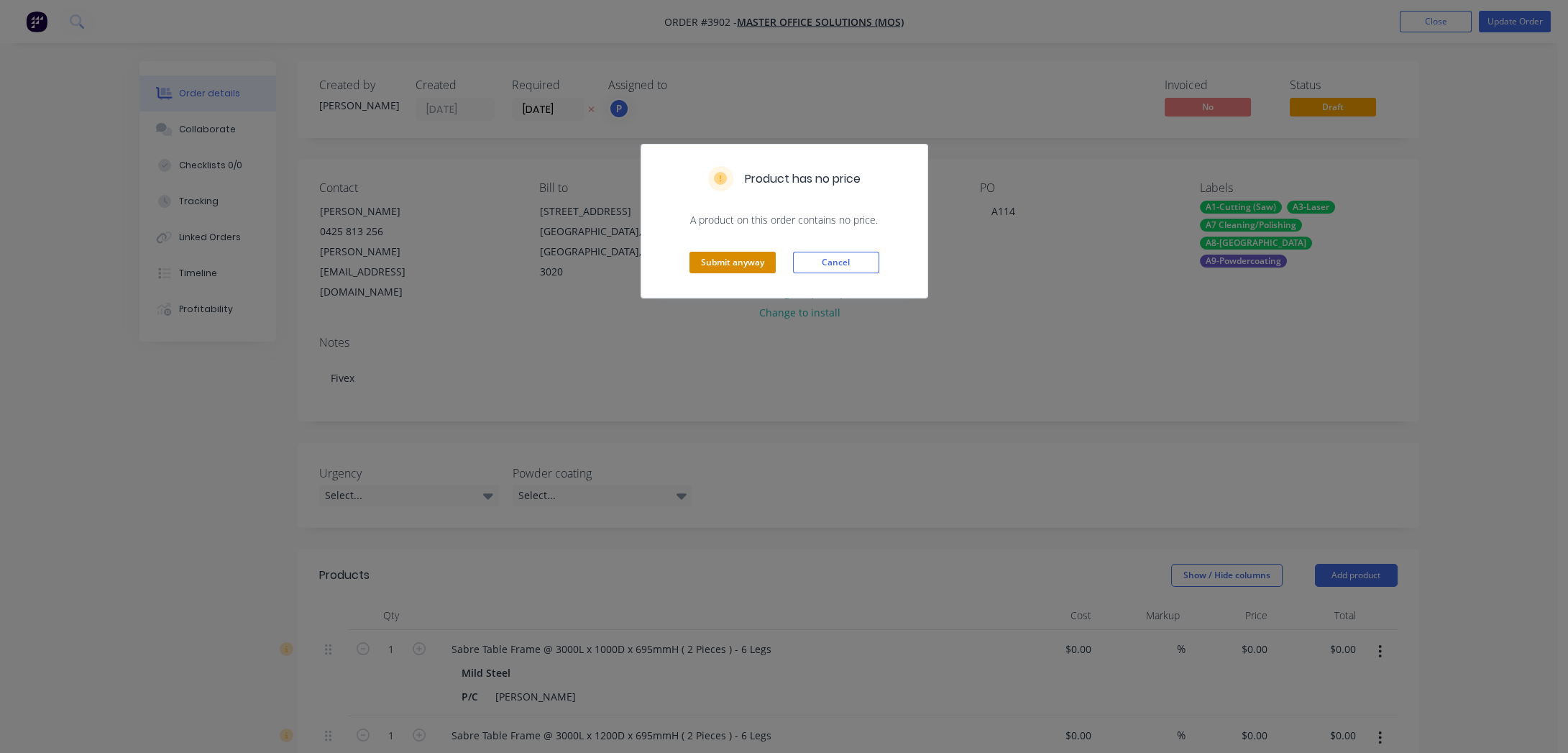
click at [711, 256] on button "Submit anyway" at bounding box center [732, 262] width 86 height 21
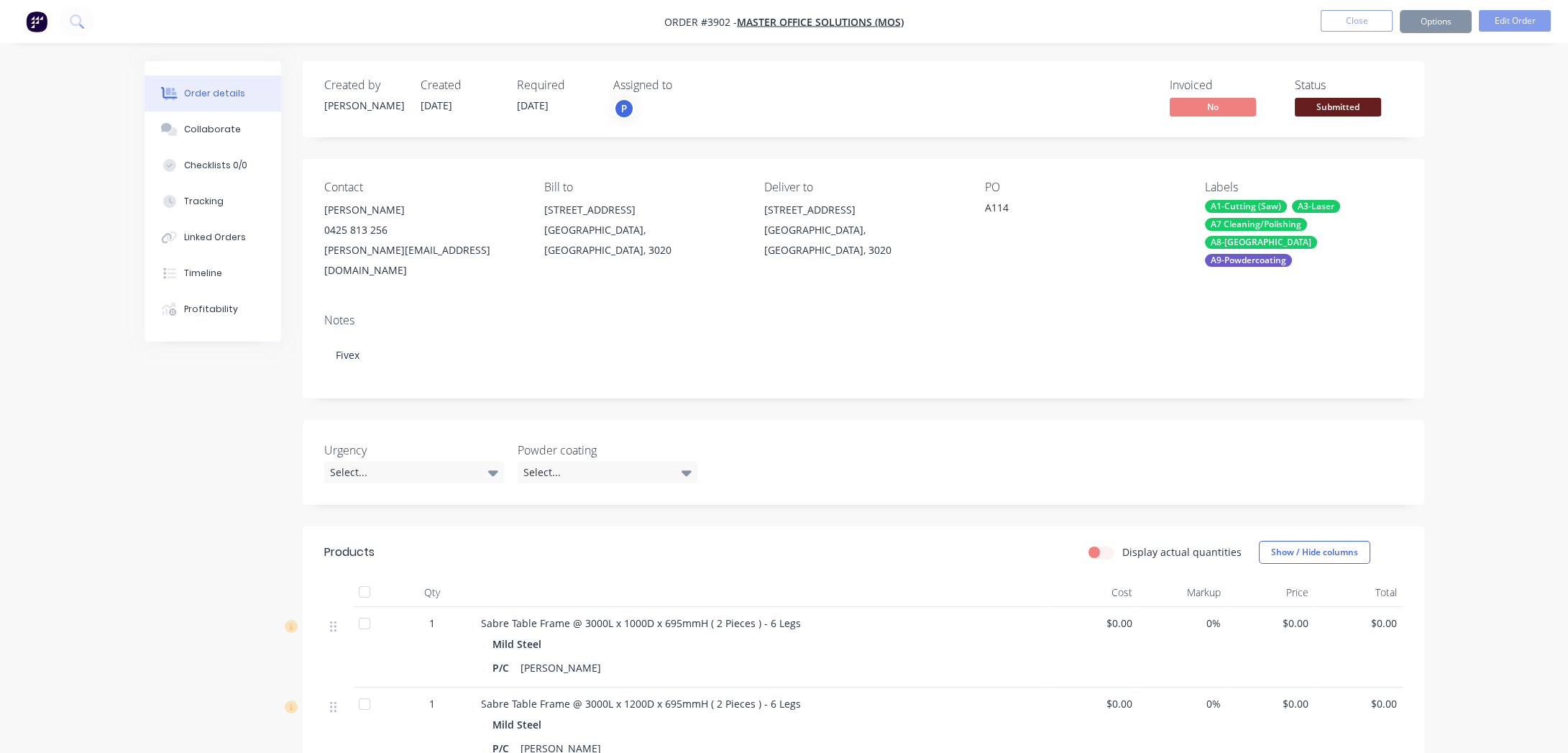
click at [1314, 151] on div "Created by Joe Created 04/09/25 Required 25/09/25 Assigned to P Invoiced No Sta…" at bounding box center [864, 612] width 1122 height 1102
click at [1338, 105] on span "Submitted" at bounding box center [1337, 107] width 86 height 18
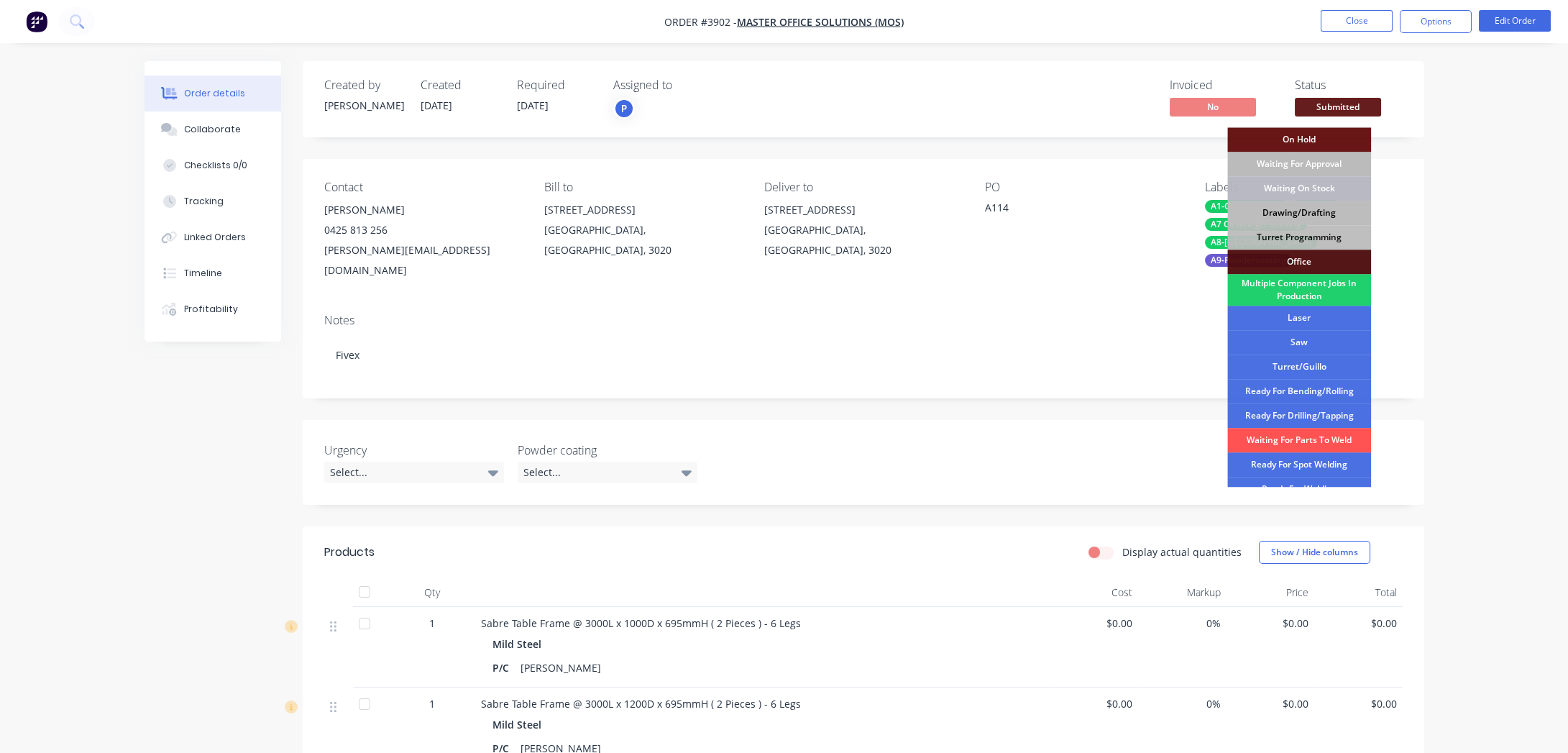
click at [1348, 210] on div "Drawing/Drafting" at bounding box center [1299, 213] width 144 height 24
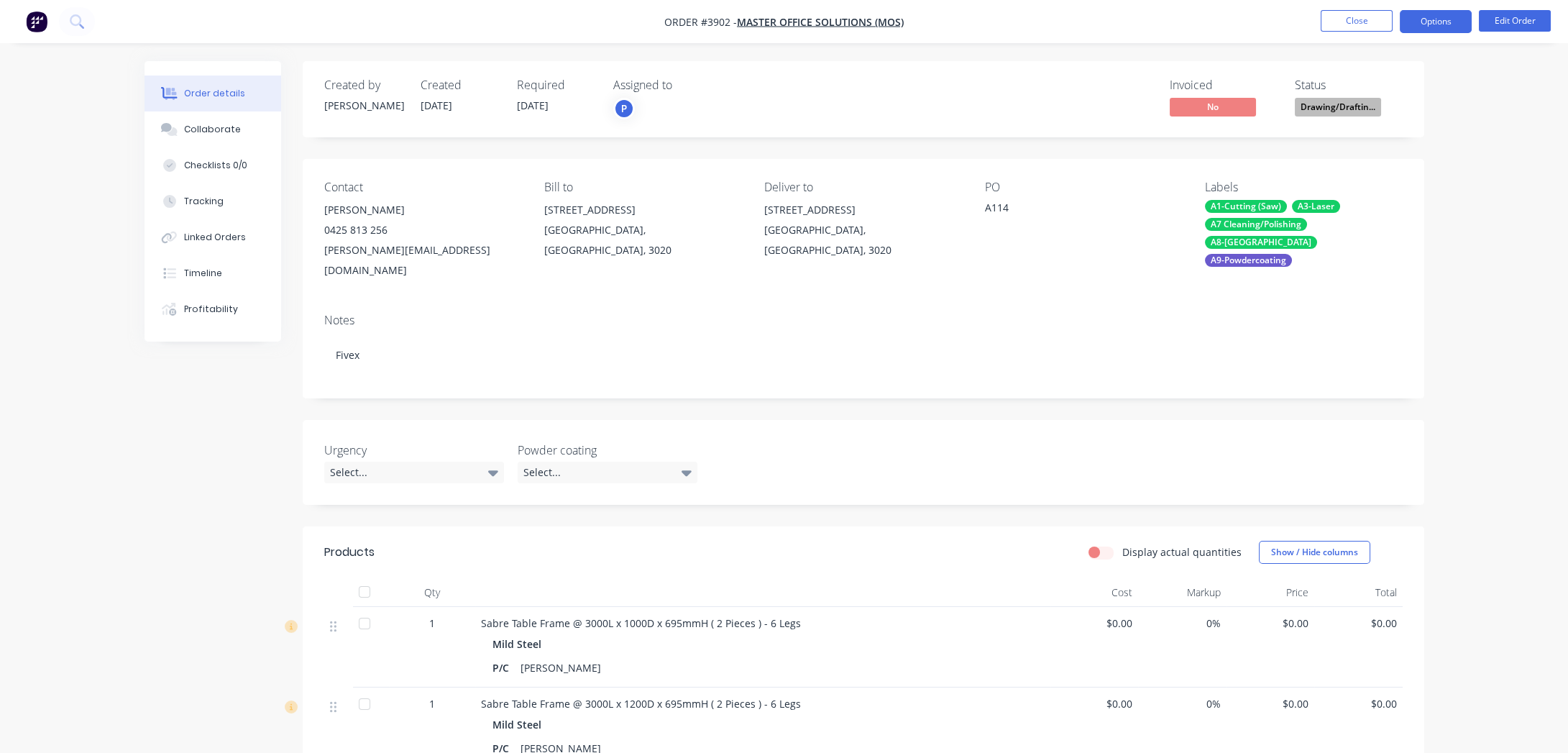
click at [1426, 24] on button "Options" at bounding box center [1435, 21] width 72 height 23
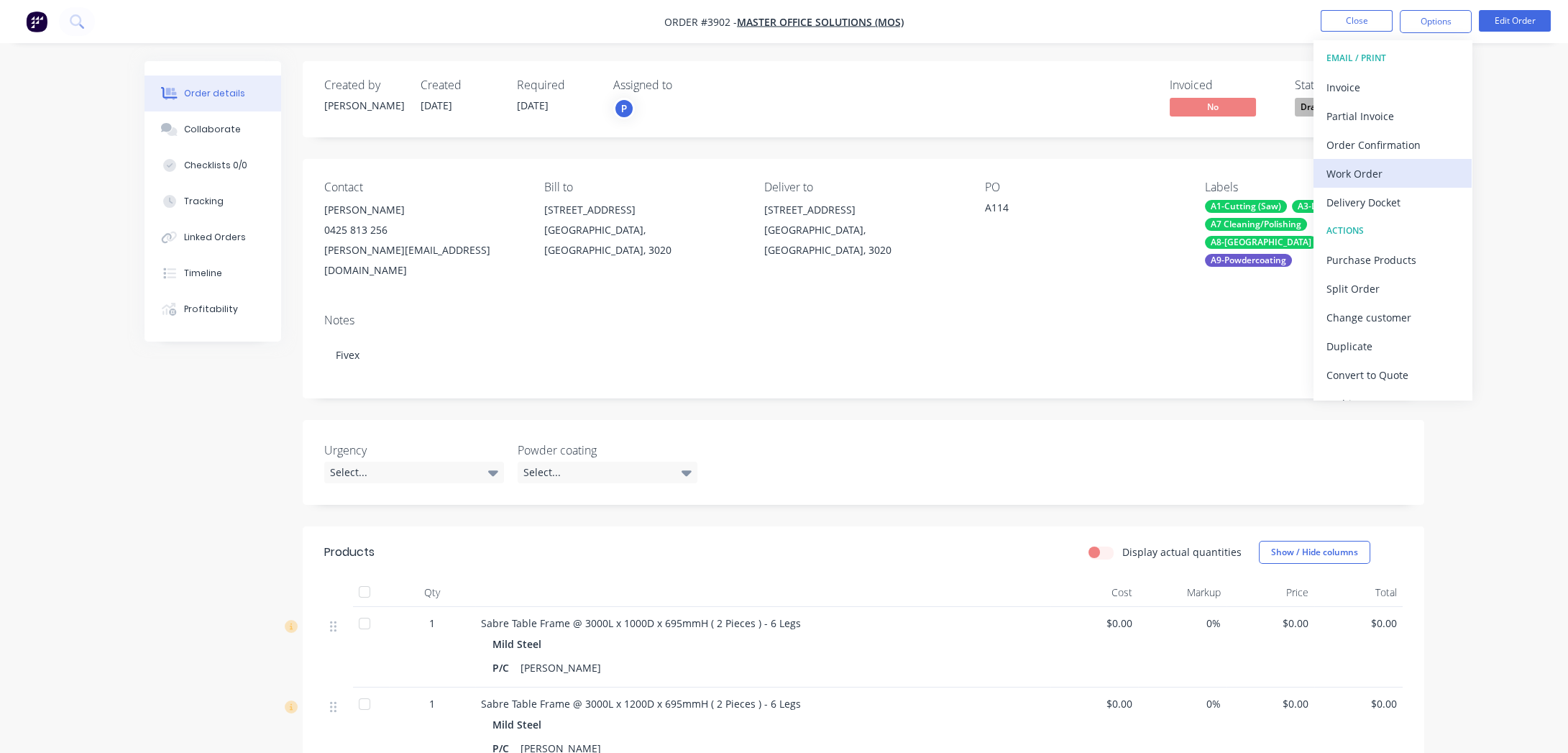
click at [1403, 179] on div "Work Order" at bounding box center [1392, 173] width 132 height 20
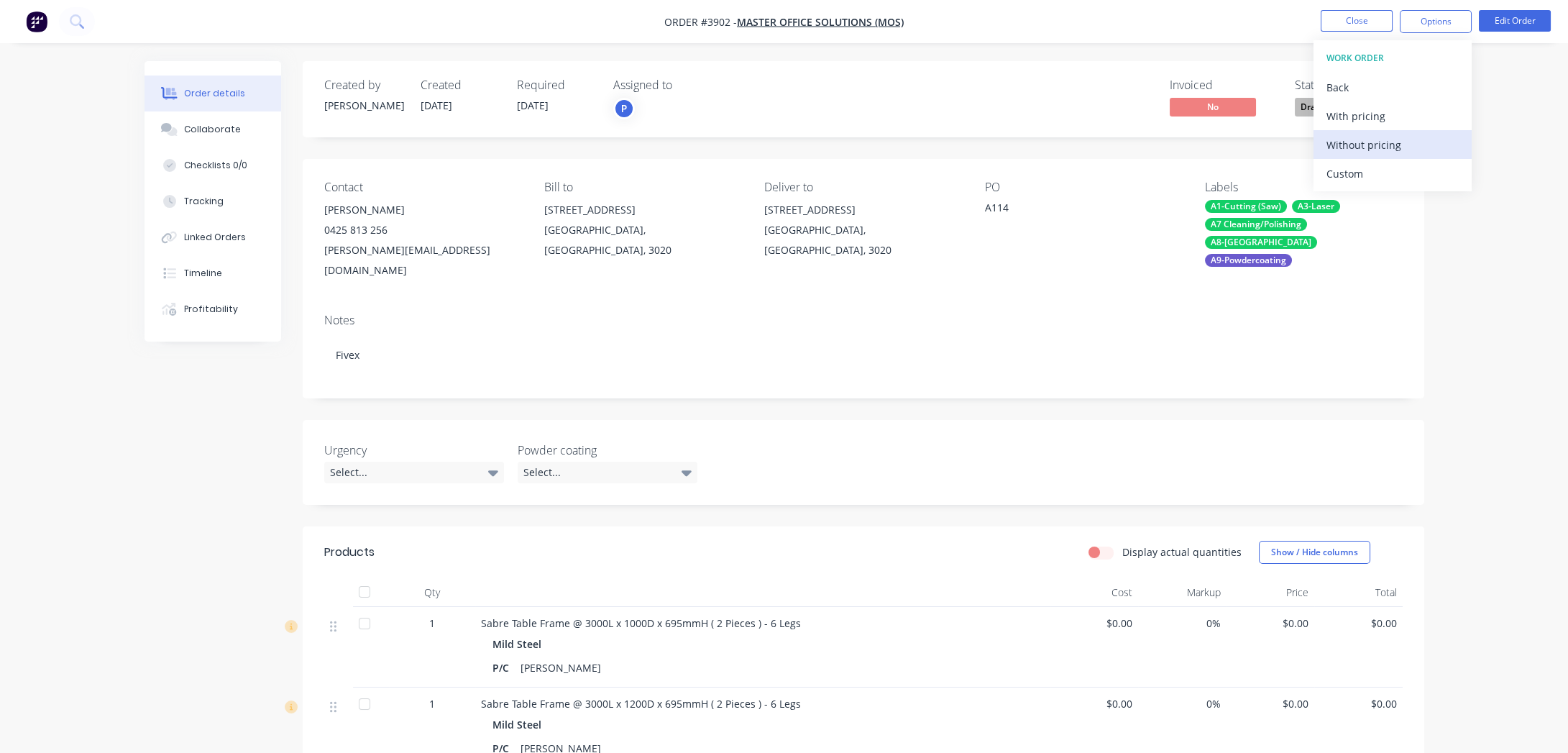
click at [1402, 138] on div "Without pricing" at bounding box center [1392, 145] width 132 height 20
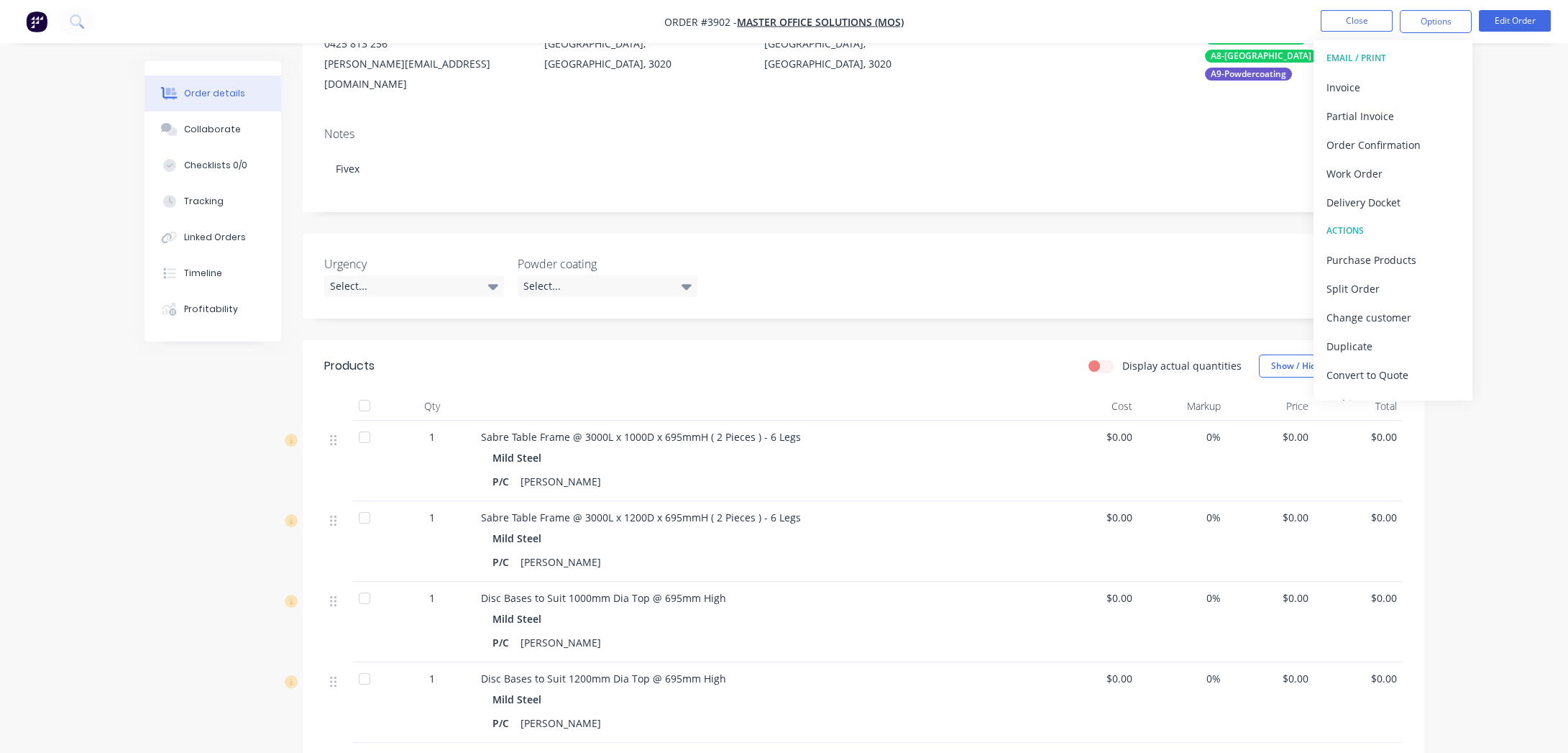
scroll to position [326, 0]
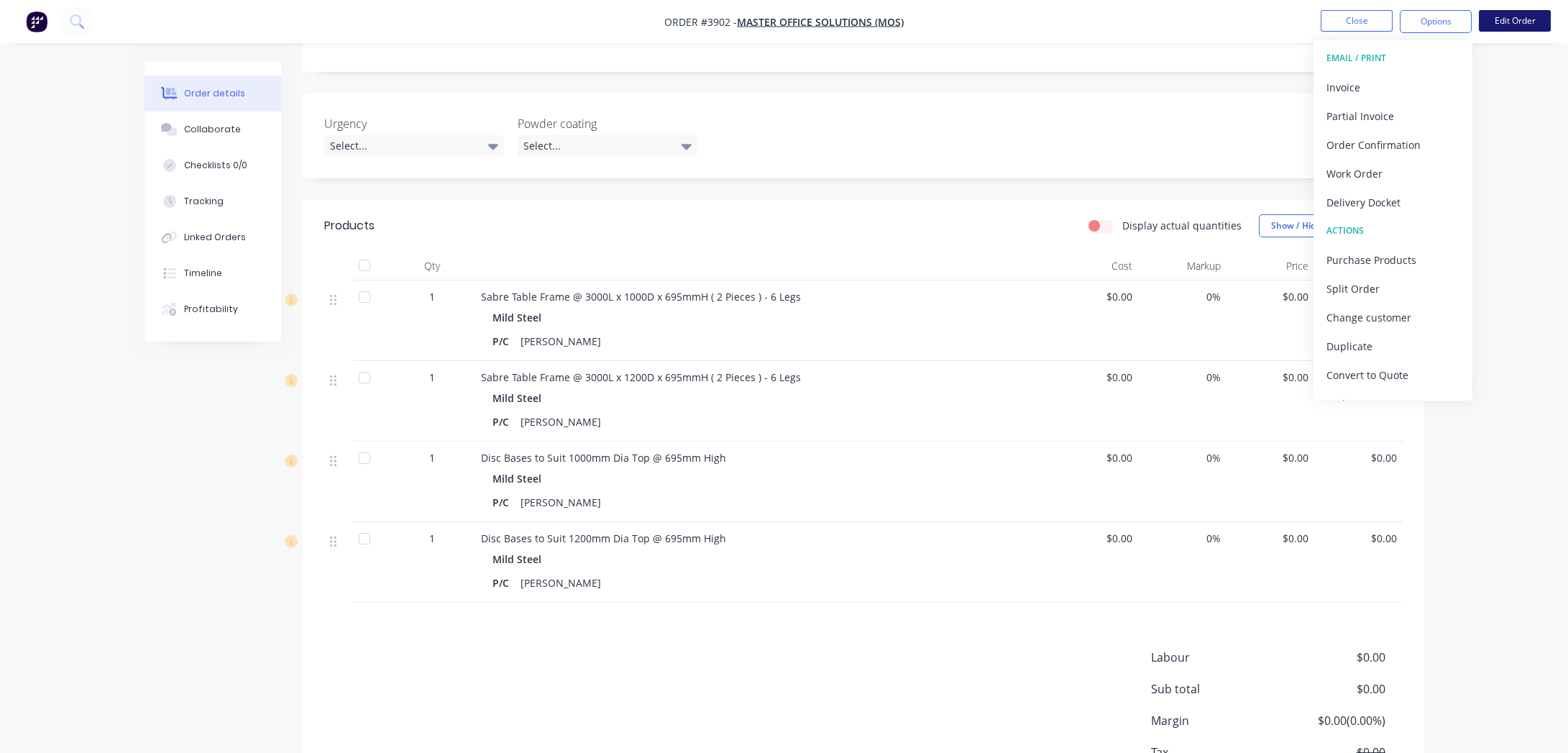
click at [1495, 23] on button "Edit Order" at bounding box center [1515, 20] width 72 height 21
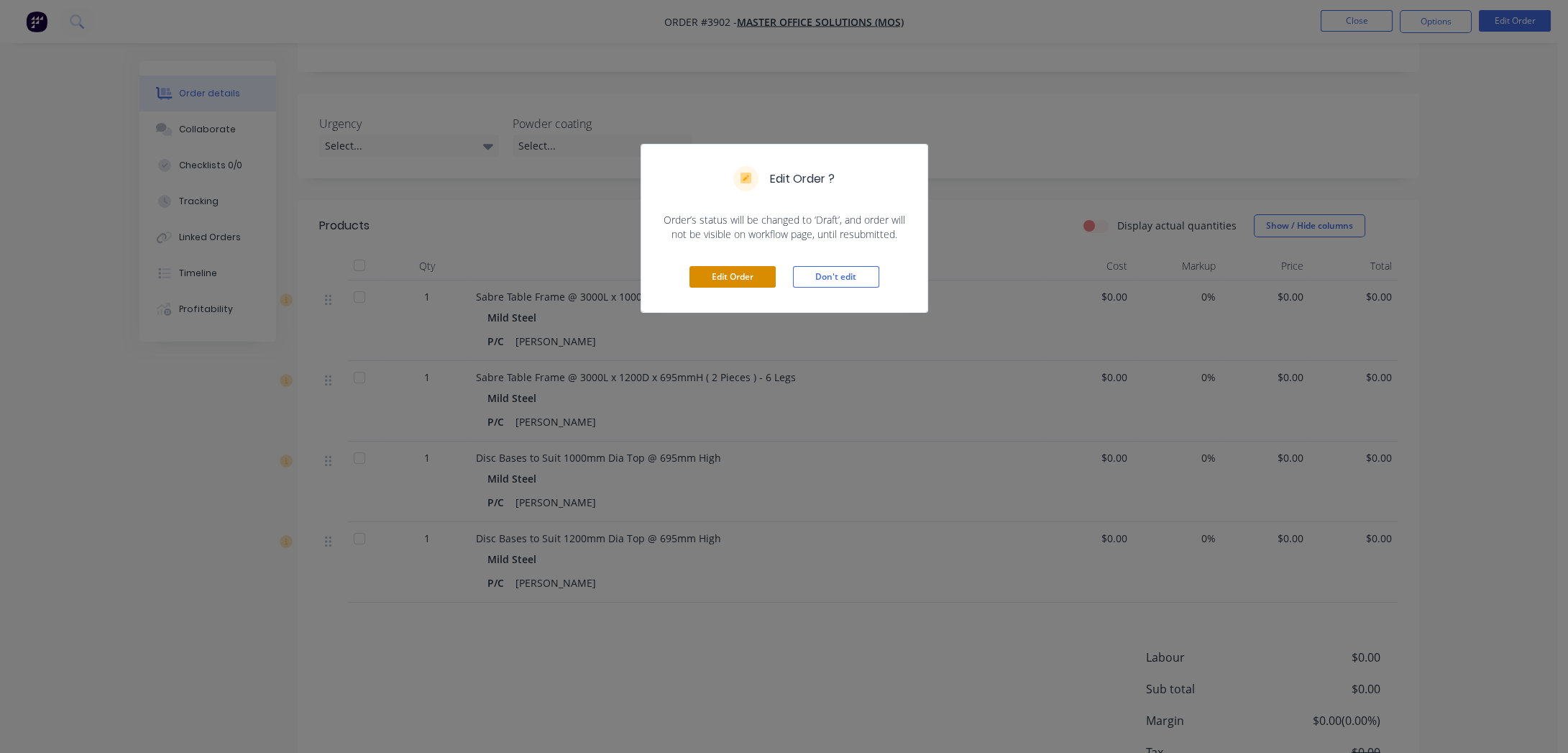
click at [735, 278] on button "Edit Order" at bounding box center [732, 277] width 86 height 21
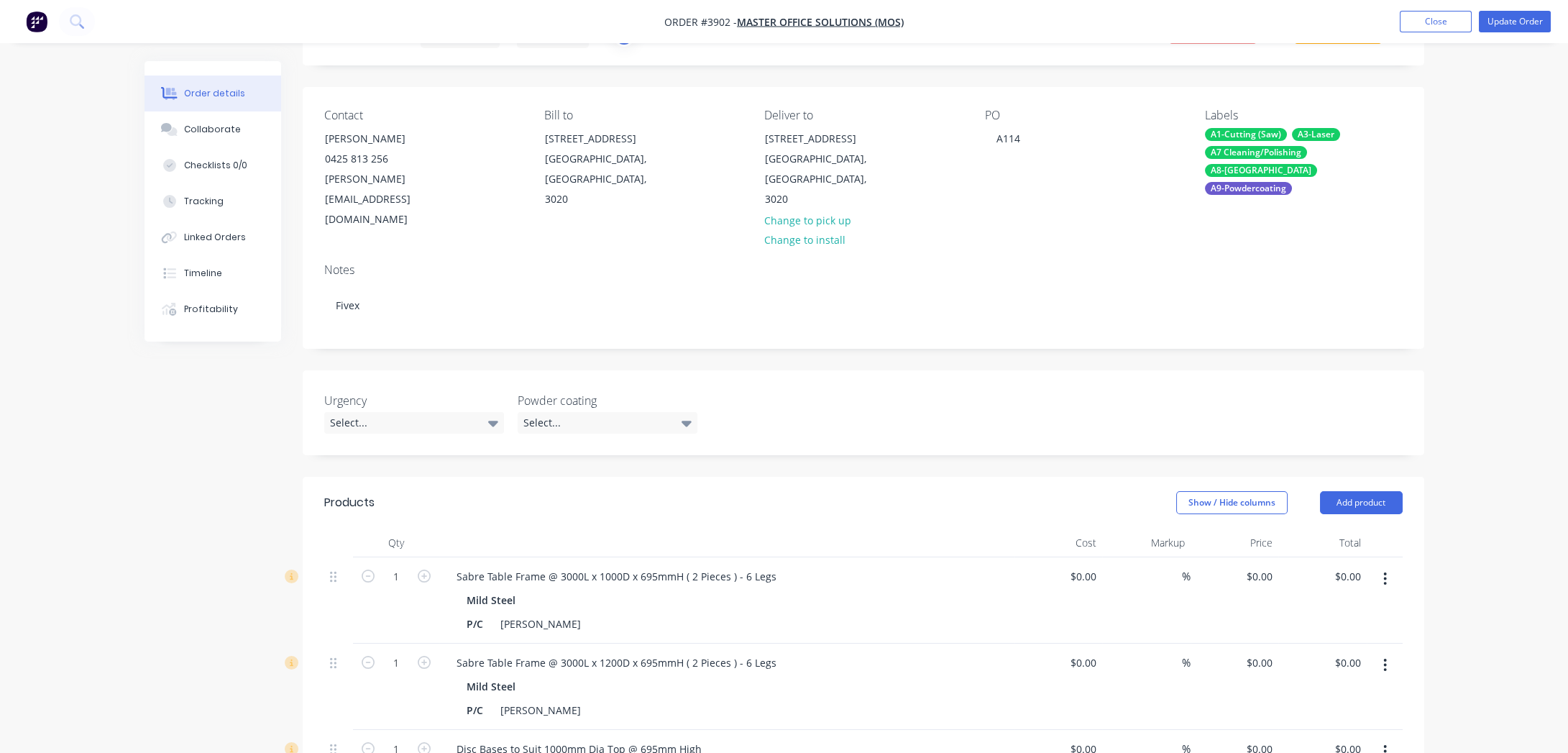
scroll to position [196, 0]
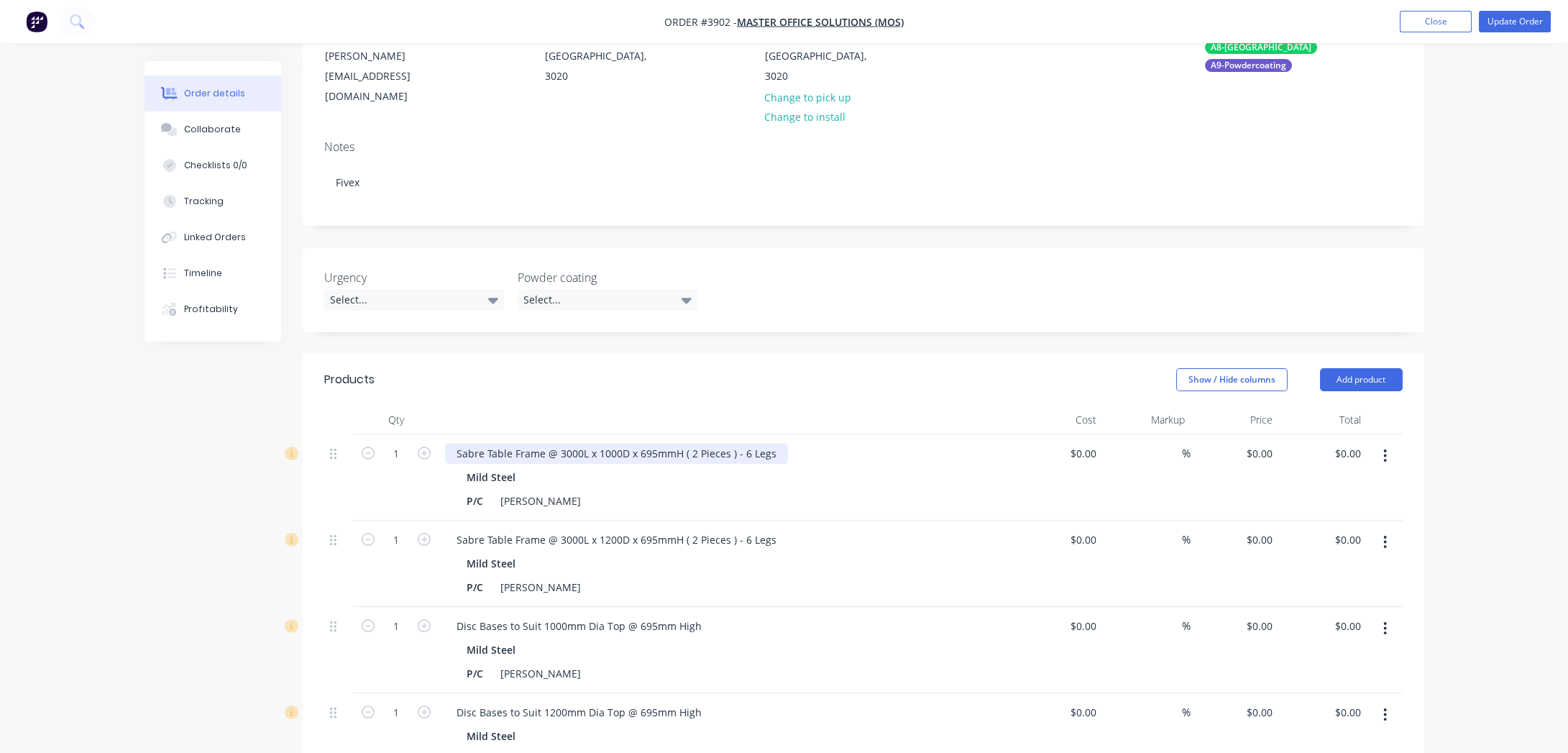
click at [689, 442] on div "Sabre Table Frame @ 3000L x 1000D x 695mmH ( 2 Pieces ) - 6 Legs" at bounding box center [616, 452] width 343 height 20
click at [726, 442] on div "Sabre Table Frame @ 3000L x 1000D x 695mmH (2 Pieces ) - 6 Legs" at bounding box center [615, 452] width 340 height 20
click at [732, 442] on div "Sabre Table Frame @ 3000L x 1000D x 695mmH (2 Pieces) - 6 Legs" at bounding box center [613, 452] width 337 height 20
click at [866, 467] on div "Mild Steel" at bounding box center [727, 476] width 520 height 20
click at [726, 442] on div "Sabre Table Frame @ 3000L x 1000D x 695mmH (2 Pieces) 6 Legs" at bounding box center [610, 452] width 331 height 20
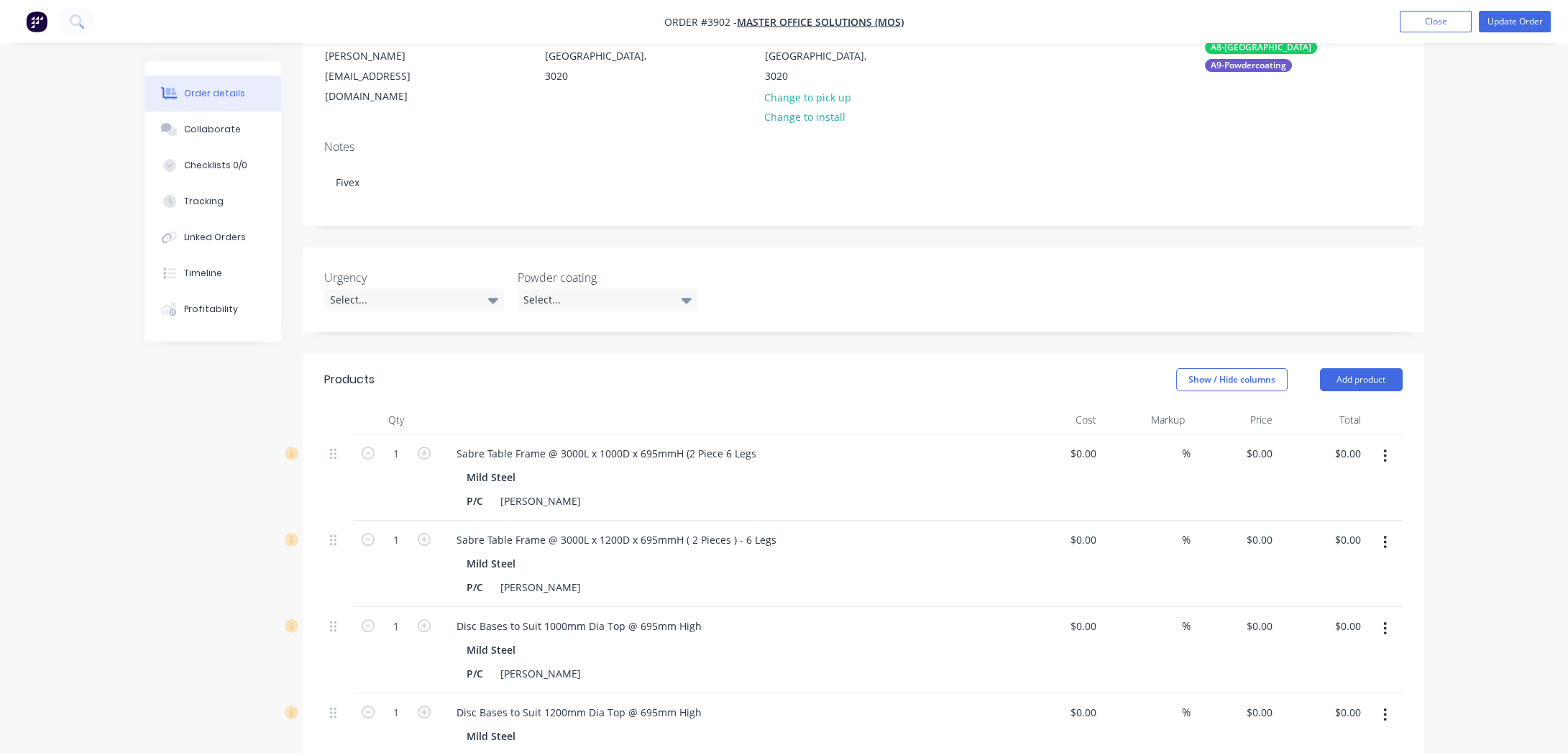
click at [712, 467] on div "Mild Steel" at bounding box center [727, 476] width 520 height 20
drag, startPoint x: 682, startPoint y: 409, endPoint x: 791, endPoint y: 409, distance: 109.0
click at [791, 442] on div "Sabre Table Frame @ 3000L x 1000D x 695mmH (2 Piece 6 Legs" at bounding box center [727, 452] width 564 height 20
click at [948, 490] on div "P/C White Matt" at bounding box center [724, 500] width 526 height 20
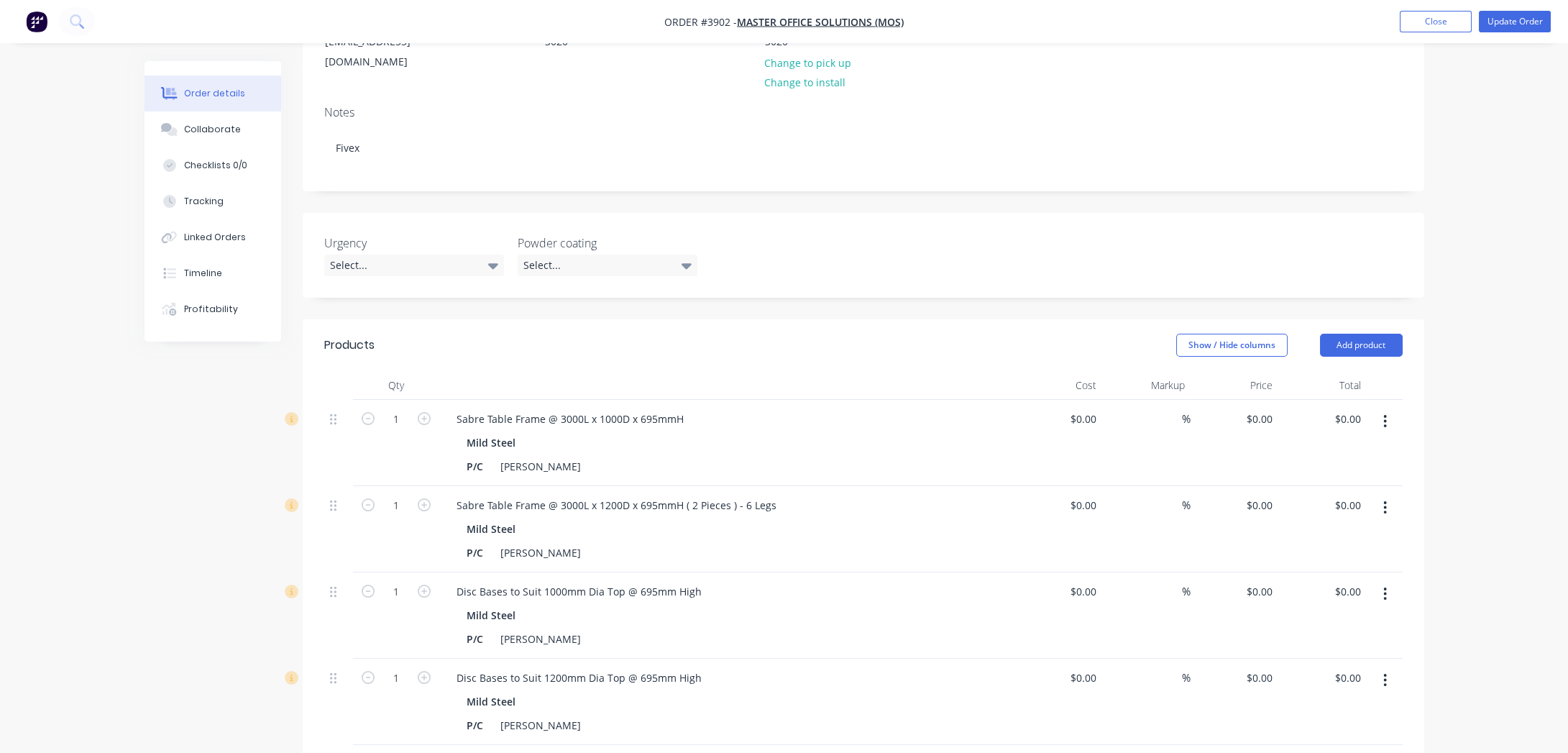
scroll to position [261, 0]
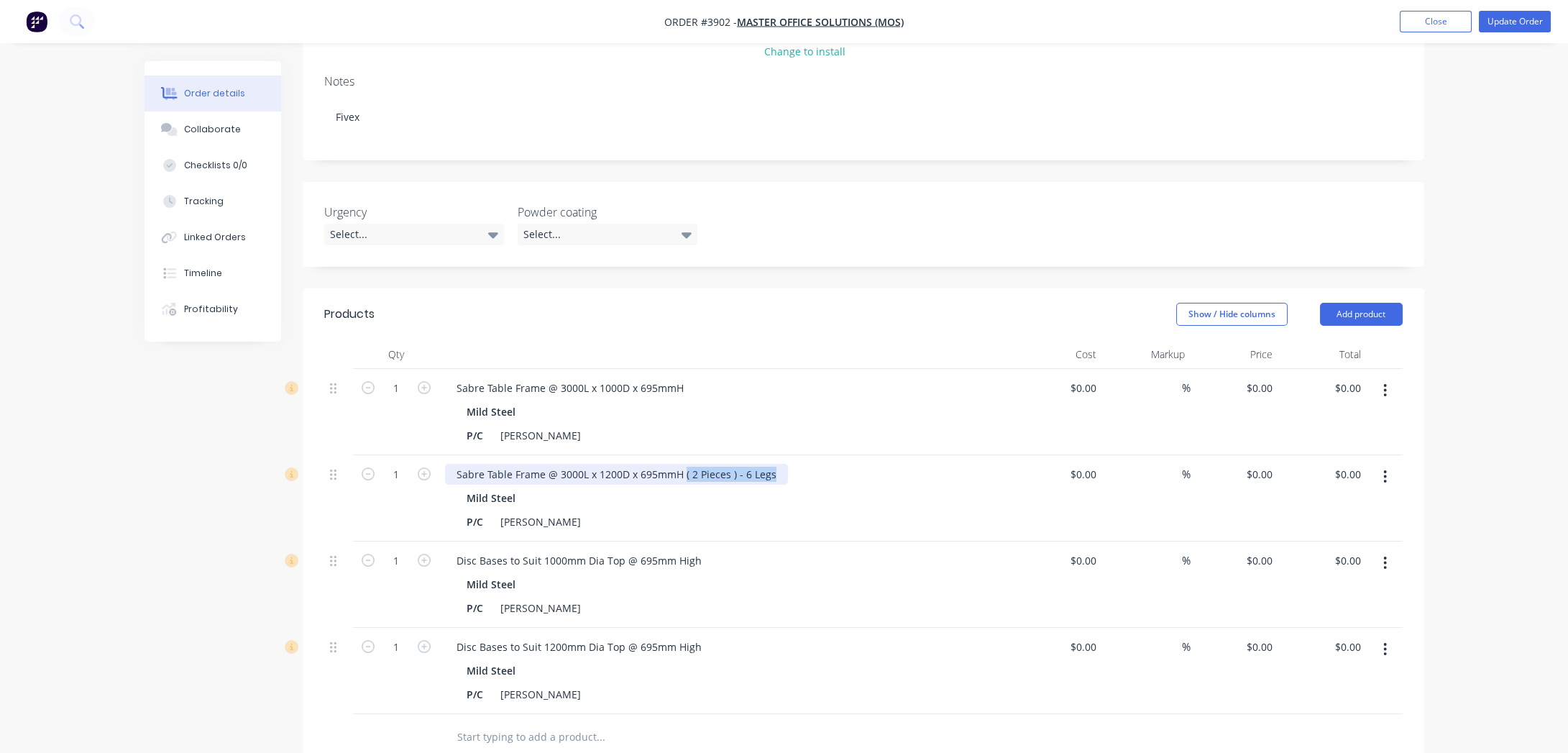
drag, startPoint x: 681, startPoint y: 432, endPoint x: 803, endPoint y: 429, distance: 122.0
click at [803, 464] on div "Sabre Table Frame @ 3000L x 1200D x 695mmH ( 2 Pieces ) - 6 Legs" at bounding box center [727, 474] width 564 height 20
click at [789, 511] on div "P/C White Matt" at bounding box center [724, 521] width 526 height 20
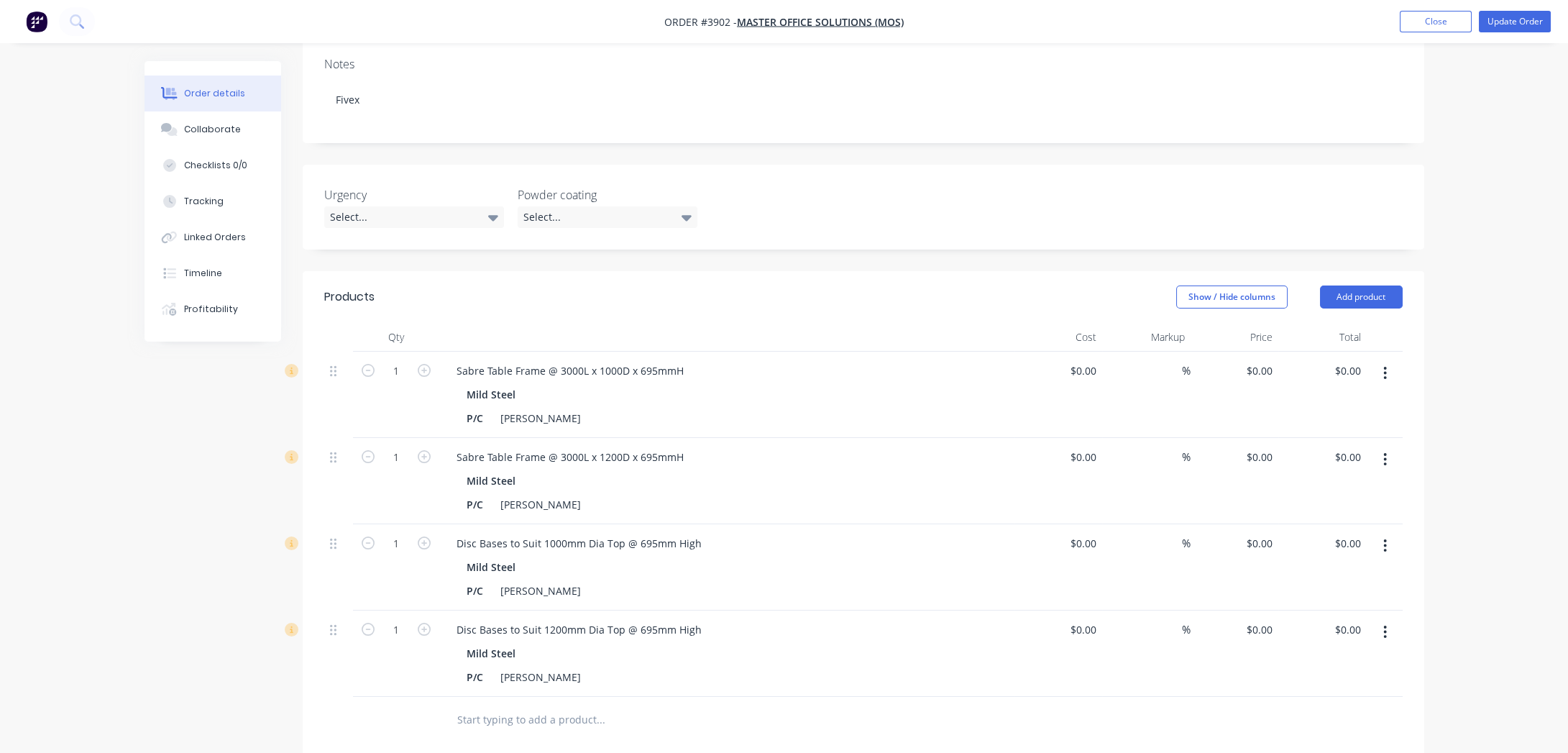
scroll to position [326, 0]
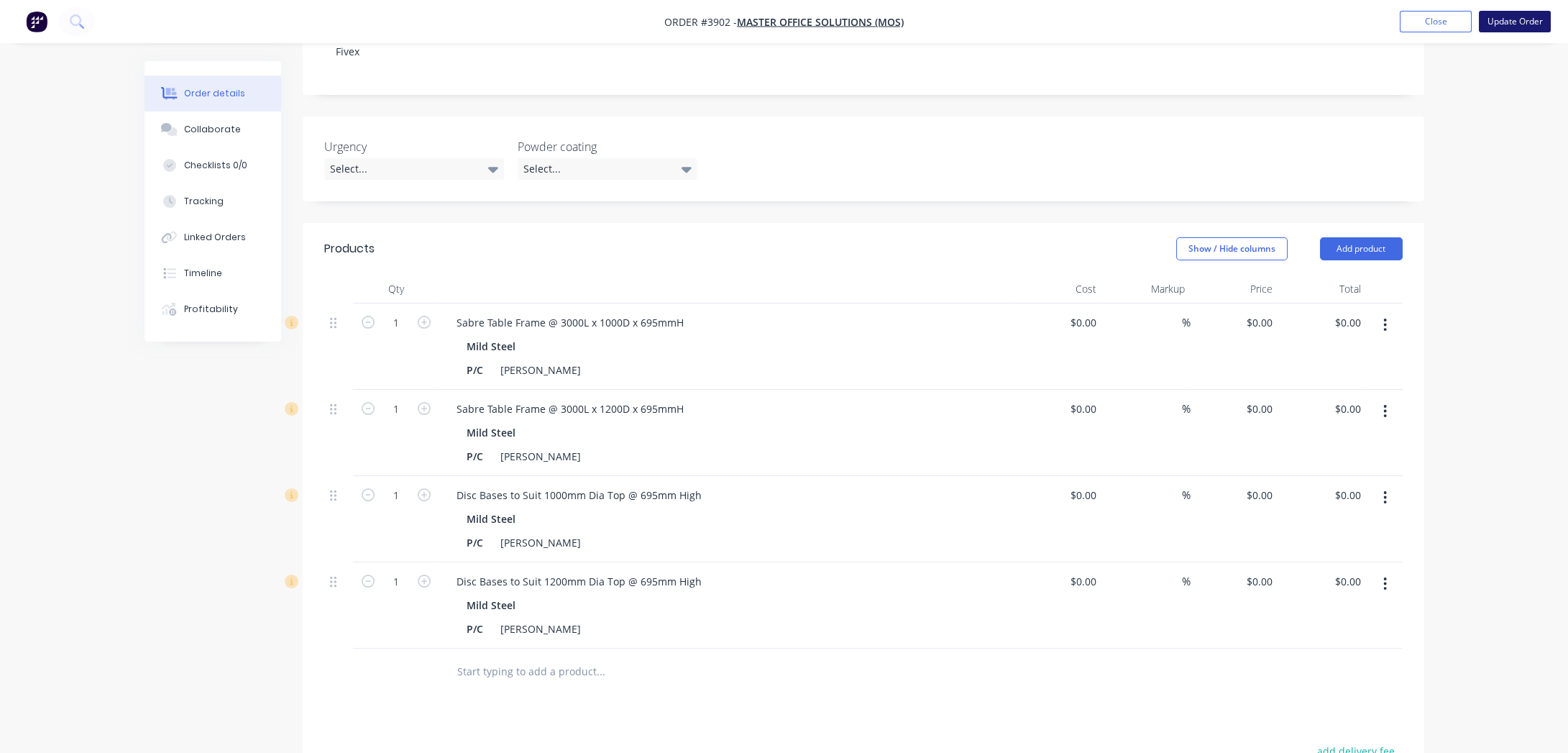
click at [1531, 27] on button "Update Order" at bounding box center [1515, 21] width 72 height 21
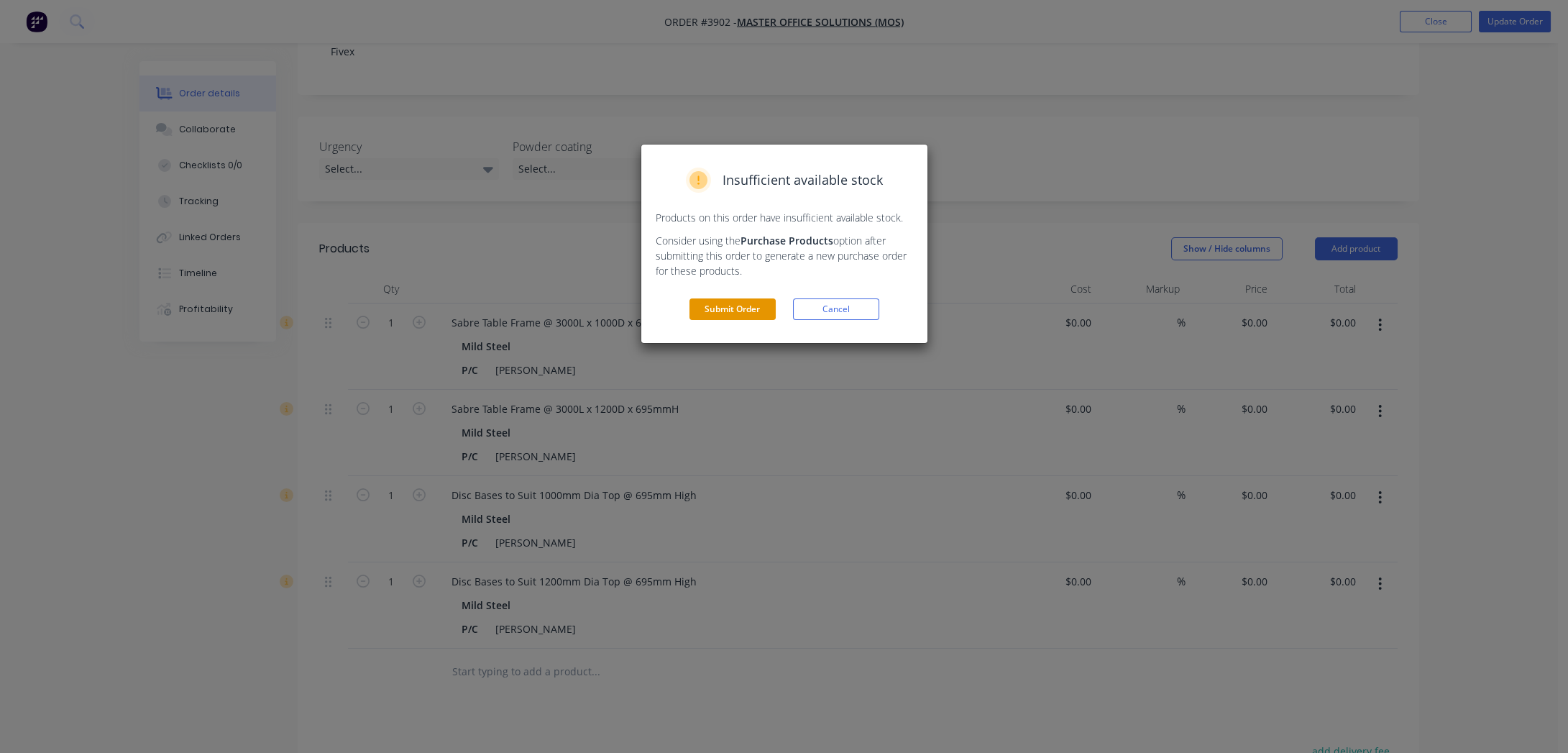
click at [722, 309] on button "Submit Order" at bounding box center [732, 309] width 86 height 21
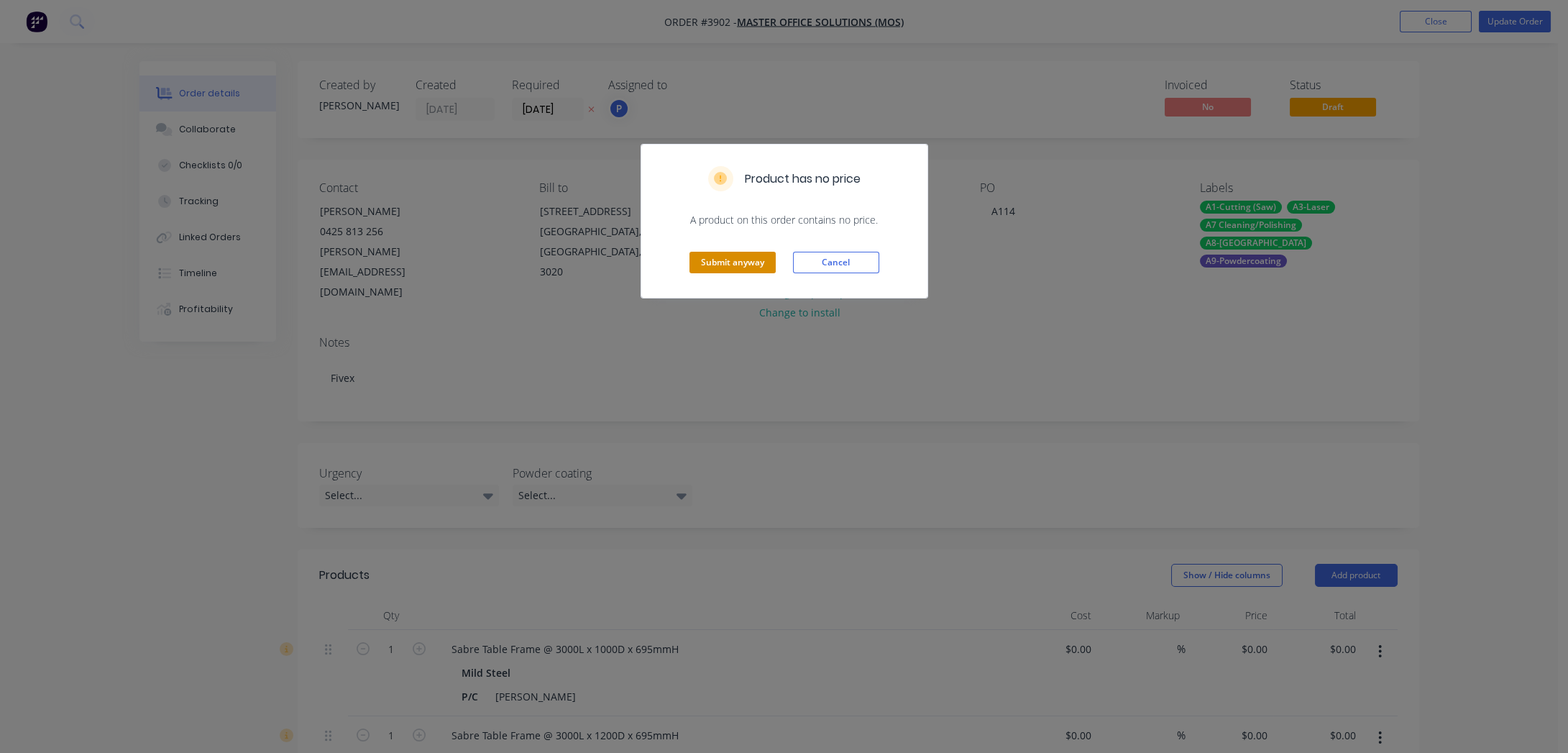
click at [721, 259] on button "Submit anyway" at bounding box center [732, 262] width 86 height 21
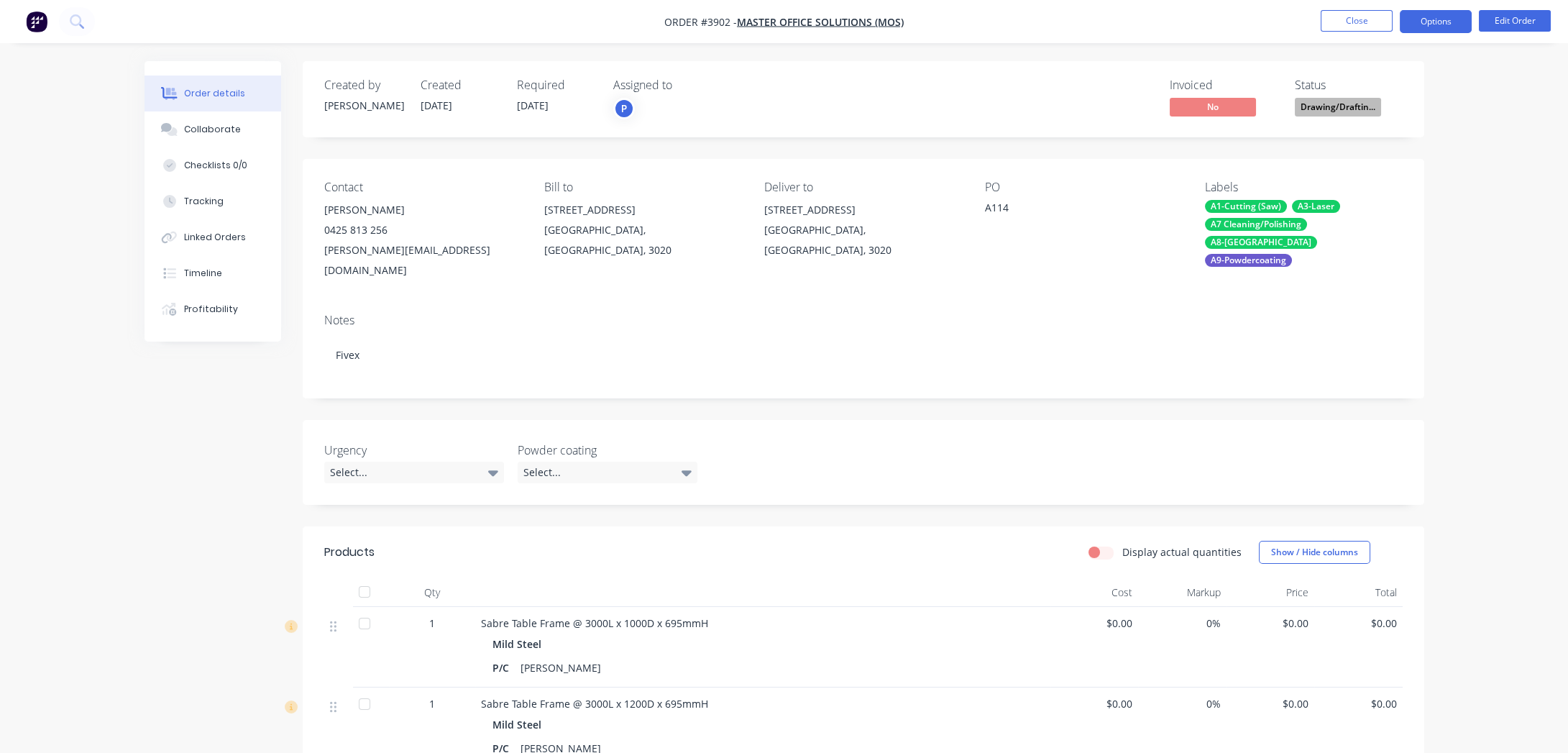
click at [1414, 29] on button "Options" at bounding box center [1435, 21] width 72 height 23
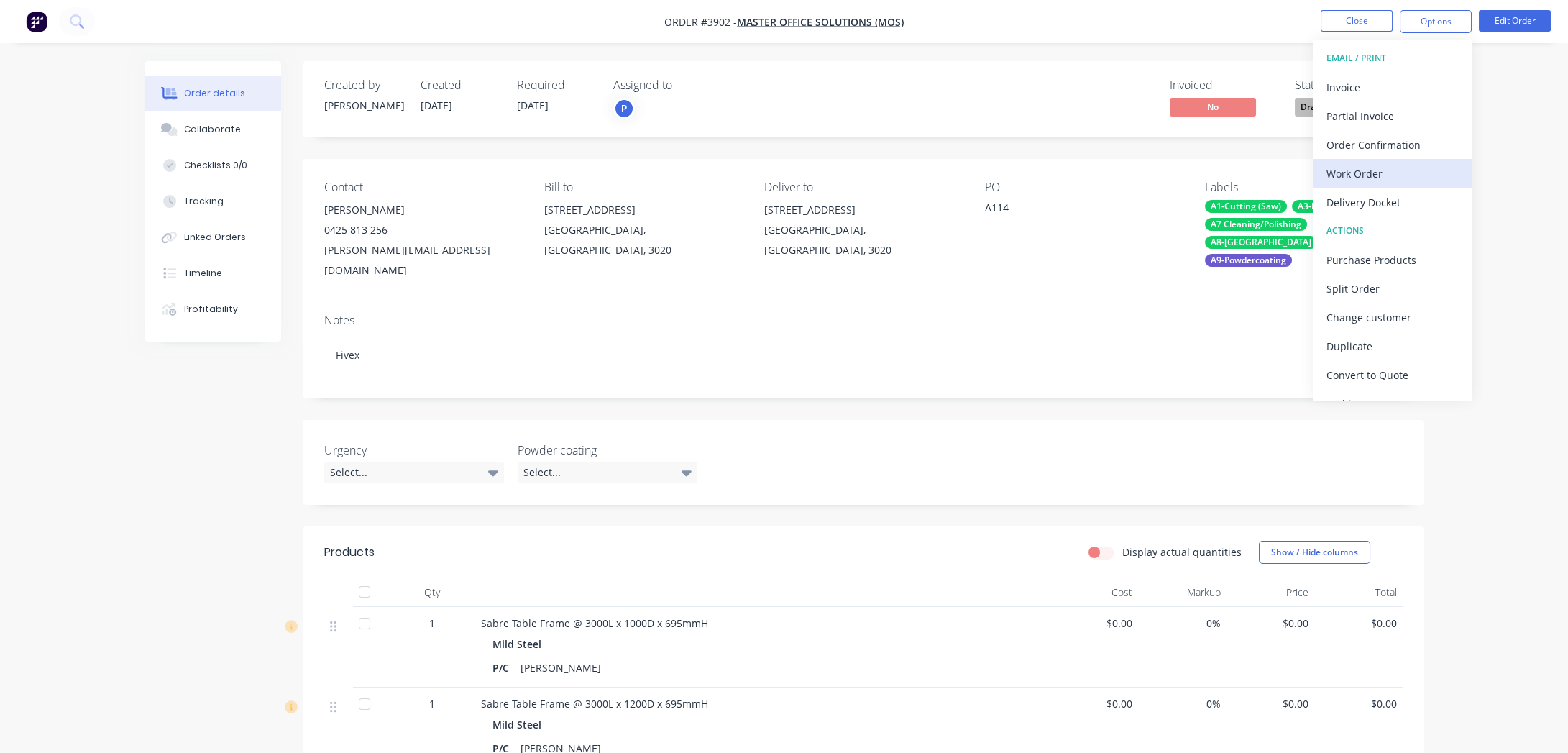
click at [1375, 165] on div "Work Order" at bounding box center [1392, 173] width 132 height 20
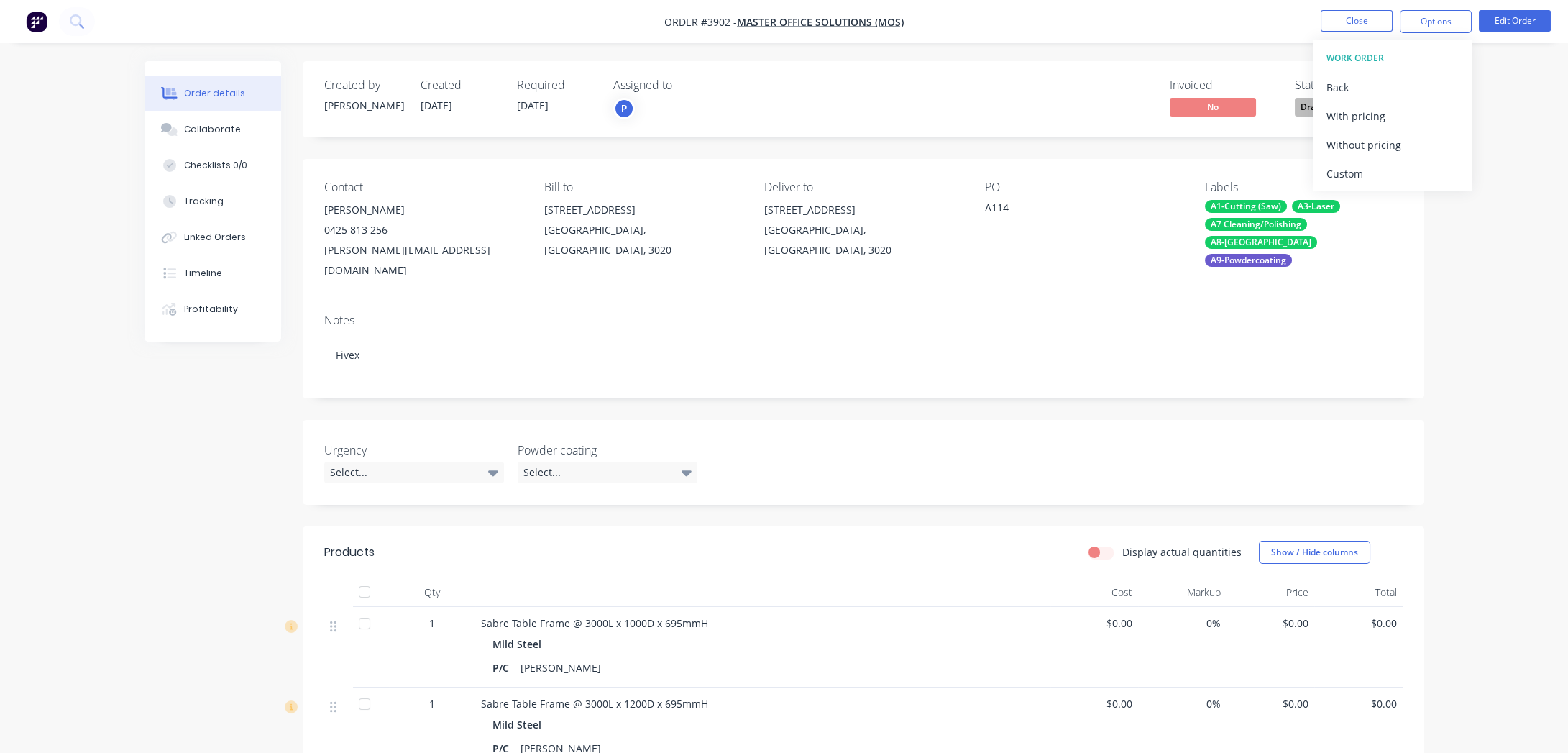
click at [1386, 137] on div "Without pricing" at bounding box center [1392, 145] width 132 height 20
click at [113, 497] on div "Order details Collaborate Checklists 0/0 Tracking Linked Orders Timeline Profit…" at bounding box center [784, 592] width 1568 height 1185
click at [1331, 23] on button "Close" at bounding box center [1356, 20] width 72 height 21
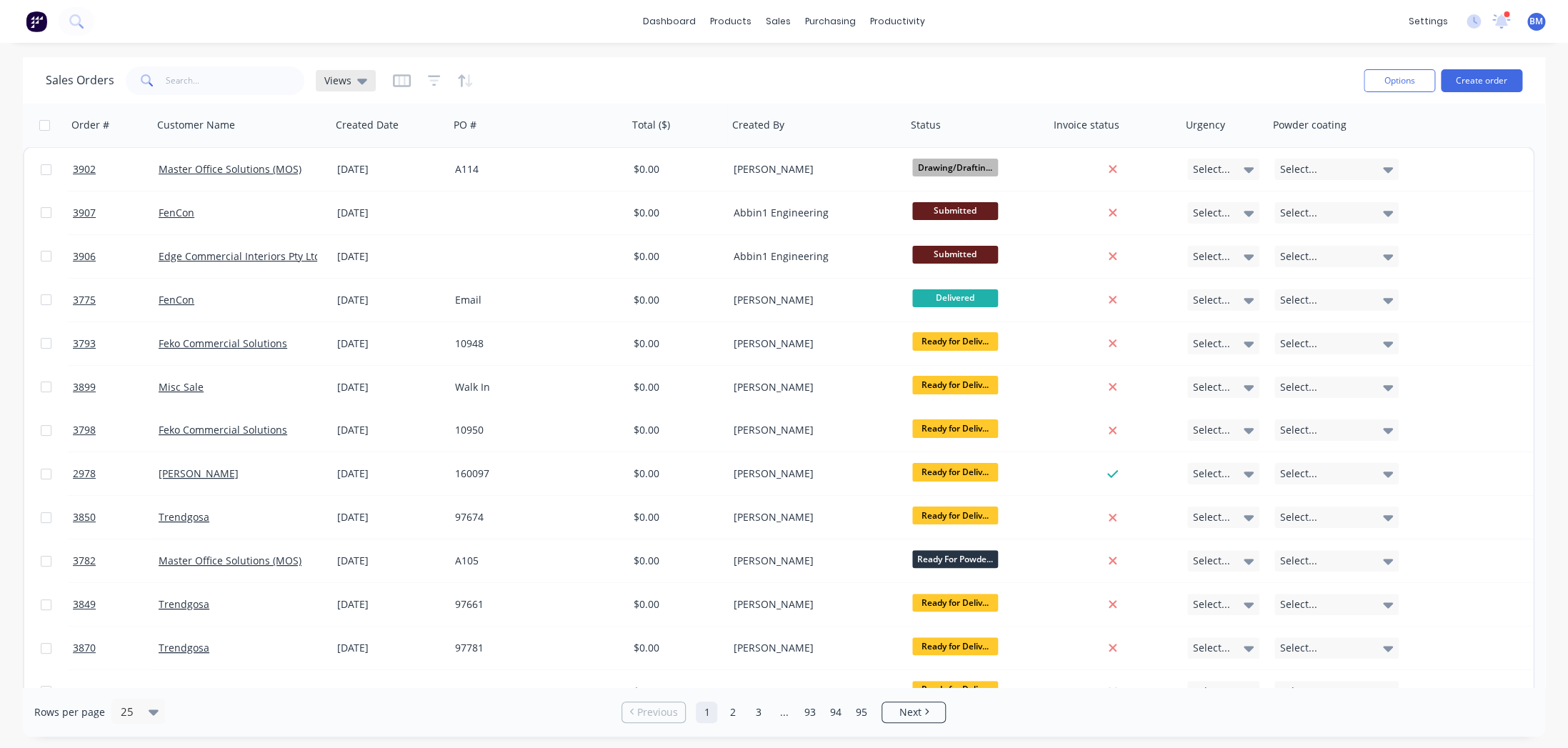
click at [365, 90] on div "Views" at bounding box center [345, 81] width 60 height 21
click at [354, 228] on button "drafts" at bounding box center [401, 229] width 163 height 16
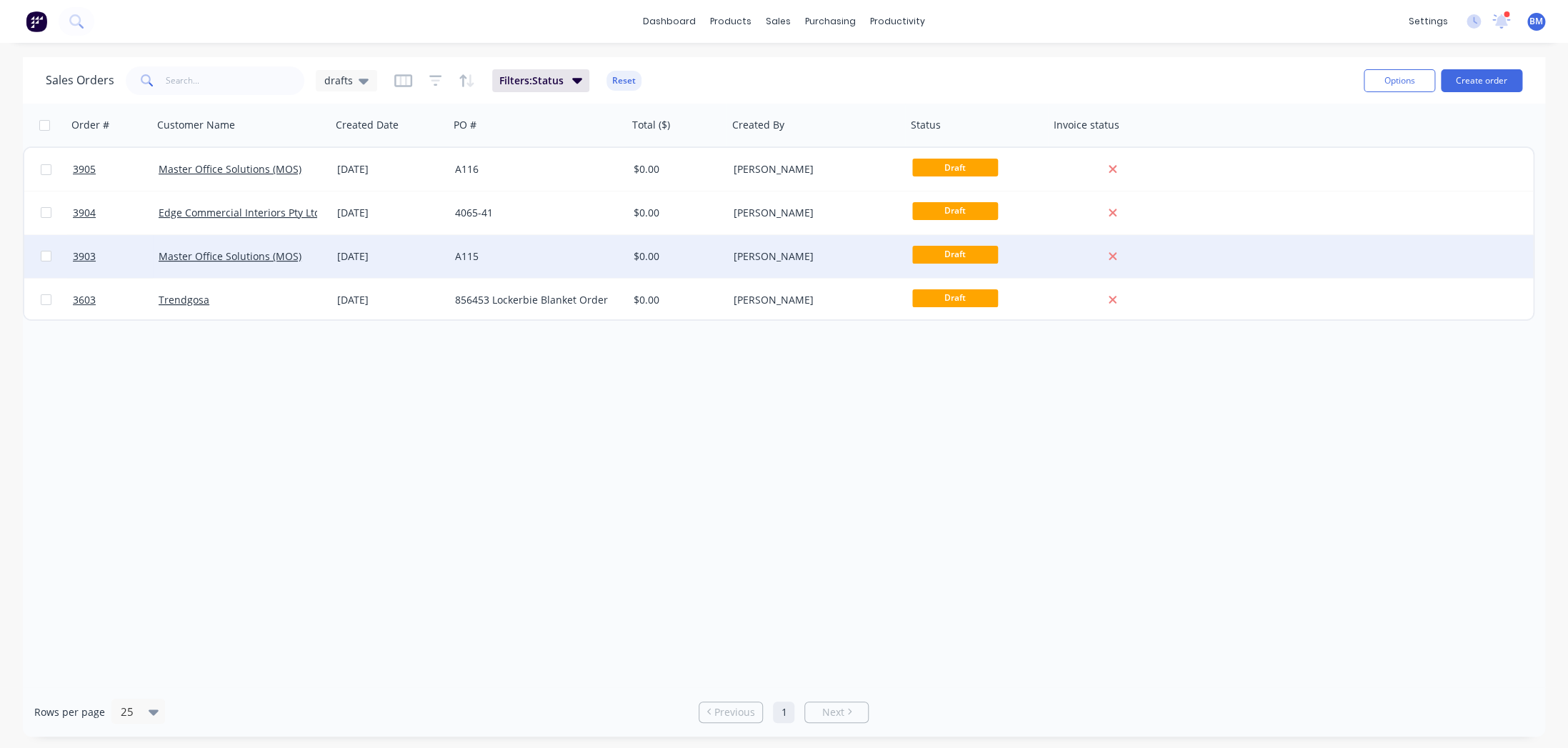
click at [610, 257] on div "A115" at bounding box center [534, 256] width 158 height 14
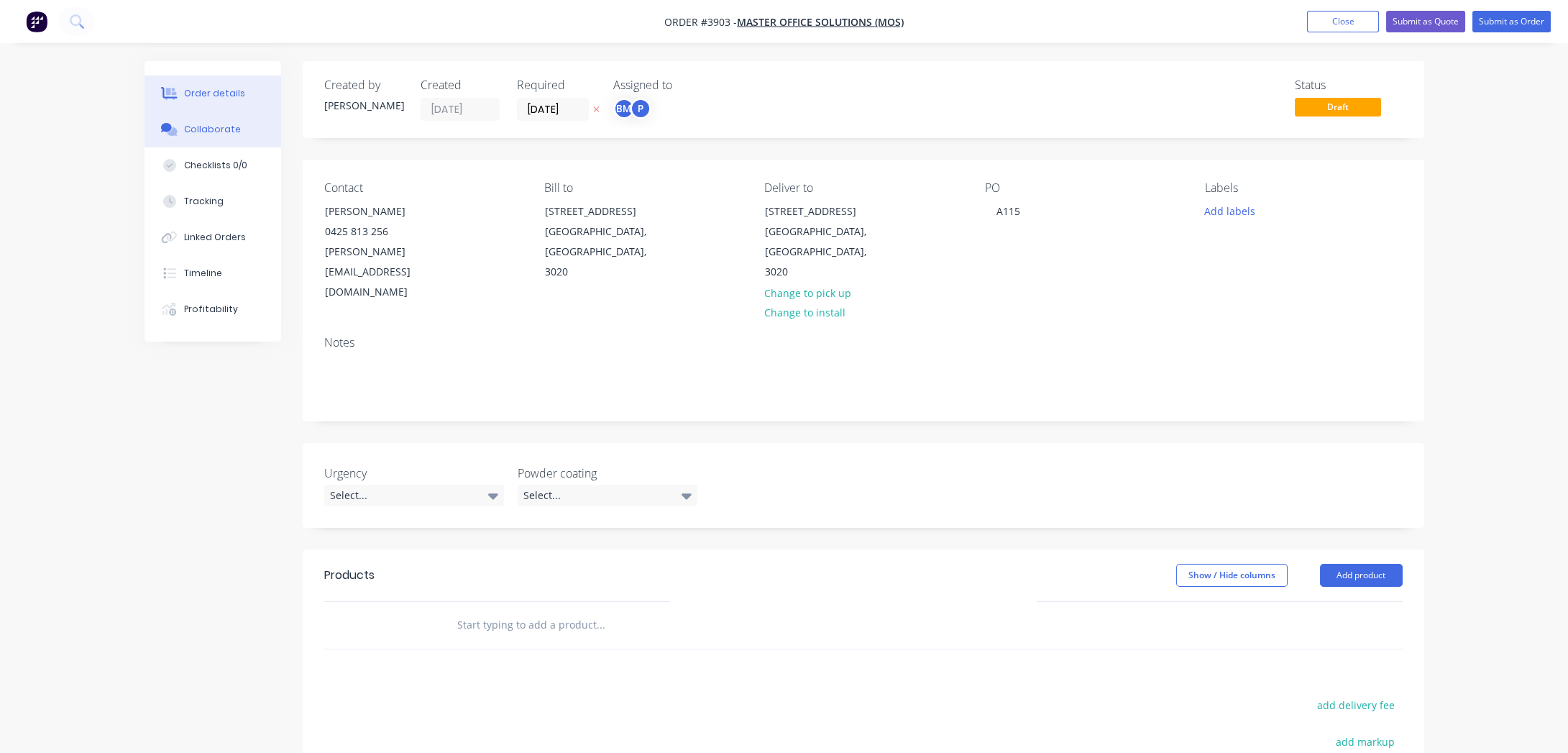
click at [228, 125] on div "Collaborate" at bounding box center [212, 129] width 57 height 13
